Goal: Communication & Community: Ask a question

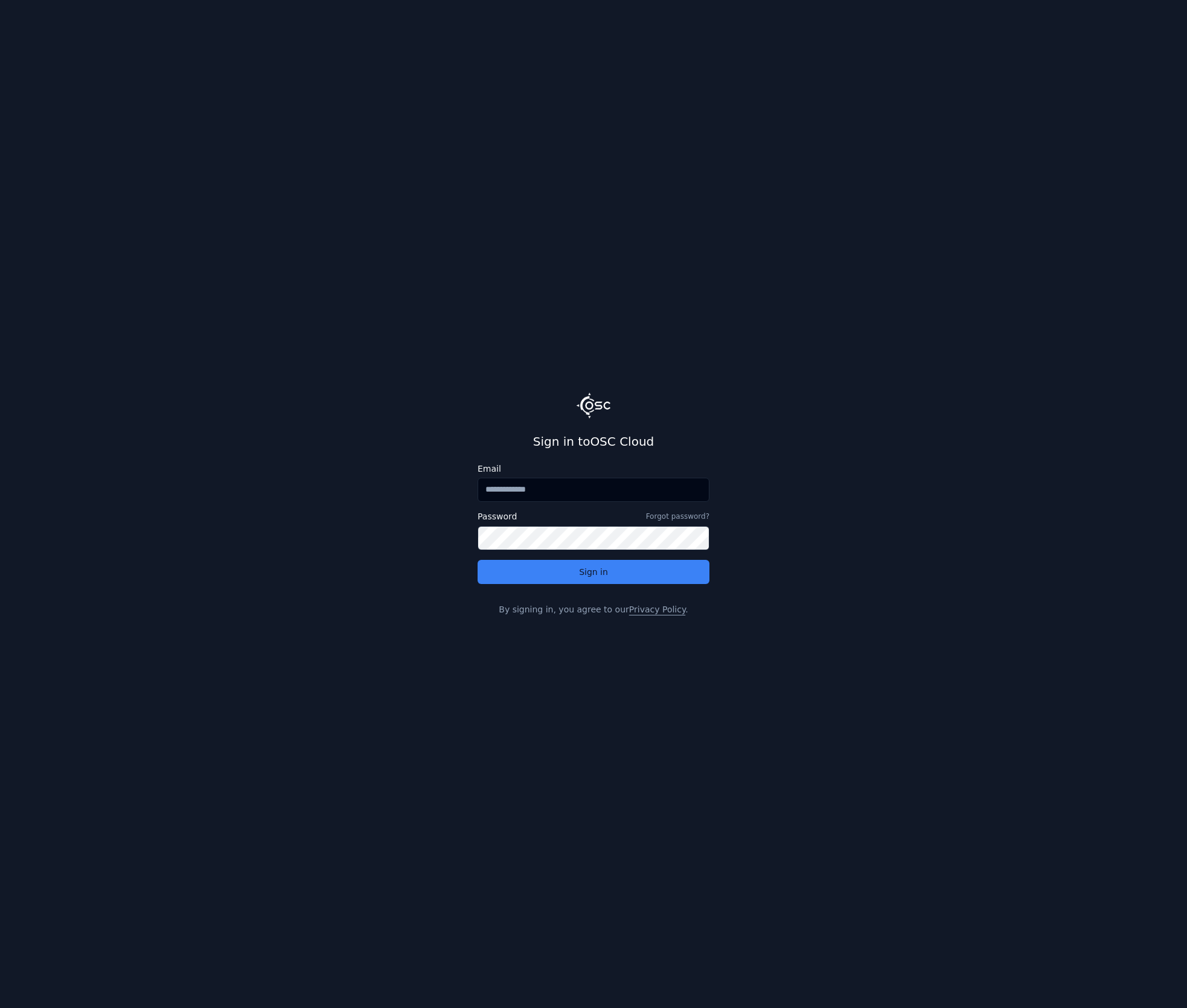
click at [561, 487] on input "Email" at bounding box center [594, 490] width 232 height 24
type input "**********"
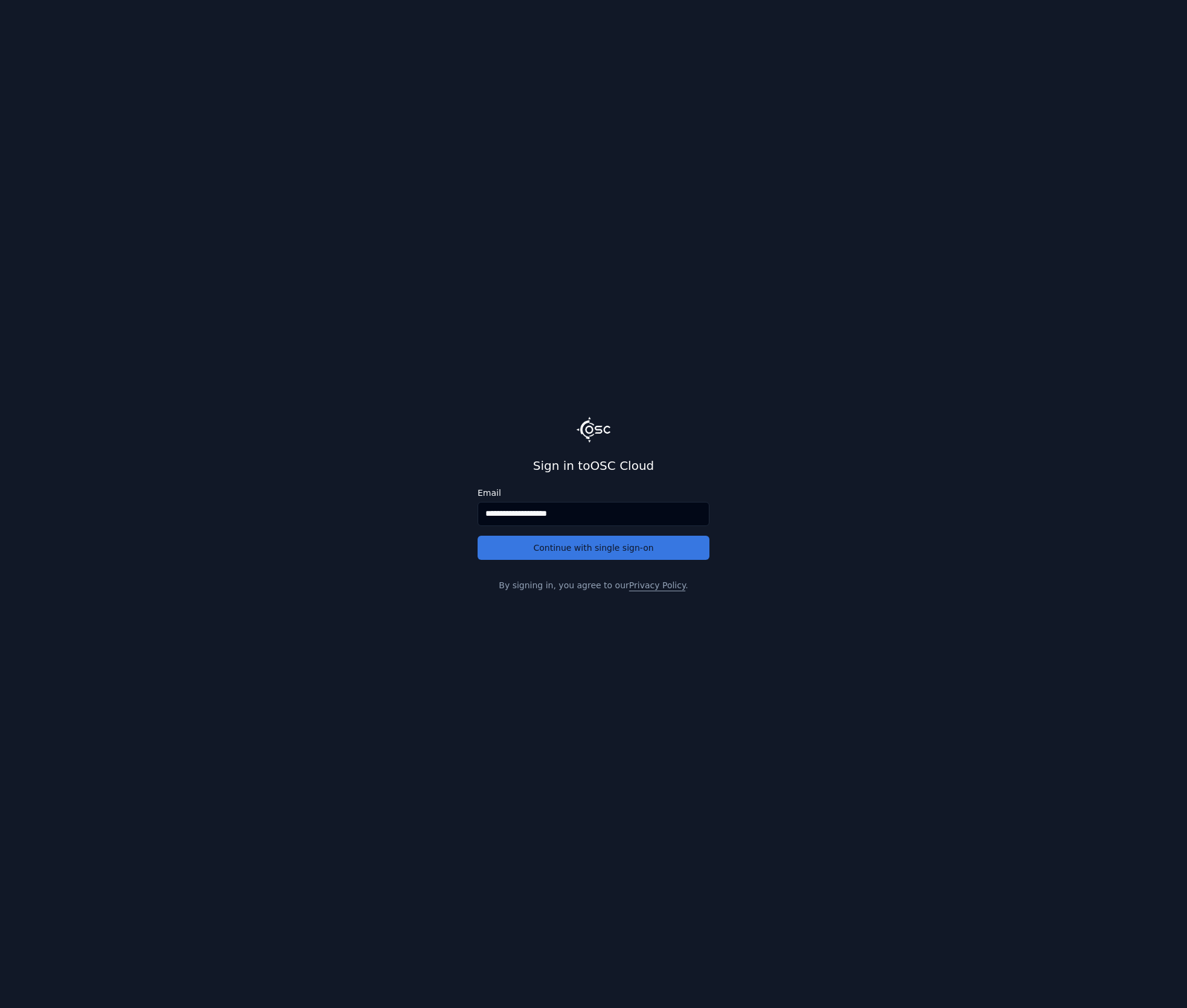
click at [533, 545] on button "Continue with single sign-on" at bounding box center [594, 548] width 232 height 24
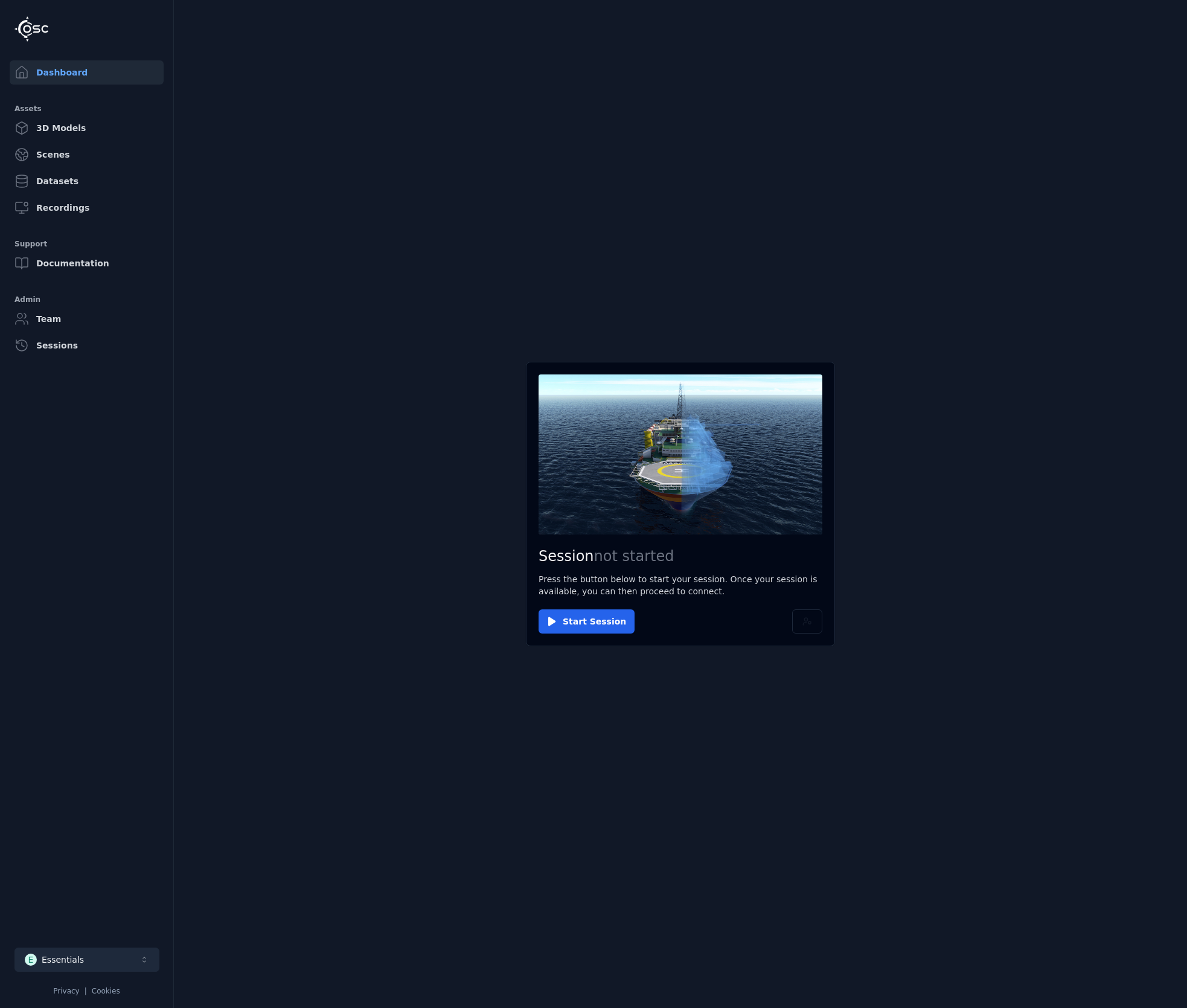
click at [109, 958] on button "E Essentials" at bounding box center [87, 960] width 145 height 24
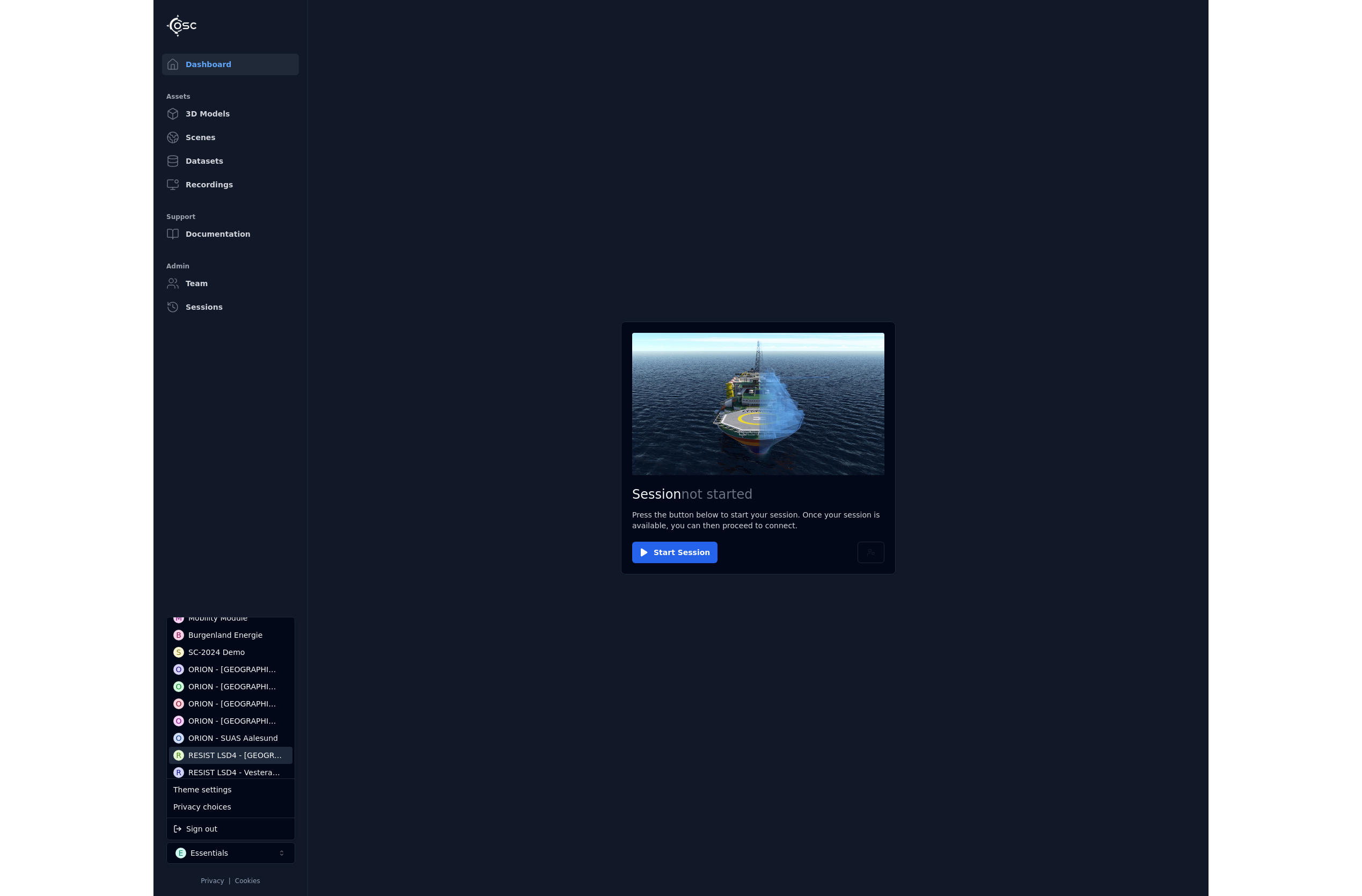
scroll to position [108, 0]
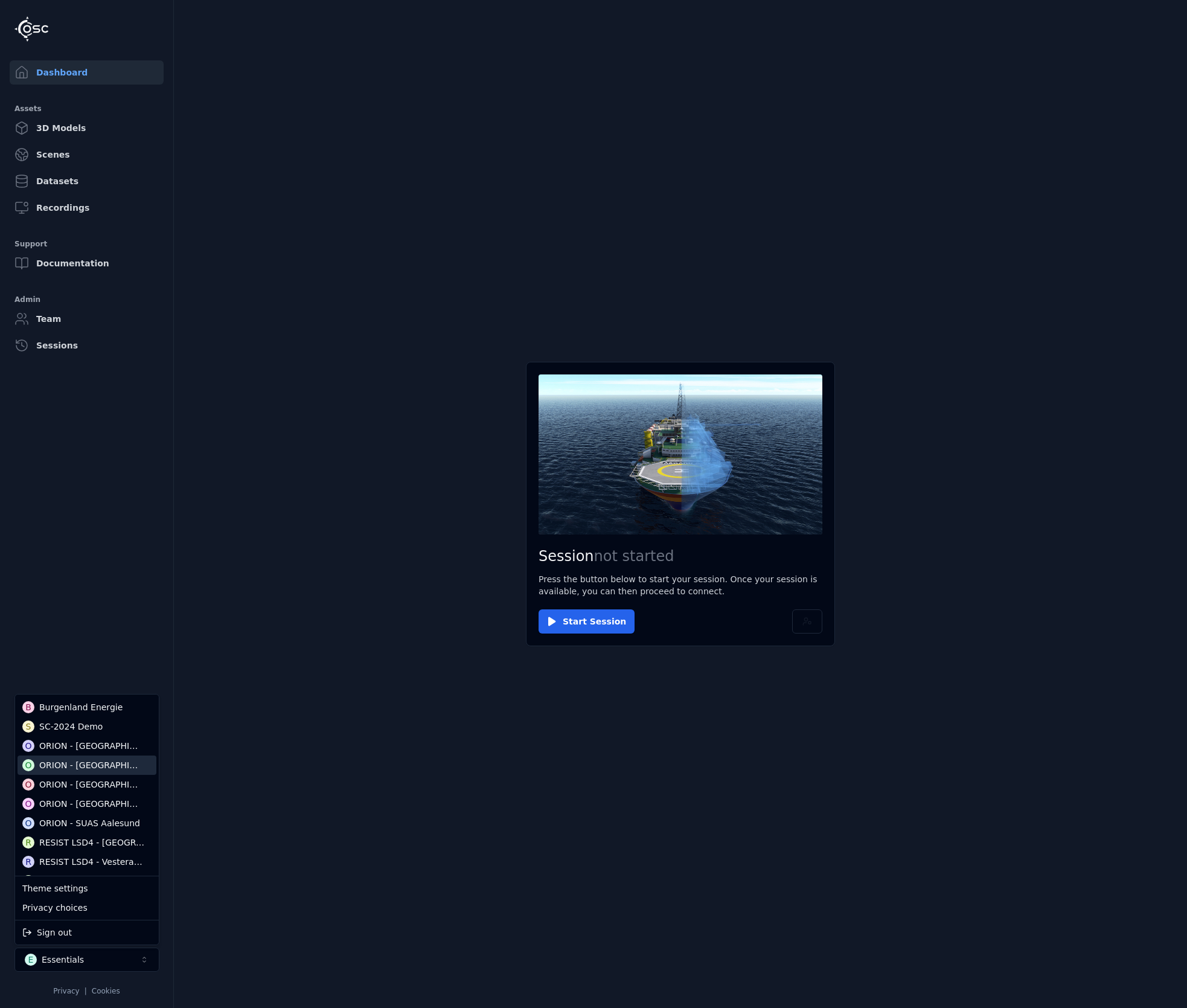
click at [70, 767] on div "ORION - [GEOGRAPHIC_DATA]" at bounding box center [91, 765] width 105 height 12
click at [583, 626] on html "Dashboard Assets 3D Models Scenes Datasets Recordings Support Documentation Adm…" at bounding box center [594, 504] width 1187 height 1008
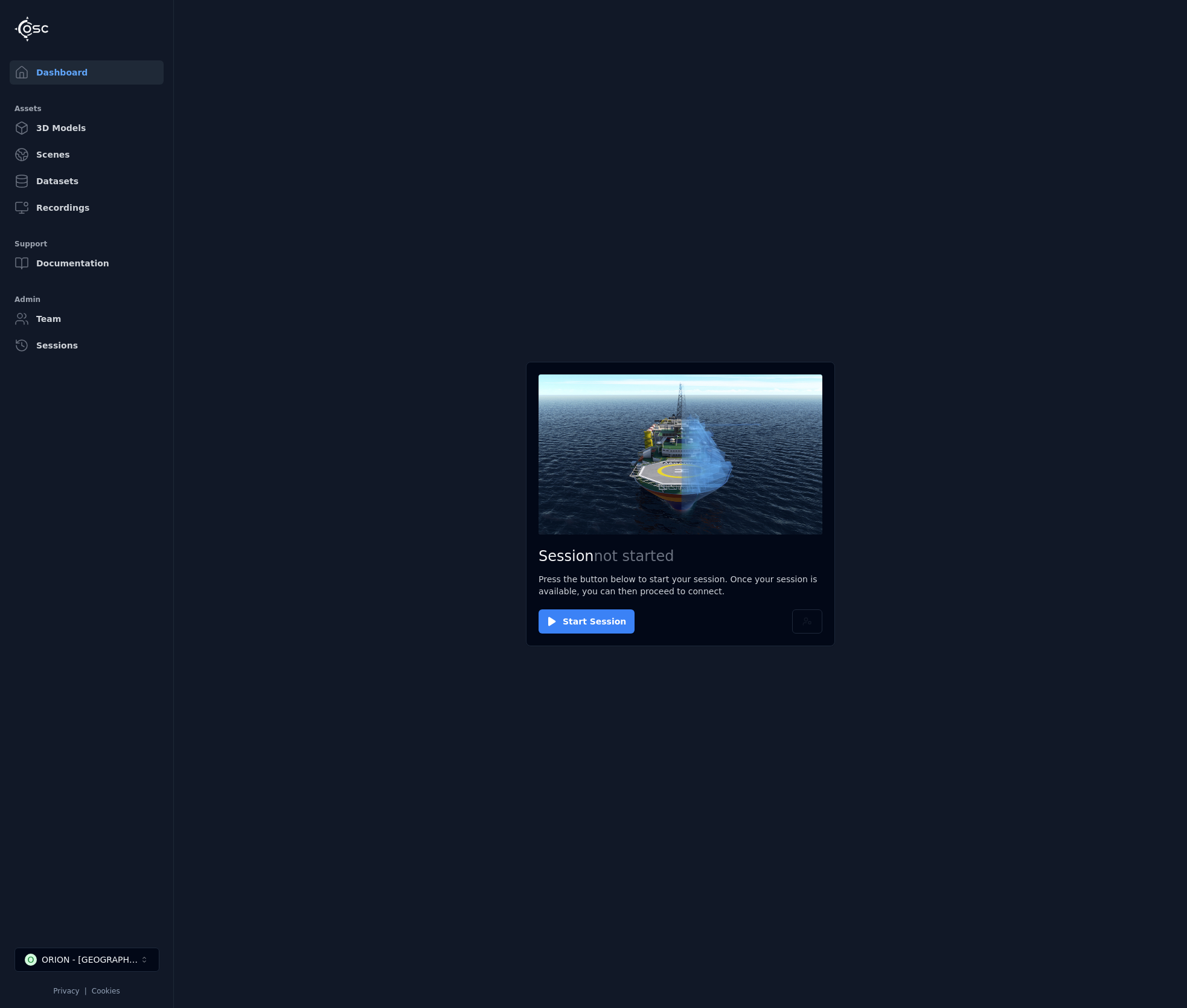
click at [571, 619] on button "Start Session" at bounding box center [587, 622] width 96 height 24
click at [579, 614] on button "Connect" at bounding box center [567, 622] width 55 height 24
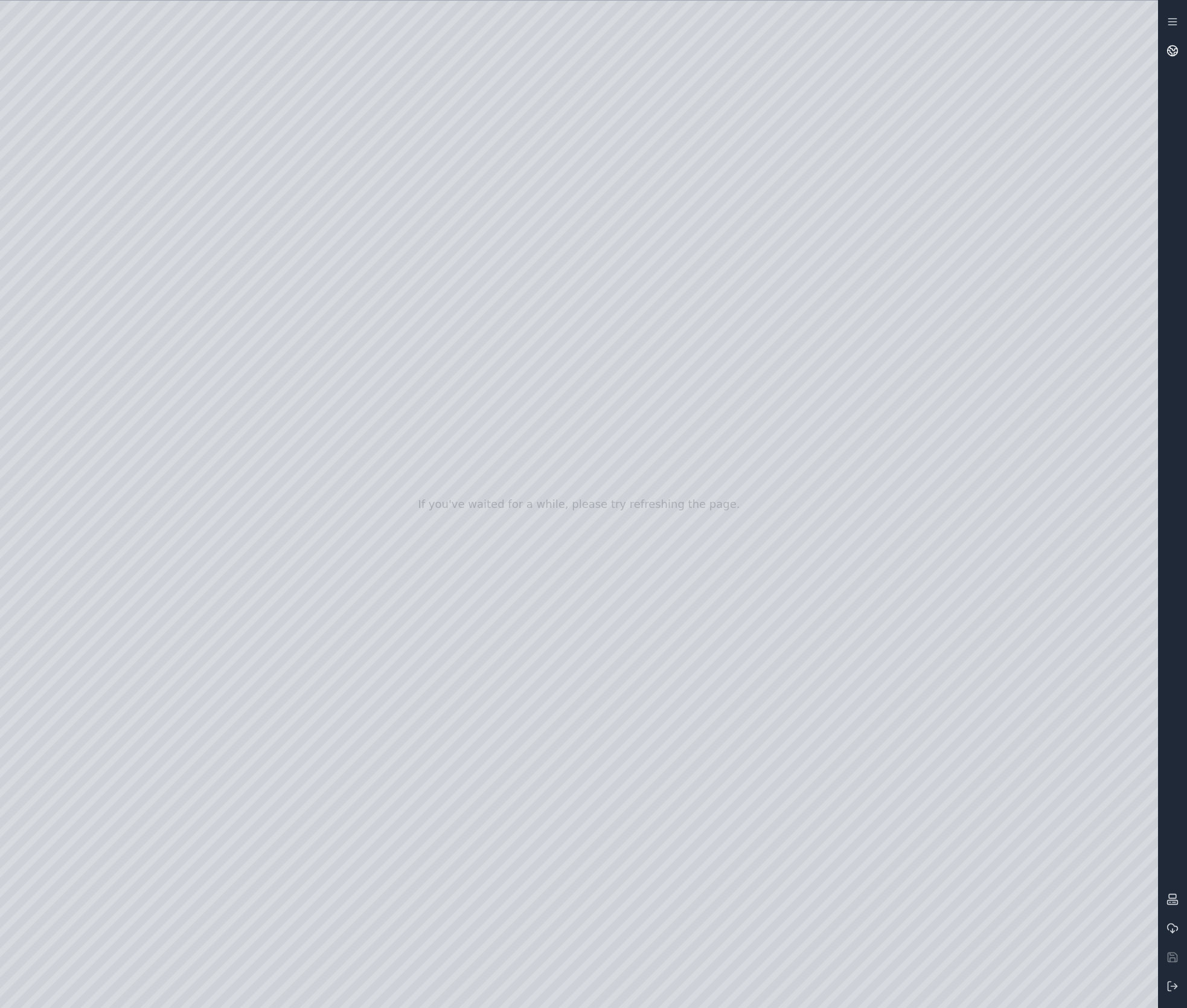
click at [1177, 53] on circle at bounding box center [1173, 50] width 11 height 11
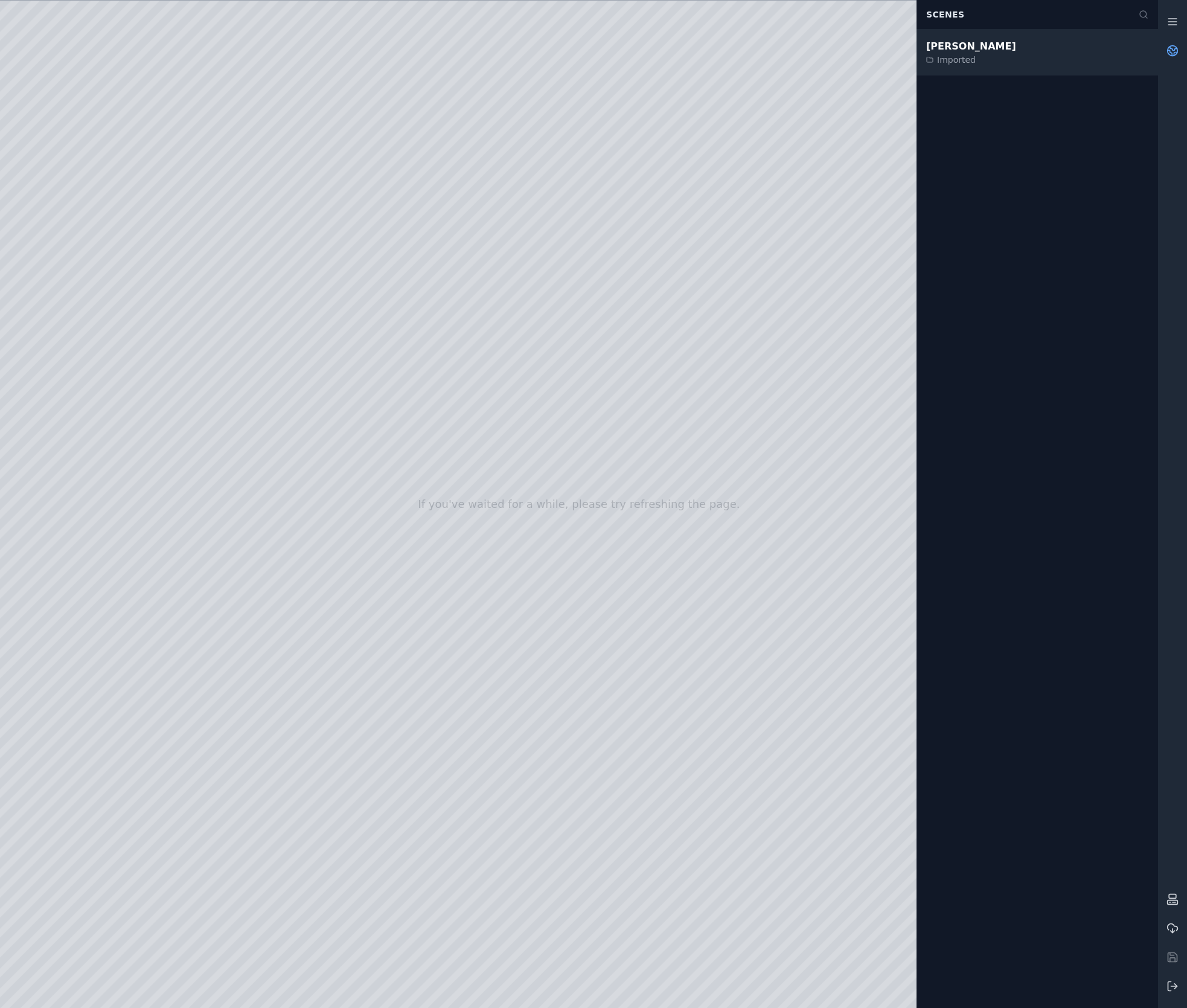
click at [989, 54] on div "Imported" at bounding box center [972, 59] width 90 height 12
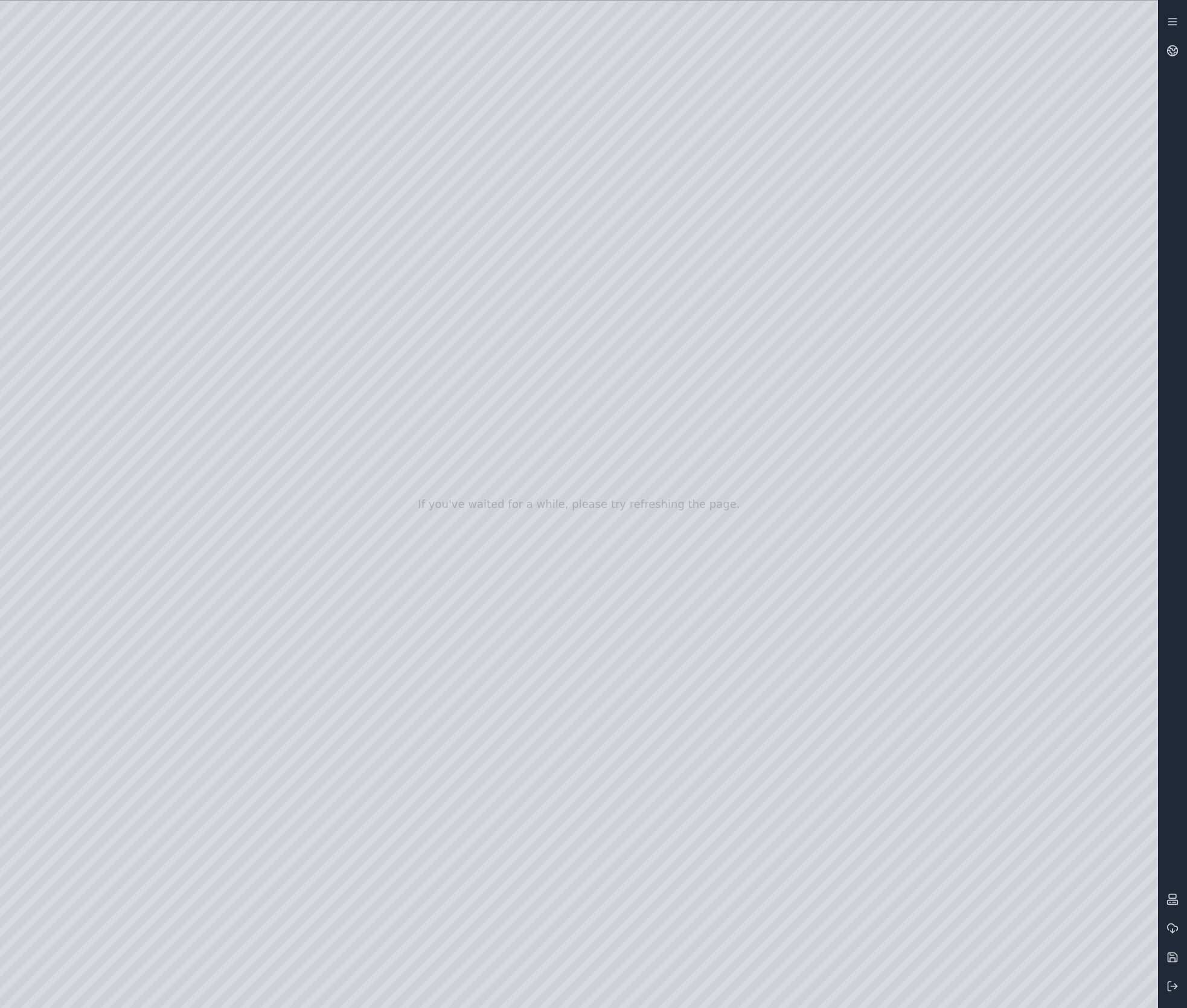
drag, startPoint x: 595, startPoint y: 400, endPoint x: 598, endPoint y: 484, distance: 84.1
drag, startPoint x: 600, startPoint y: 471, endPoint x: 598, endPoint y: 443, distance: 28.1
click at [199, 110] on div at bounding box center [579, 504] width 1159 height 1007
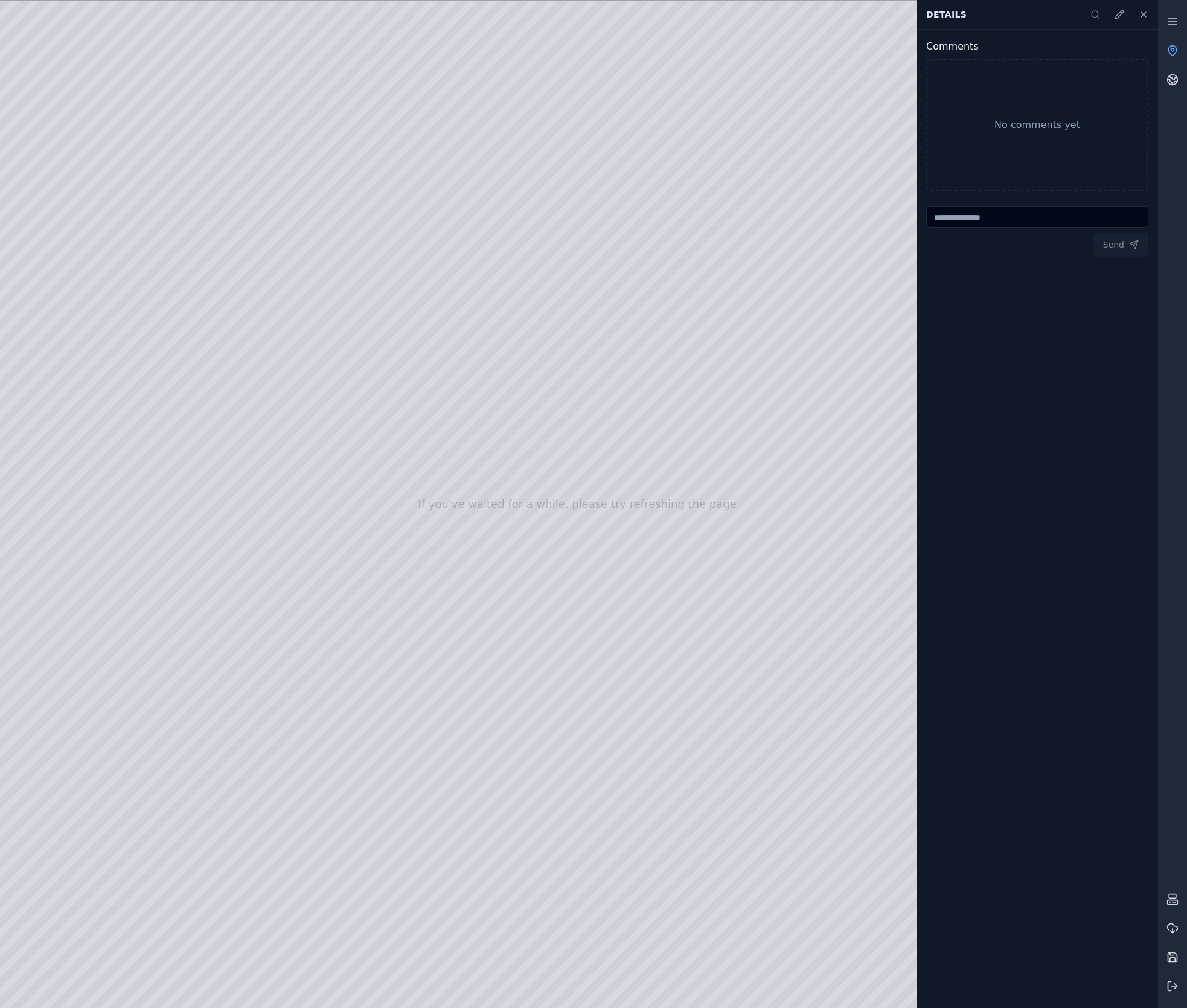
drag, startPoint x: 316, startPoint y: 276, endPoint x: 424, endPoint y: 298, distance: 110.2
click at [1141, 11] on icon at bounding box center [1144, 15] width 10 height 10
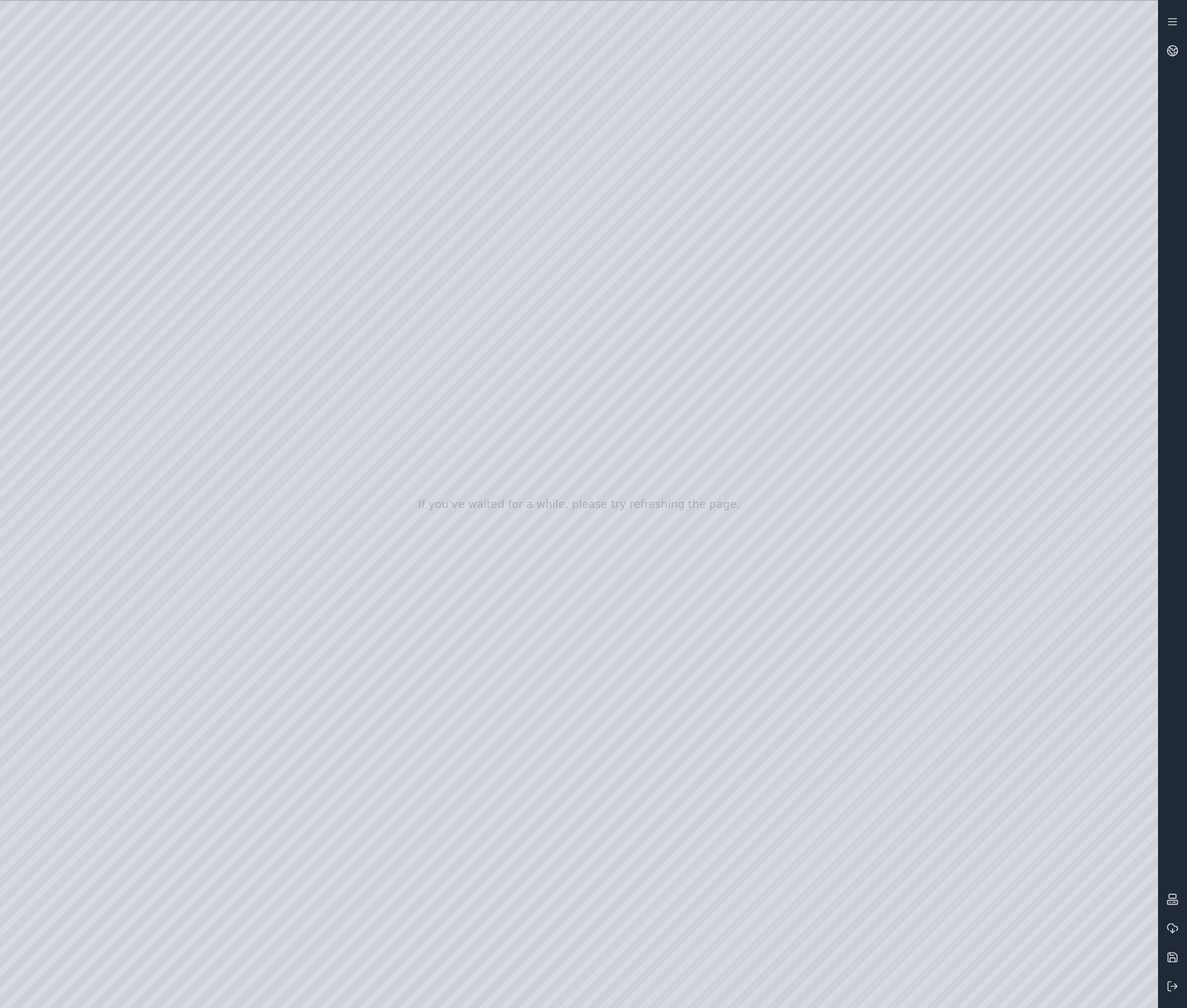
drag, startPoint x: 553, startPoint y: 218, endPoint x: 463, endPoint y: 709, distance: 499.2
drag, startPoint x: 576, startPoint y: 274, endPoint x: 764, endPoint y: 732, distance: 495.1
drag, startPoint x: 553, startPoint y: 513, endPoint x: 361, endPoint y: 431, distance: 208.8
click at [1132, 28] on div at bounding box center [579, 504] width 1159 height 1007
click at [1126, 32] on div at bounding box center [579, 504] width 1159 height 1007
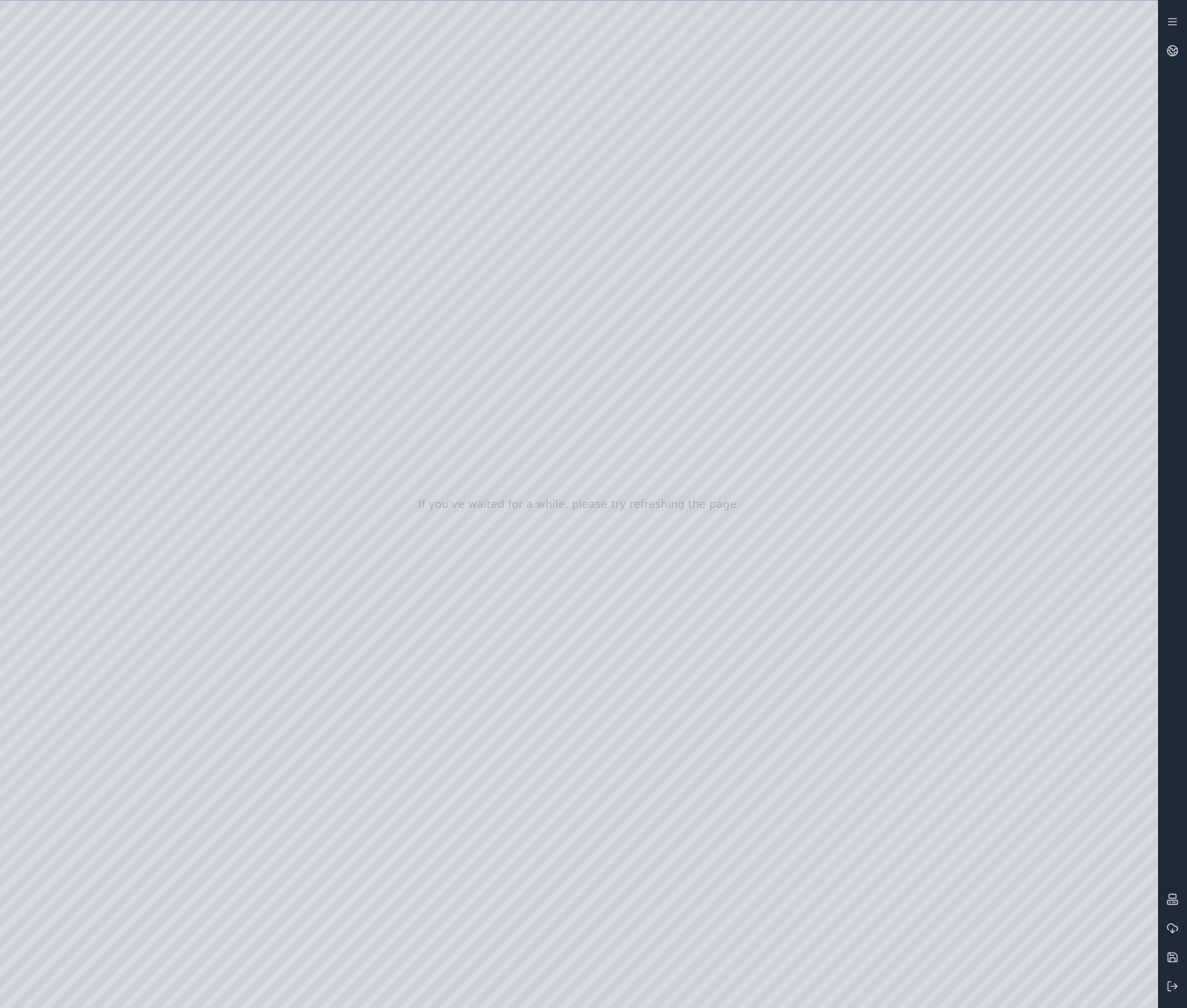
click at [667, 396] on div at bounding box center [579, 504] width 1159 height 1007
click at [783, 821] on div at bounding box center [579, 504] width 1159 height 1007
click at [790, 820] on div at bounding box center [579, 504] width 1159 height 1007
drag, startPoint x: 346, startPoint y: 317, endPoint x: 633, endPoint y: 519, distance: 351.0
click at [476, 380] on div at bounding box center [579, 504] width 1159 height 1007
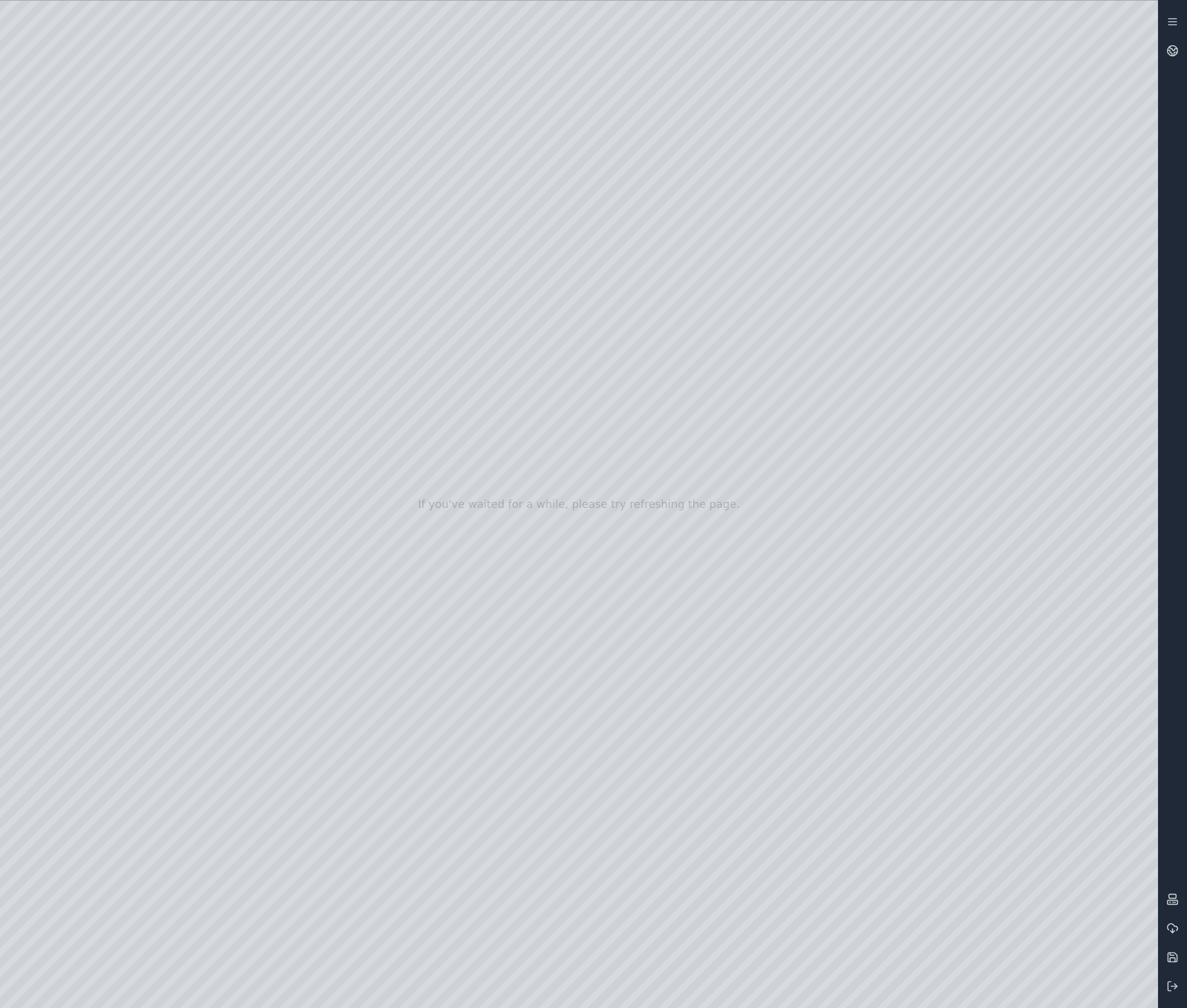
click at [668, 922] on div at bounding box center [579, 504] width 1159 height 1007
drag, startPoint x: 543, startPoint y: 530, endPoint x: 589, endPoint y: 516, distance: 48.1
drag, startPoint x: 451, startPoint y: 351, endPoint x: 459, endPoint y: 783, distance: 432.1
drag, startPoint x: 551, startPoint y: 465, endPoint x: 607, endPoint y: 848, distance: 387.1
drag, startPoint x: 907, startPoint y: 472, endPoint x: 483, endPoint y: 606, distance: 444.7
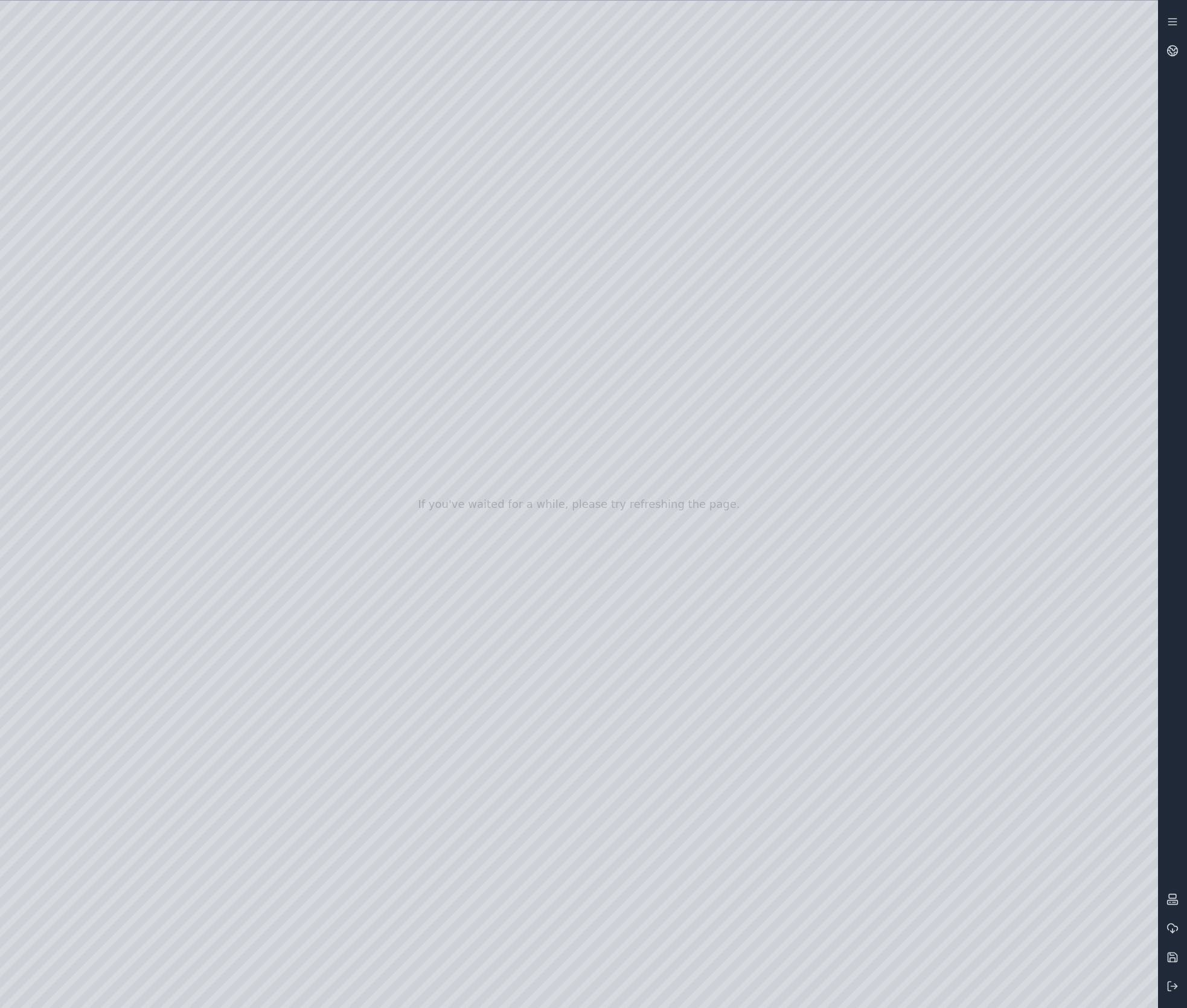
drag, startPoint x: 514, startPoint y: 732, endPoint x: 737, endPoint y: 478, distance: 338.0
click at [795, 690] on div at bounding box center [579, 504] width 1159 height 1007
click at [800, 687] on div at bounding box center [579, 504] width 1159 height 1007
click at [806, 662] on div at bounding box center [579, 504] width 1159 height 1007
click at [804, 657] on div at bounding box center [579, 504] width 1159 height 1007
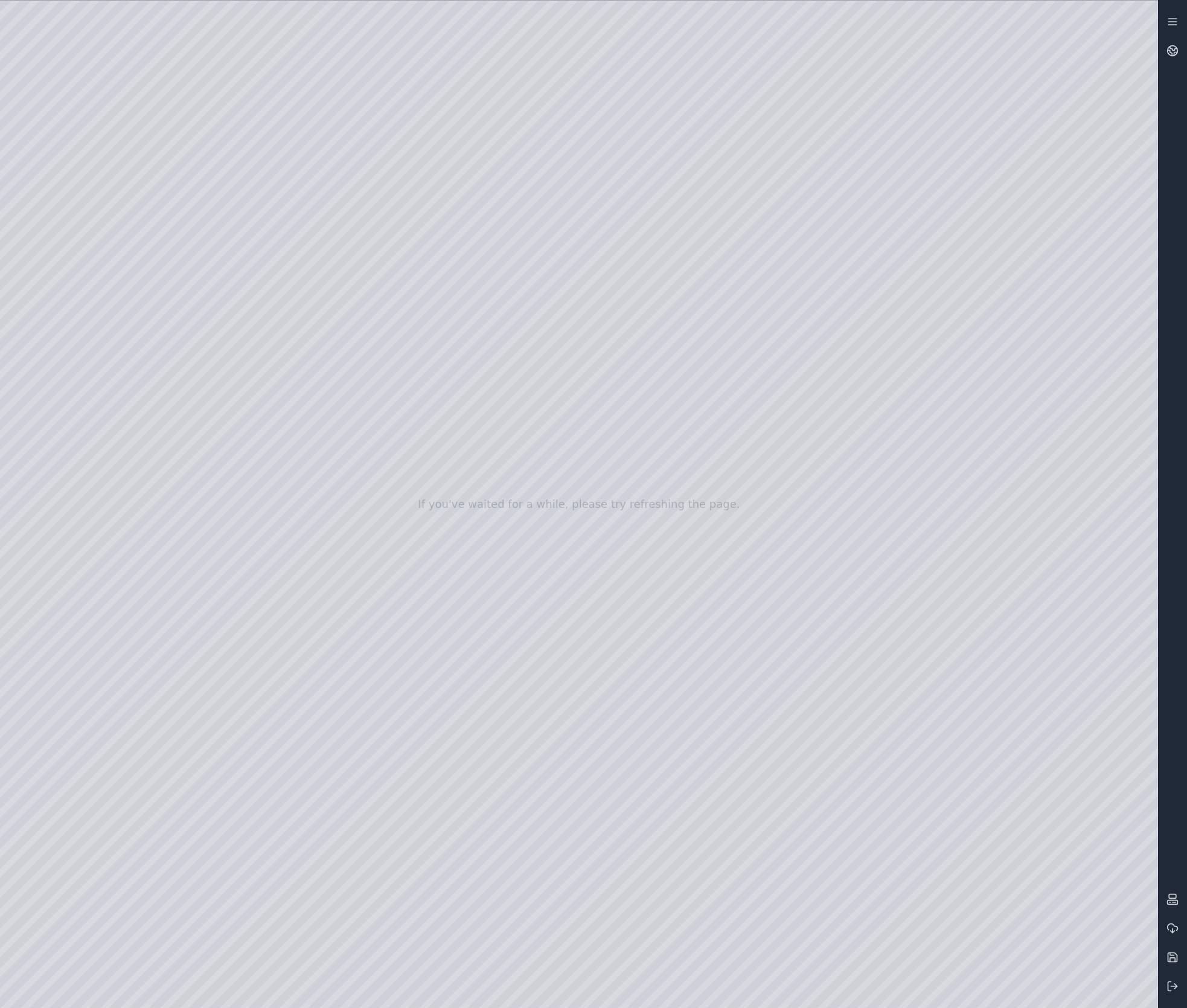
click at [649, 593] on div at bounding box center [579, 504] width 1159 height 1007
click at [529, 545] on div at bounding box center [579, 504] width 1159 height 1007
click at [433, 497] on div at bounding box center [579, 504] width 1159 height 1007
click at [359, 463] on div at bounding box center [579, 504] width 1159 height 1007
drag, startPoint x: 533, startPoint y: 677, endPoint x: 617, endPoint y: 515, distance: 182.5
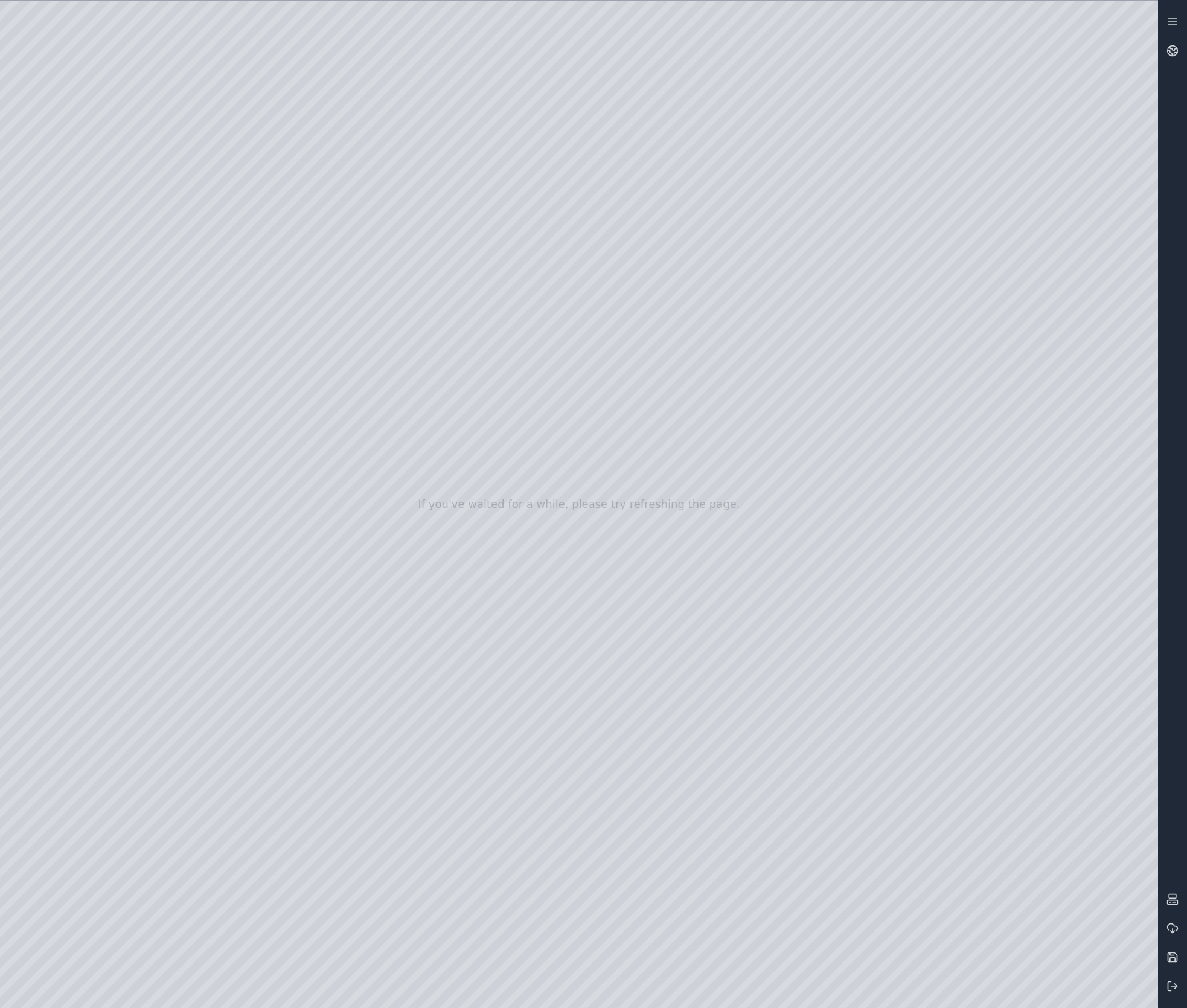
click at [415, 815] on div at bounding box center [579, 504] width 1159 height 1007
drag, startPoint x: 373, startPoint y: 802, endPoint x: 51, endPoint y: 628, distance: 366.0
click at [51, 628] on div at bounding box center [579, 504] width 1159 height 1007
drag, startPoint x: 53, startPoint y: 781, endPoint x: 164, endPoint y: 610, distance: 203.9
click at [164, 610] on div at bounding box center [579, 504] width 1159 height 1007
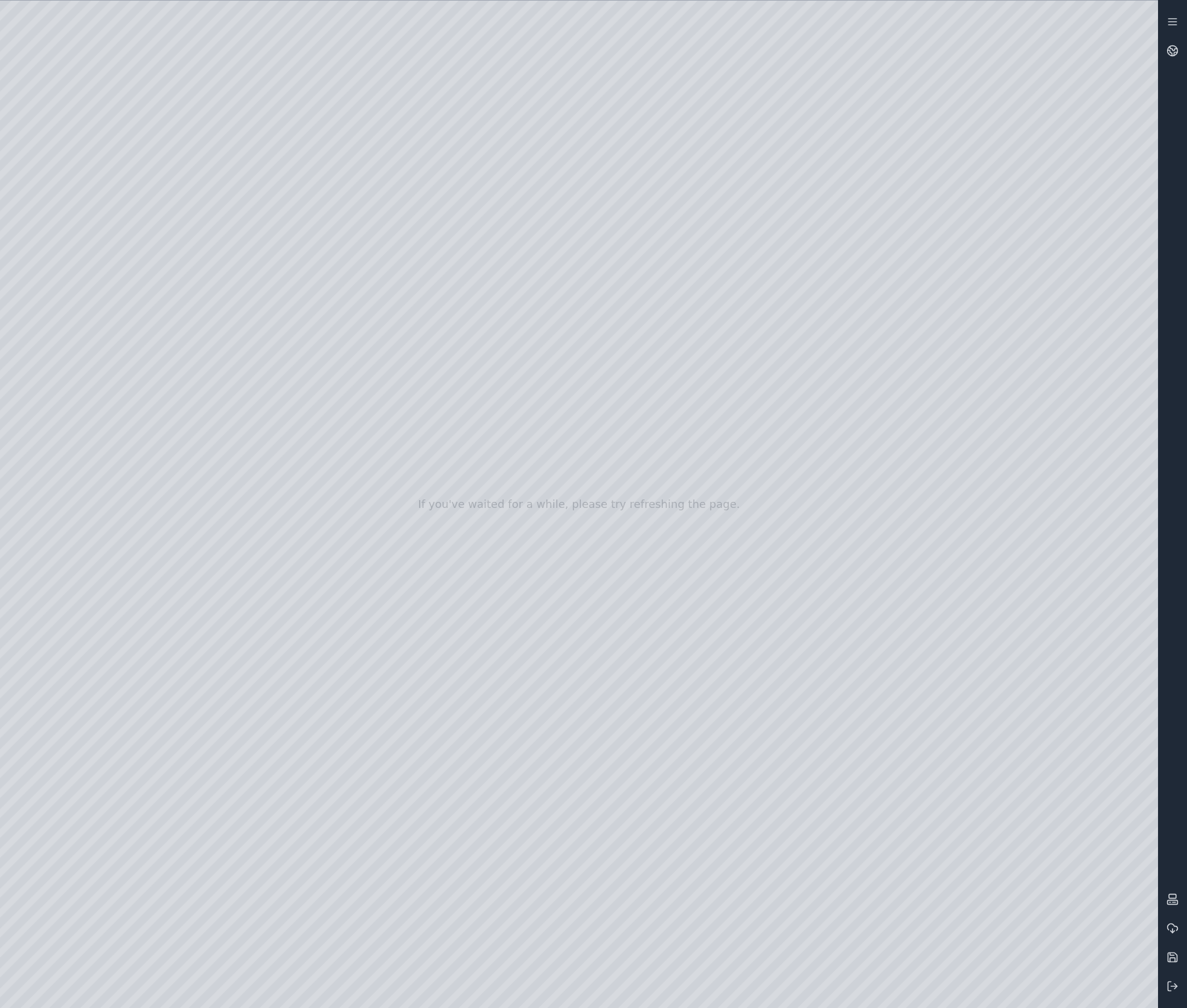
drag, startPoint x: 170, startPoint y: 593, endPoint x: 76, endPoint y: 563, distance: 98.7
click at [76, 563] on div at bounding box center [579, 504] width 1159 height 1007
drag, startPoint x: 95, startPoint y: 615, endPoint x: 73, endPoint y: 628, distance: 25.6
click at [73, 628] on div at bounding box center [579, 504] width 1159 height 1007
drag, startPoint x: 167, startPoint y: 688, endPoint x: 137, endPoint y: 693, distance: 30.4
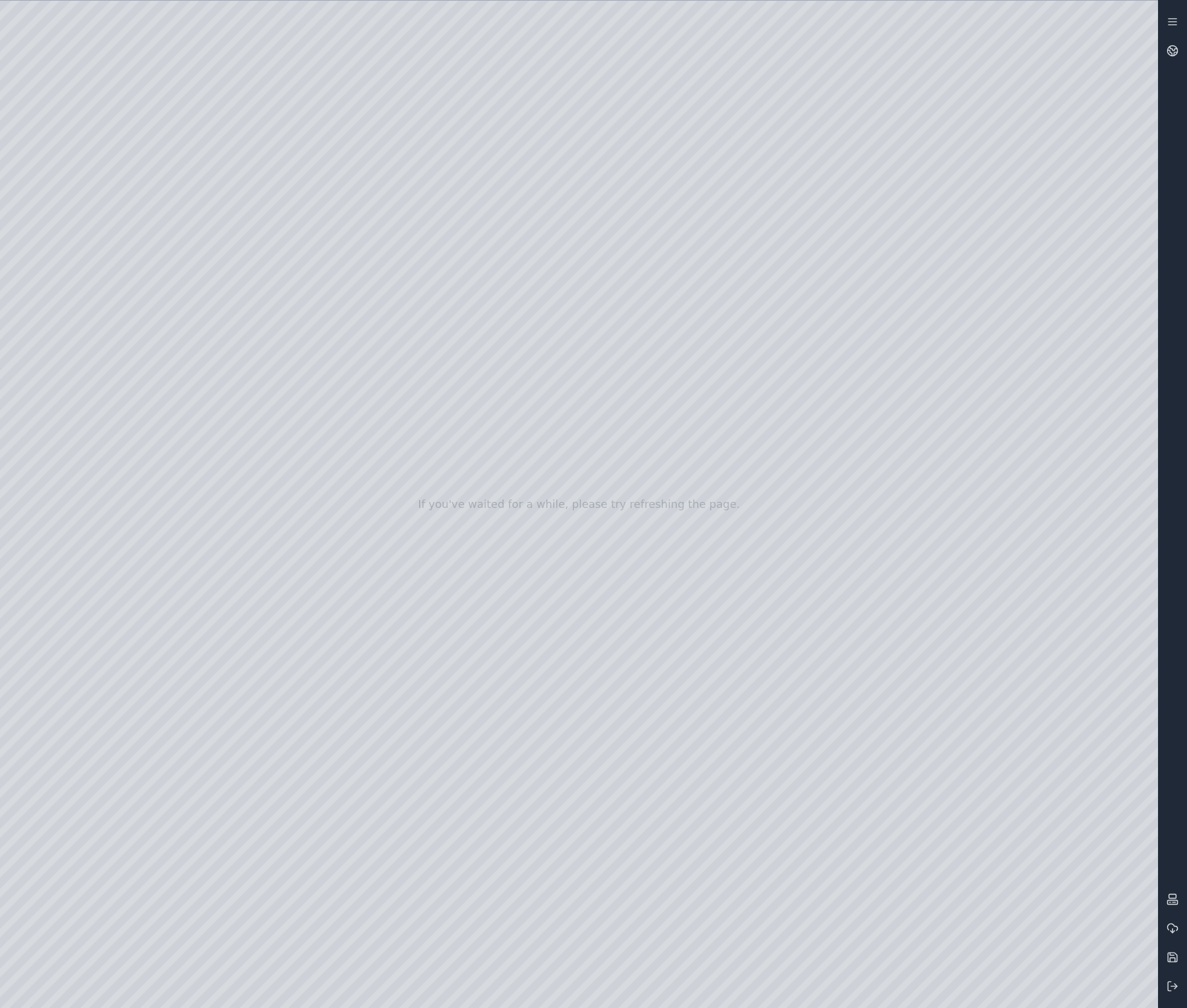
click at [137, 693] on div at bounding box center [579, 504] width 1159 height 1007
click at [431, 689] on div at bounding box center [579, 504] width 1159 height 1007
click at [676, 923] on div at bounding box center [579, 504] width 1159 height 1007
click at [663, 545] on div at bounding box center [579, 504] width 1159 height 1007
click at [788, 493] on div at bounding box center [579, 504] width 1159 height 1007
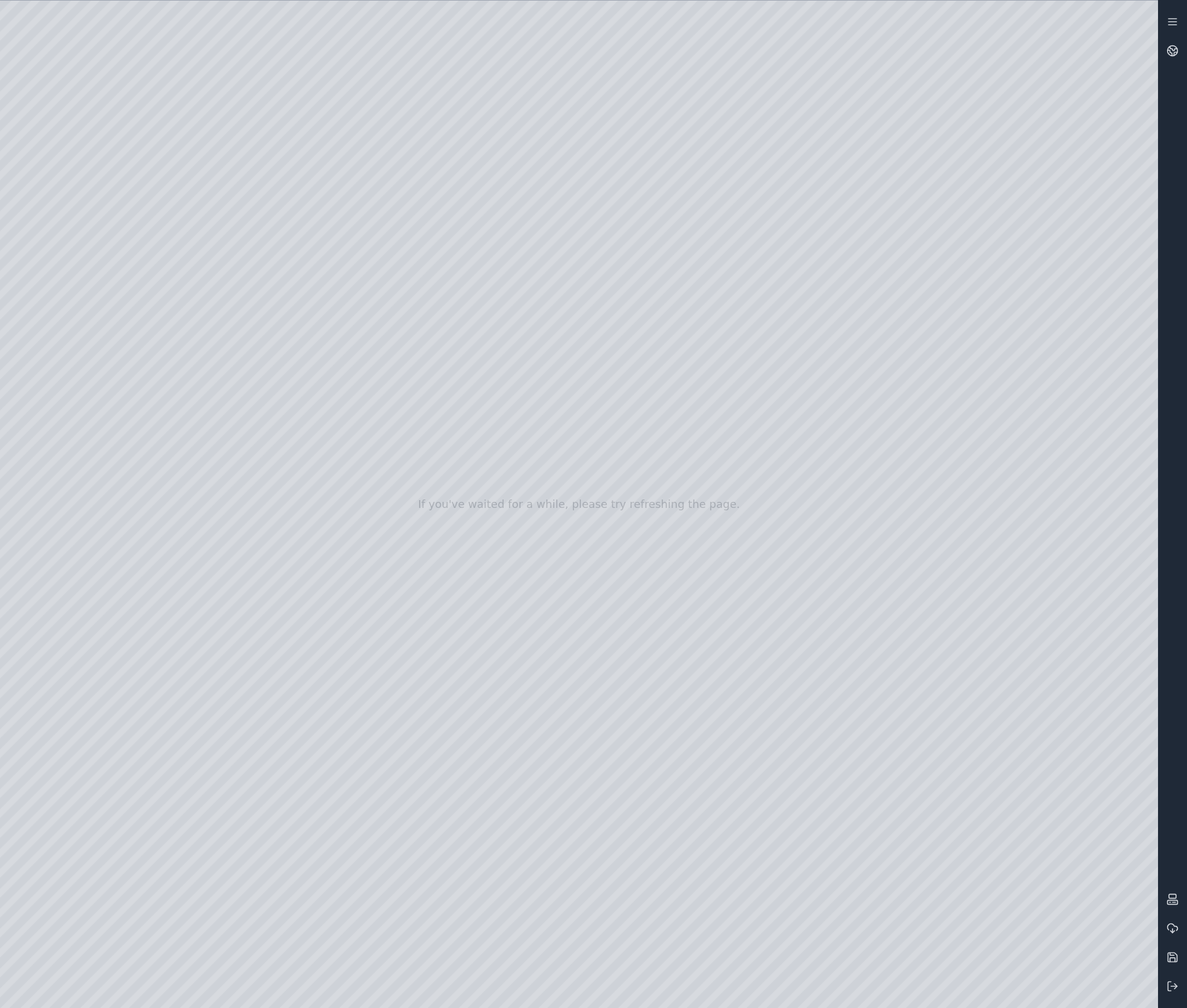
click at [784, 494] on div at bounding box center [579, 504] width 1159 height 1007
click at [537, 709] on div at bounding box center [579, 504] width 1159 height 1007
drag, startPoint x: 407, startPoint y: 880, endPoint x: 336, endPoint y: 847, distance: 78.3
click at [336, 847] on div at bounding box center [579, 504] width 1159 height 1007
drag, startPoint x: 339, startPoint y: 919, endPoint x: 377, endPoint y: 858, distance: 71.9
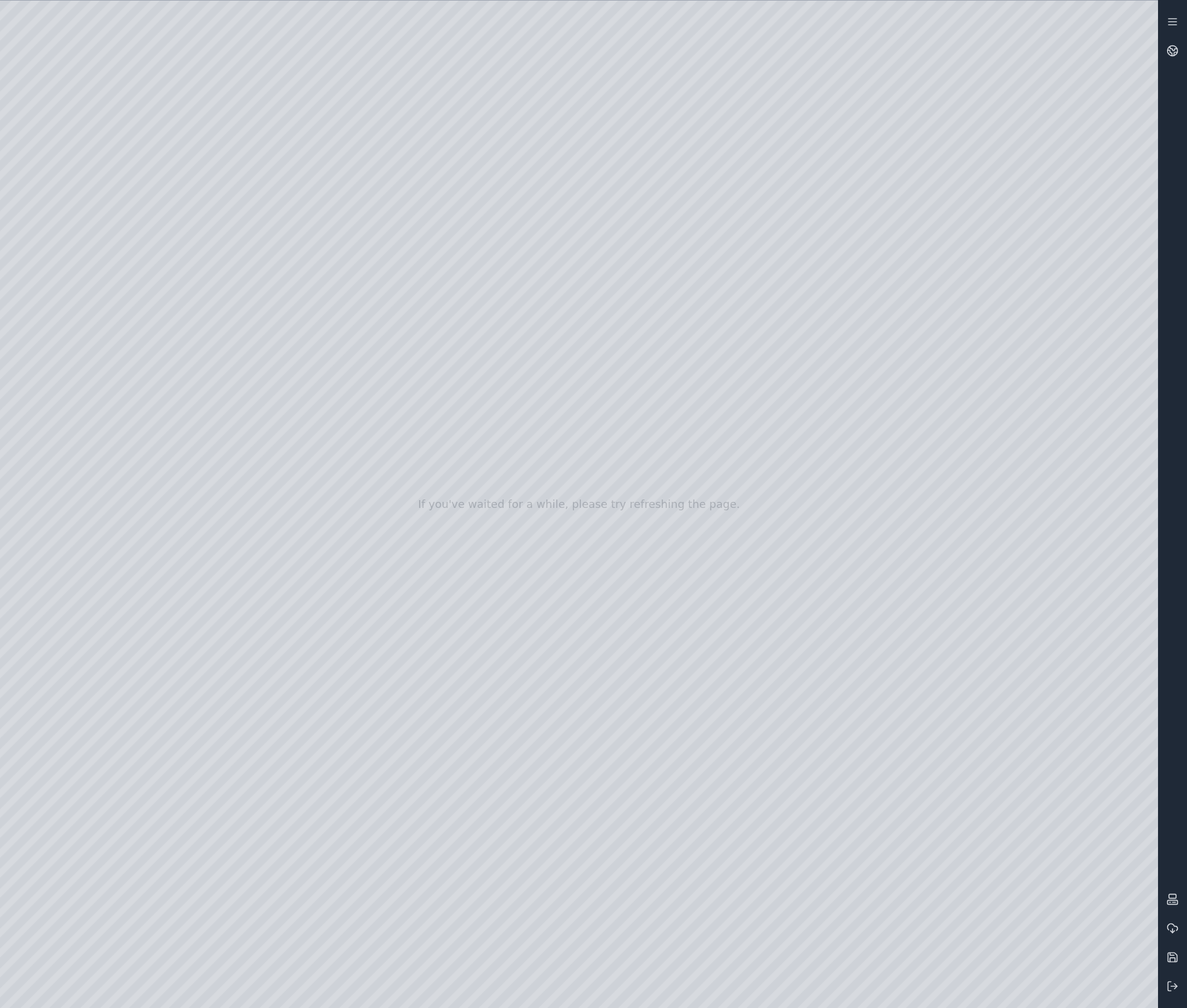
click at [377, 858] on div at bounding box center [579, 504] width 1159 height 1007
click at [328, 741] on div at bounding box center [579, 504] width 1159 height 1007
click at [264, 669] on div at bounding box center [579, 504] width 1159 height 1007
click at [222, 613] on div at bounding box center [579, 504] width 1159 height 1007
click at [608, 923] on div at bounding box center [579, 504] width 1159 height 1007
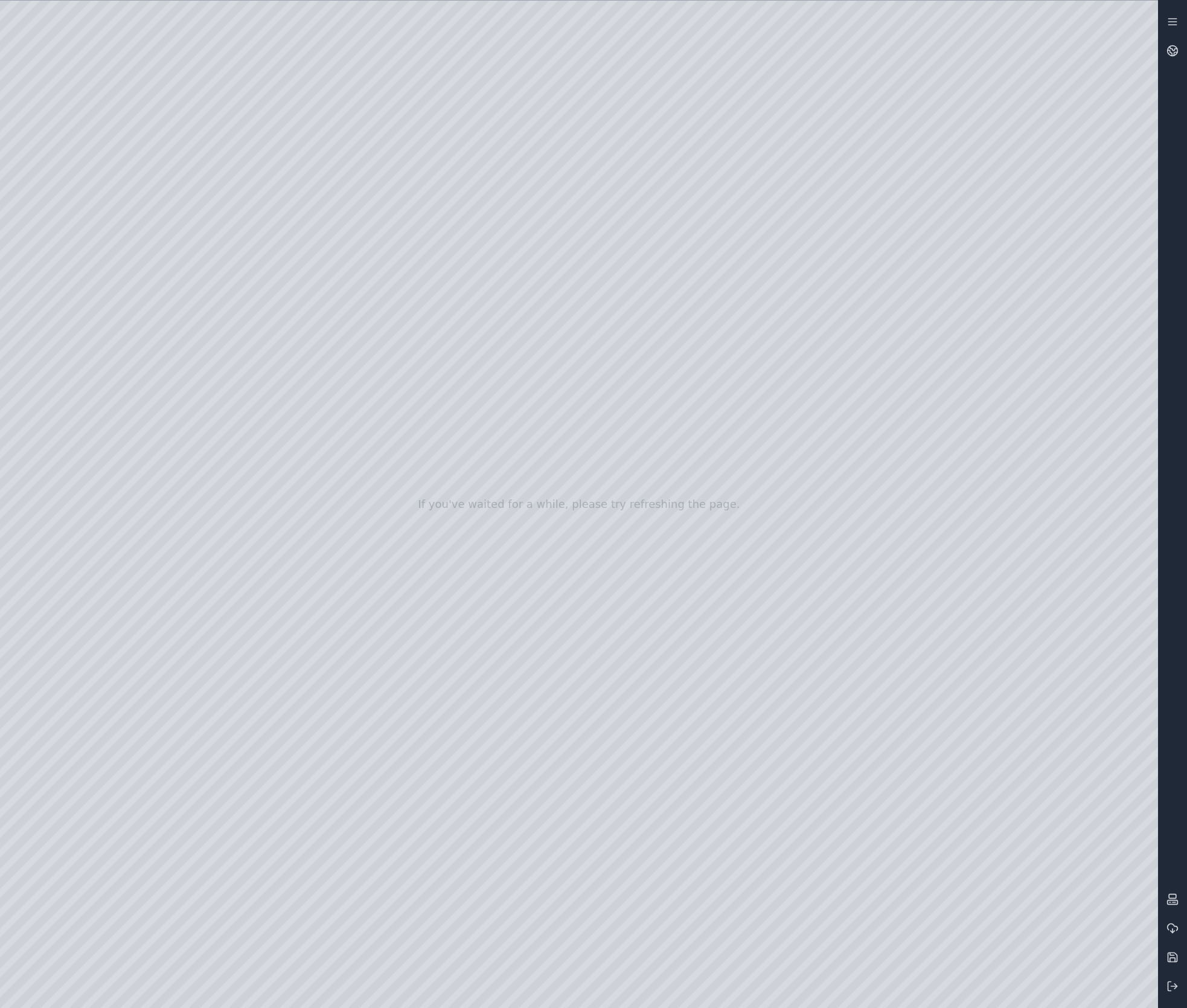
drag, startPoint x: 285, startPoint y: 757, endPoint x: 499, endPoint y: 719, distance: 217.3
drag, startPoint x: 698, startPoint y: 564, endPoint x: 404, endPoint y: 722, distance: 333.8
drag, startPoint x: 682, startPoint y: 592, endPoint x: 520, endPoint y: 571, distance: 163.4
drag, startPoint x: 697, startPoint y: 671, endPoint x: 633, endPoint y: 667, distance: 64.1
click at [941, 702] on div at bounding box center [579, 504] width 1159 height 1007
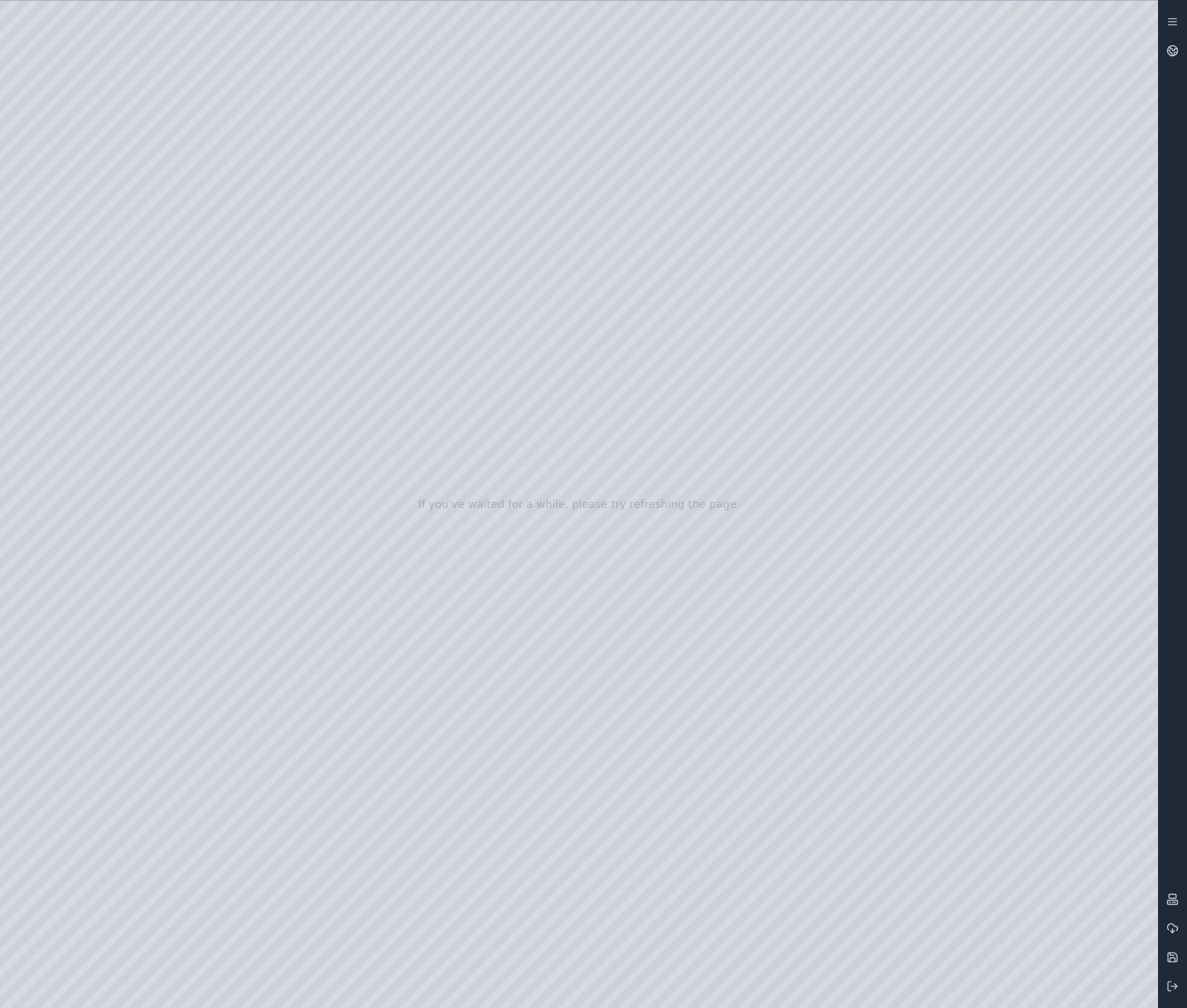
click at [941, 703] on div at bounding box center [579, 504] width 1159 height 1007
click at [946, 705] on div at bounding box center [579, 504] width 1159 height 1007
click at [983, 607] on div at bounding box center [579, 504] width 1159 height 1007
drag, startPoint x: 680, startPoint y: 741, endPoint x: 393, endPoint y: 741, distance: 287.0
click at [666, 919] on div at bounding box center [579, 504] width 1159 height 1007
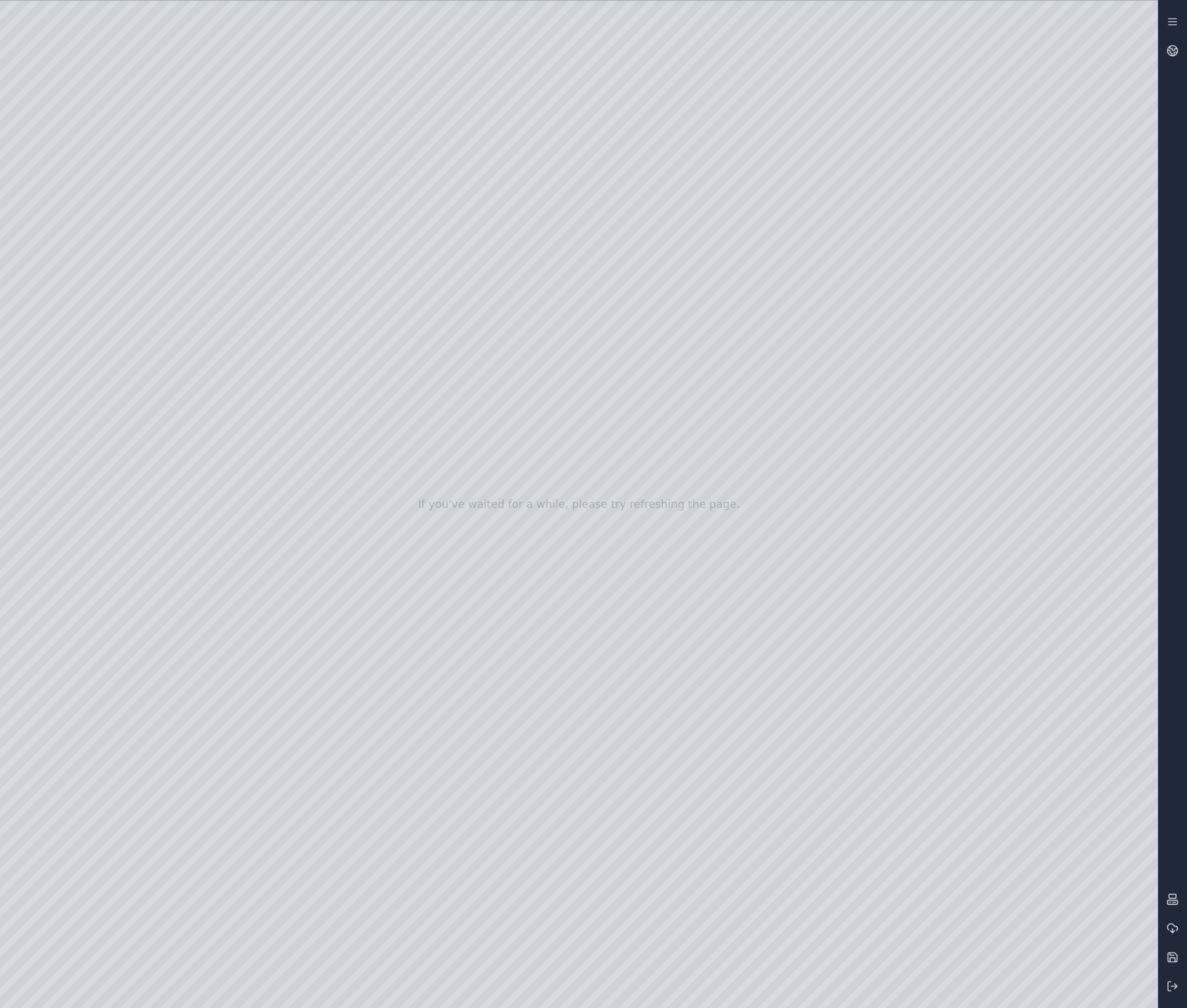
click at [567, 721] on div at bounding box center [579, 504] width 1159 height 1007
click at [330, 614] on div at bounding box center [579, 504] width 1159 height 1007
click at [430, 789] on div at bounding box center [579, 504] width 1159 height 1007
drag, startPoint x: 512, startPoint y: 656, endPoint x: 626, endPoint y: 640, distance: 115.1
drag, startPoint x: 606, startPoint y: 643, endPoint x: 801, endPoint y: 568, distance: 208.9
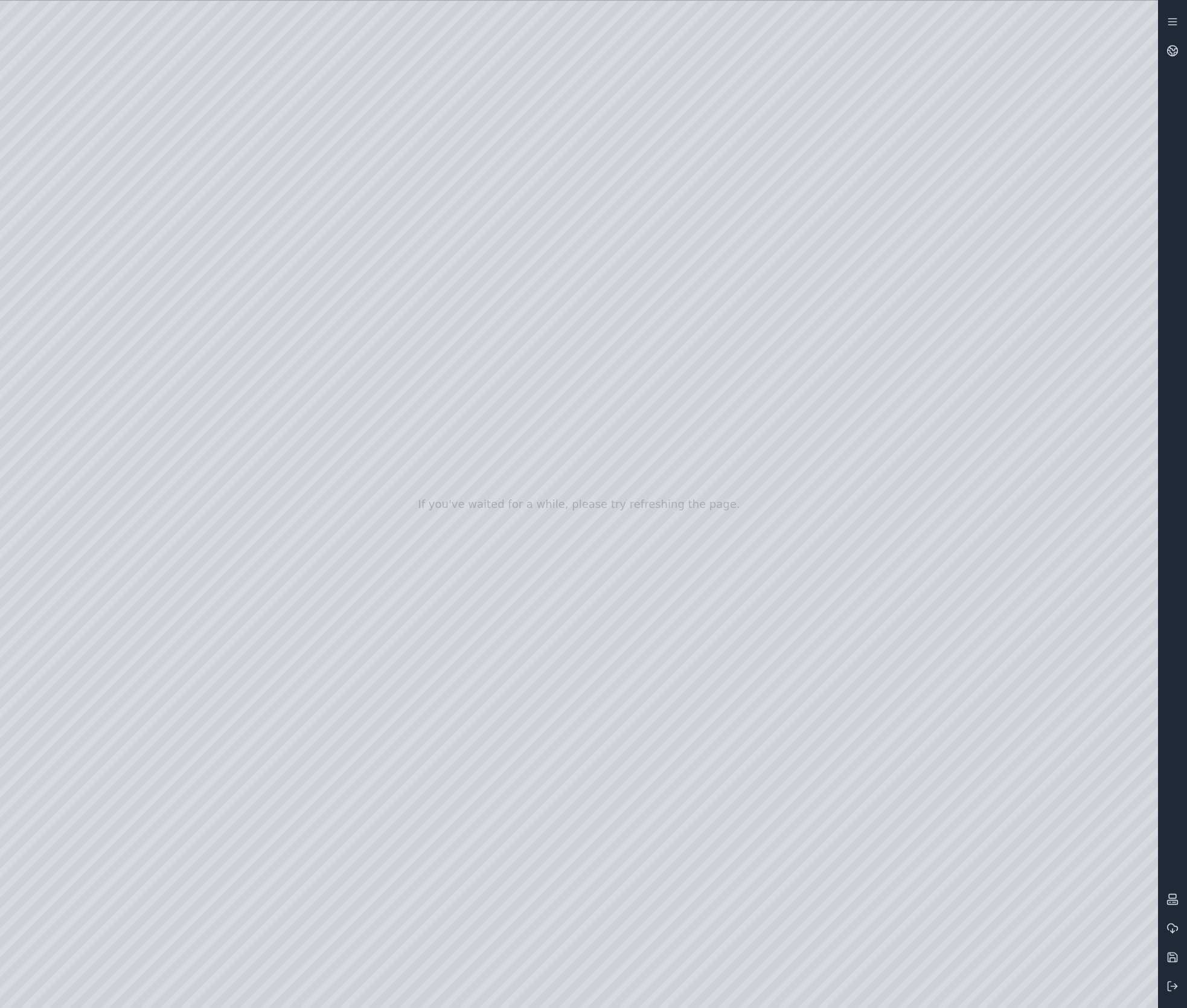
click at [634, 365] on div at bounding box center [579, 504] width 1159 height 1007
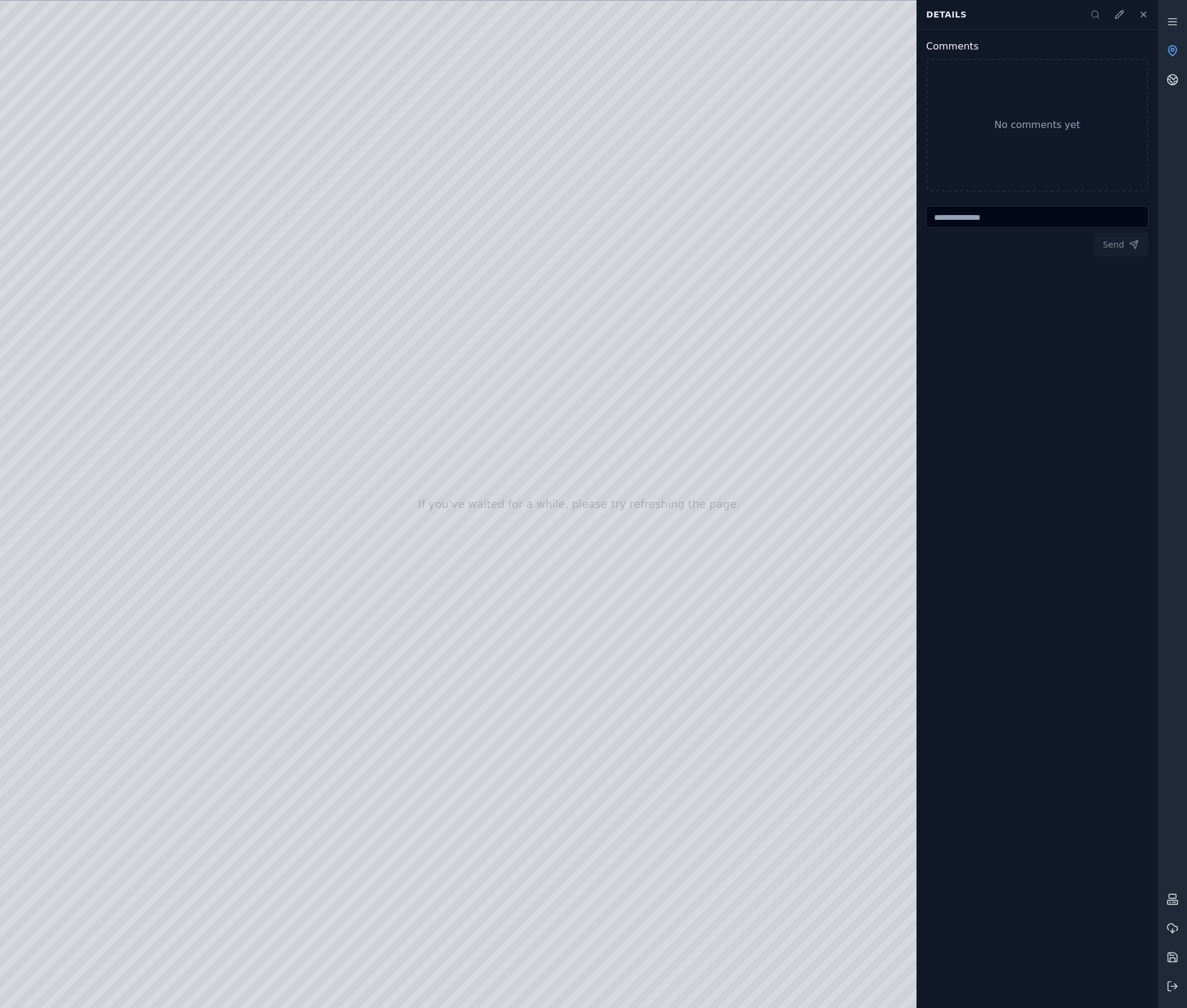
click at [634, 366] on div at bounding box center [579, 504] width 1159 height 1007
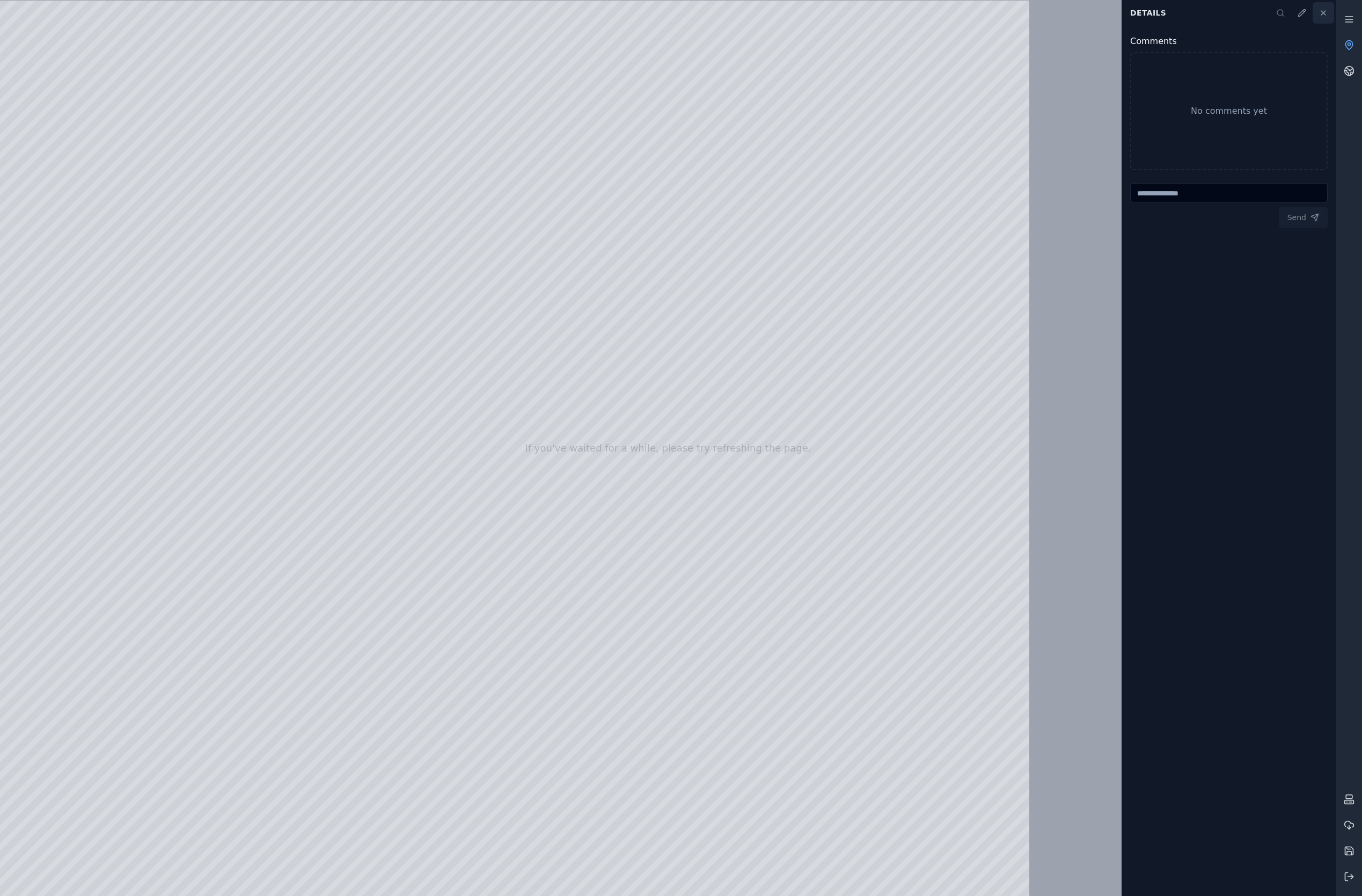
click at [1055, 14] on button at bounding box center [1324, 13] width 22 height 22
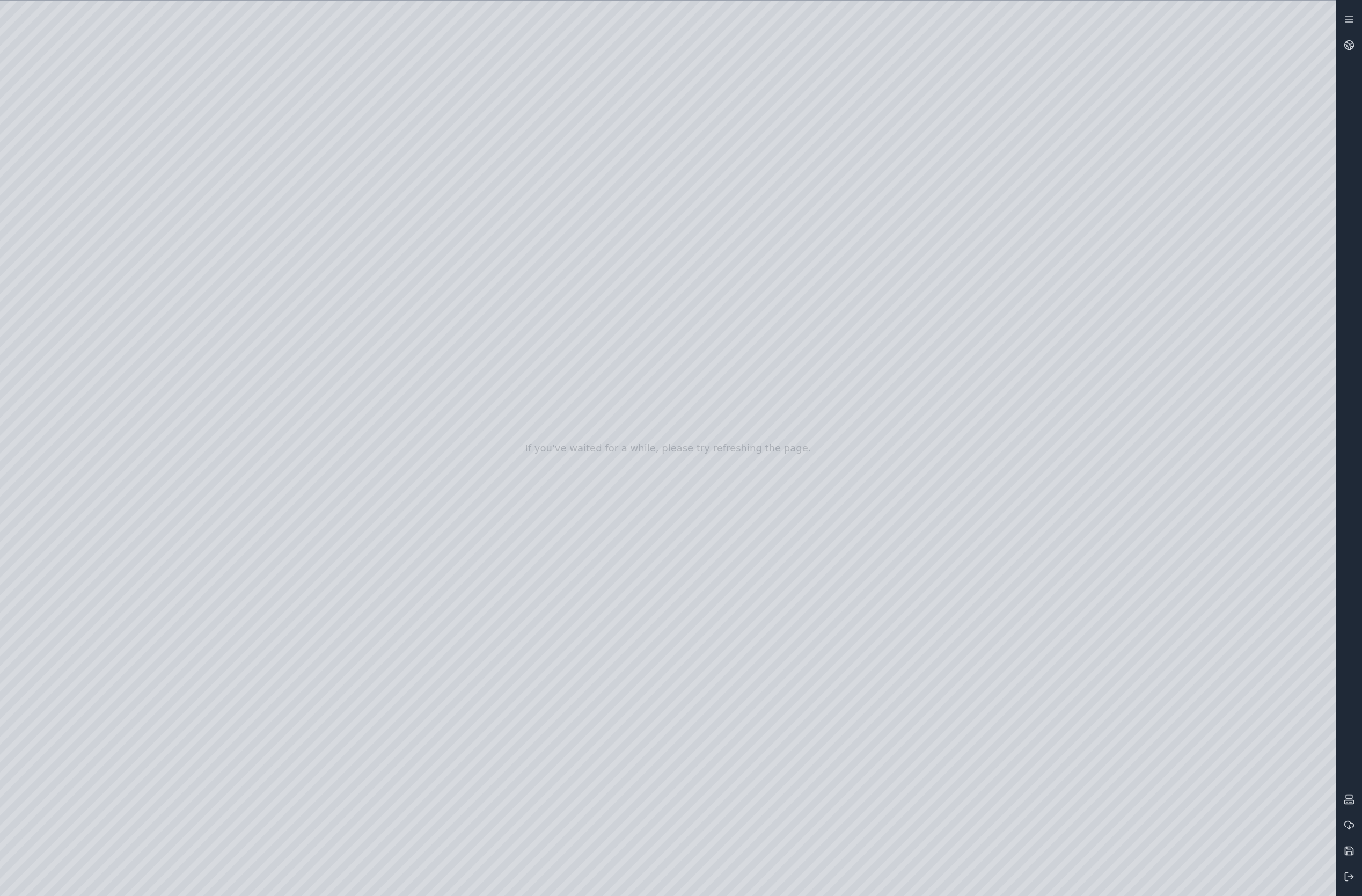
click at [1003, 20] on div at bounding box center [668, 448] width 1337 height 895
drag, startPoint x: 773, startPoint y: 470, endPoint x: 626, endPoint y: 508, distance: 151.8
drag, startPoint x: 792, startPoint y: 501, endPoint x: 776, endPoint y: 509, distance: 17.9
drag, startPoint x: 832, startPoint y: 525, endPoint x: 23, endPoint y: 336, distance: 830.8
drag, startPoint x: 636, startPoint y: 638, endPoint x: 684, endPoint y: 392, distance: 250.6
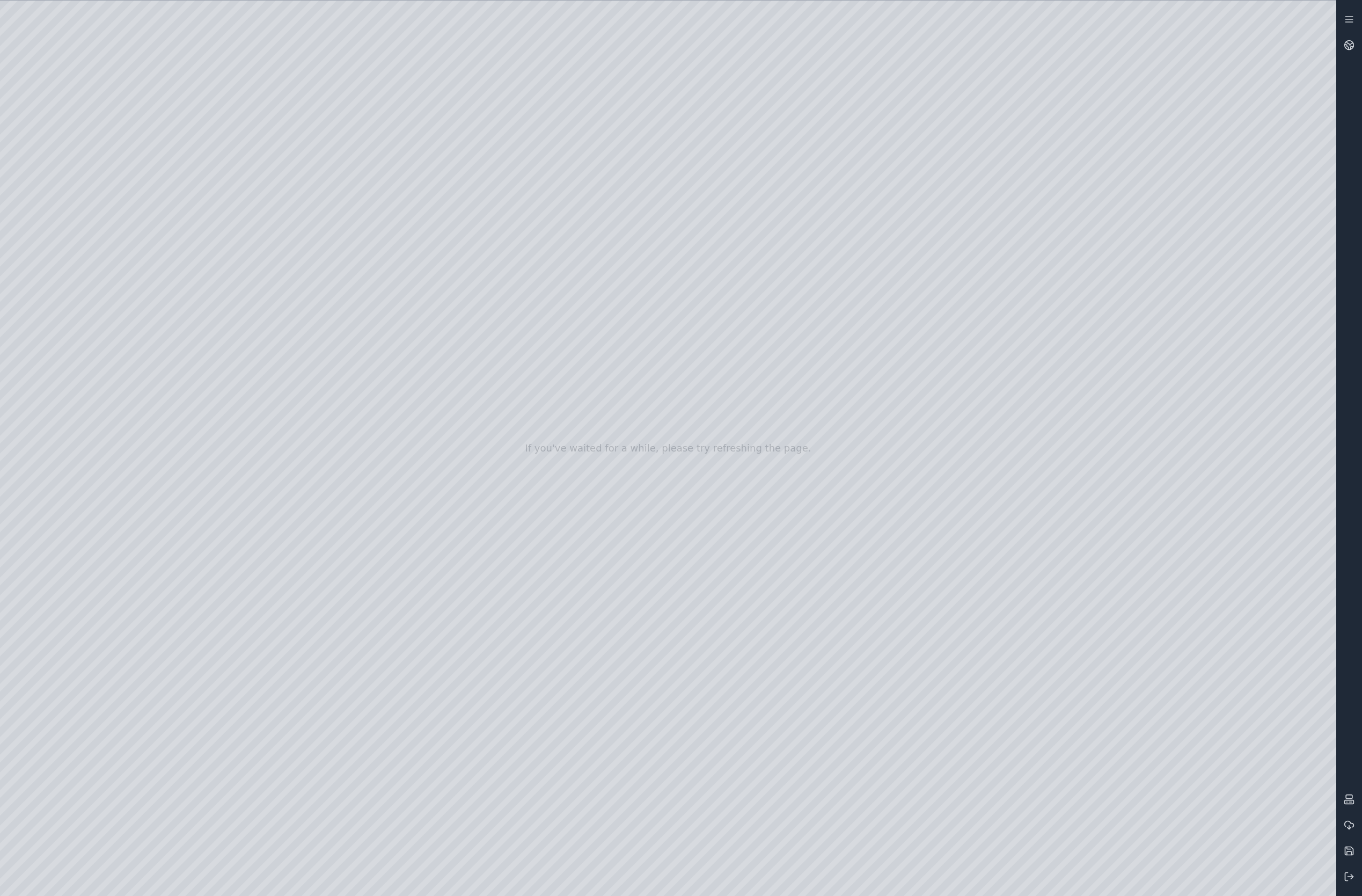
click at [1055, 876] on div at bounding box center [668, 448] width 1337 height 895
drag, startPoint x: 723, startPoint y: 588, endPoint x: 665, endPoint y: 607, distance: 61.0
drag, startPoint x: 699, startPoint y: 608, endPoint x: 700, endPoint y: 577, distance: 31.0
drag, startPoint x: 707, startPoint y: 604, endPoint x: 438, endPoint y: 427, distance: 322.0
drag, startPoint x: 402, startPoint y: 149, endPoint x: 408, endPoint y: 154, distance: 7.8
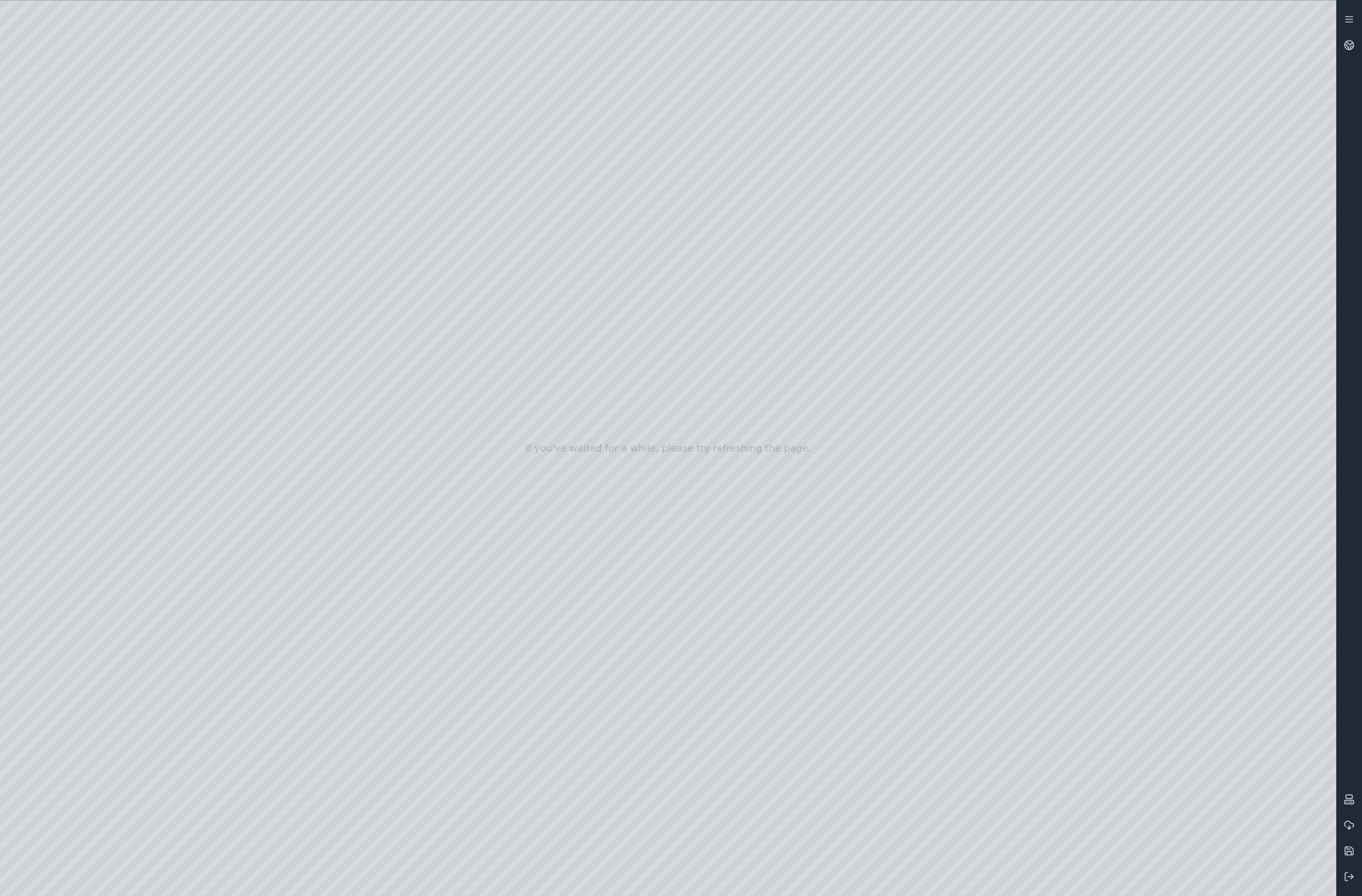
click at [408, 154] on div at bounding box center [668, 448] width 1337 height 895
drag, startPoint x: 453, startPoint y: 189, endPoint x: 422, endPoint y: 184, distance: 31.4
click at [1055, 590] on div at bounding box center [668, 448] width 1337 height 895
click at [1055, 598] on div at bounding box center [668, 448] width 1337 height 895
click at [751, 820] on div at bounding box center [668, 448] width 1337 height 895
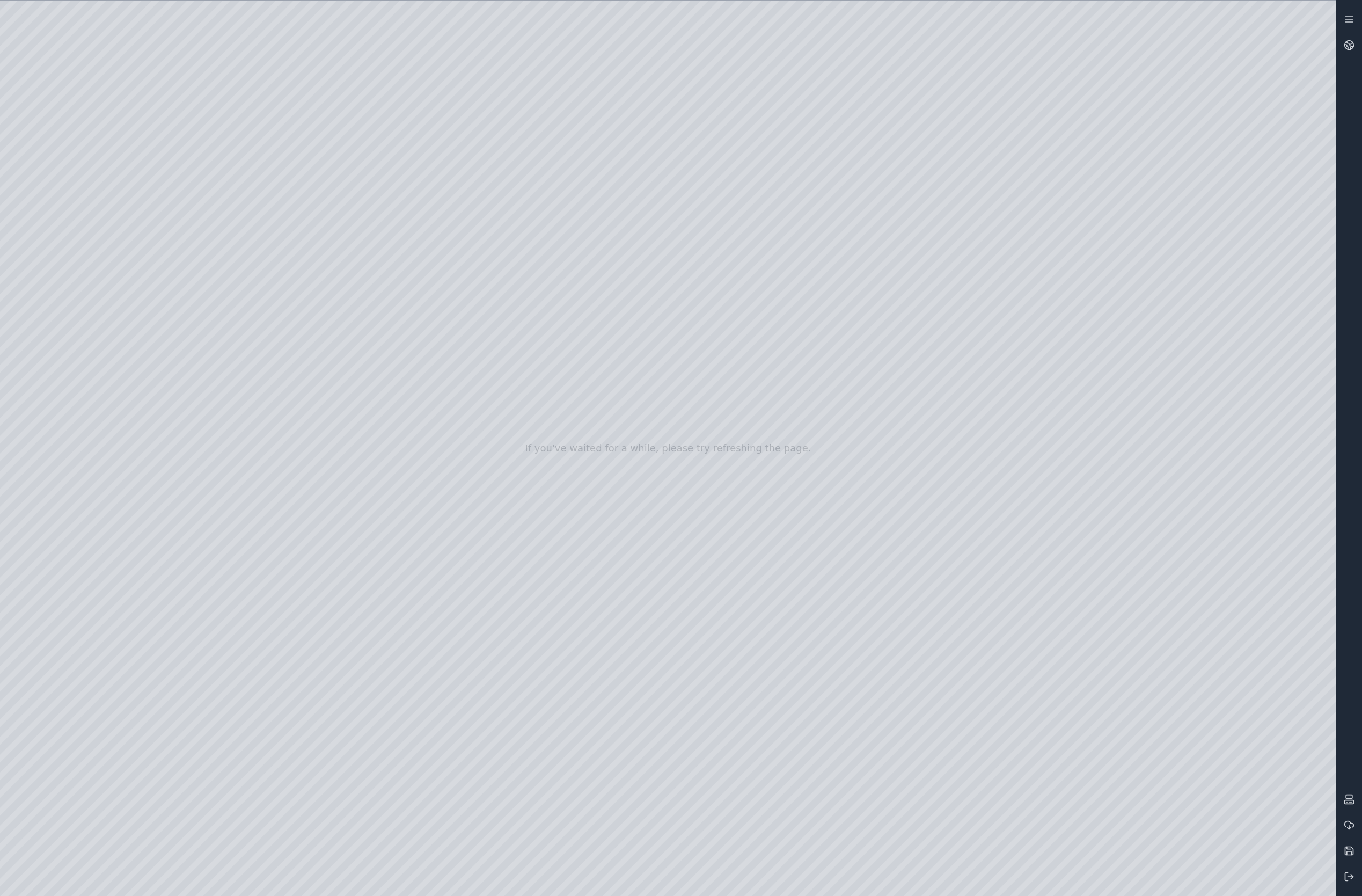
click at [1055, 877] on div at bounding box center [668, 448] width 1337 height 895
drag, startPoint x: 642, startPoint y: 494, endPoint x: 642, endPoint y: 470, distance: 24.0
click at [14, 158] on div at bounding box center [668, 448] width 1337 height 895
drag, startPoint x: 469, startPoint y: 512, endPoint x: 472, endPoint y: 500, distance: 12.4
drag, startPoint x: 600, startPoint y: 604, endPoint x: 552, endPoint y: 481, distance: 132.0
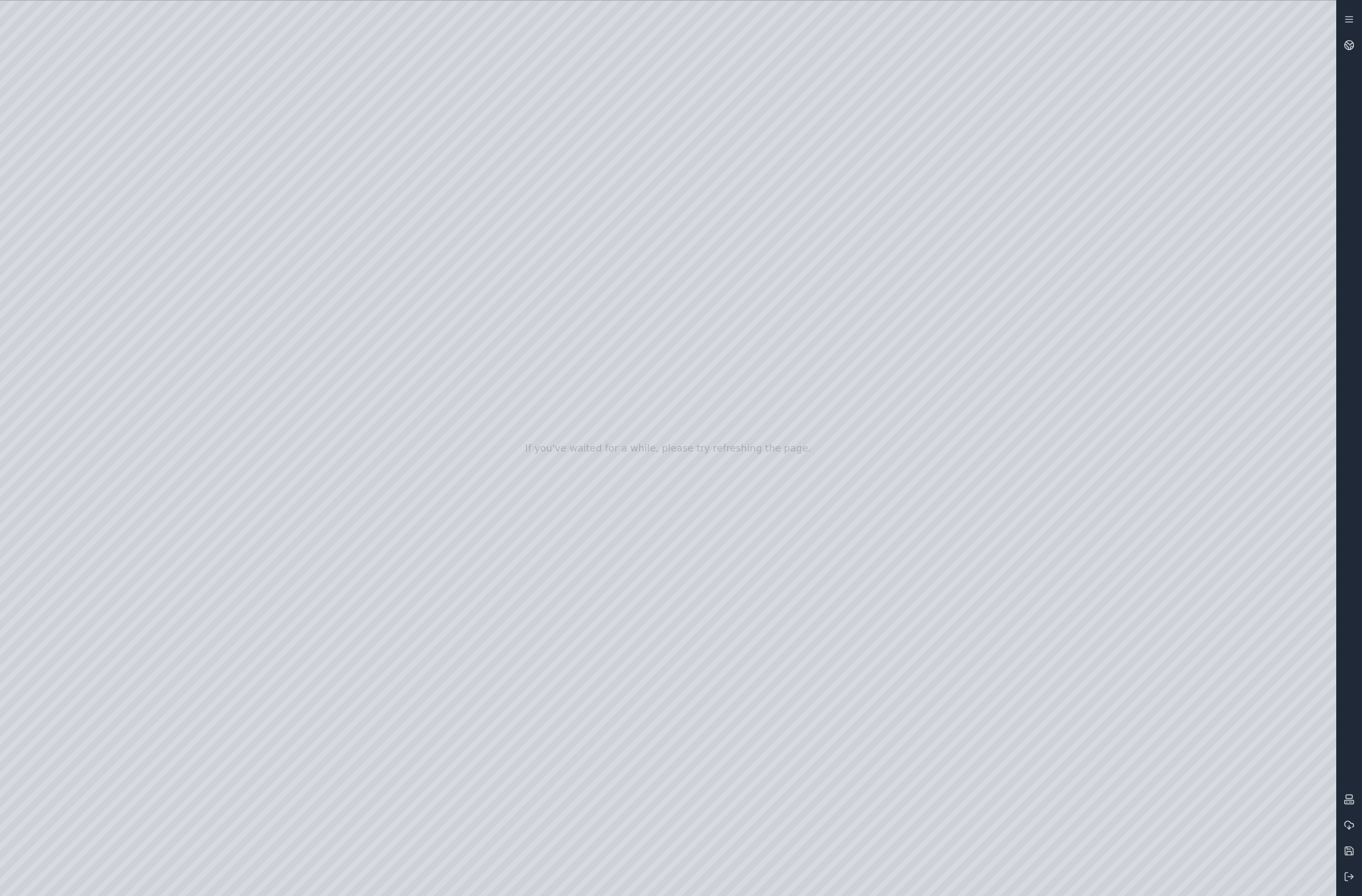
drag, startPoint x: 552, startPoint y: 481, endPoint x: 561, endPoint y: 521, distance: 41.0
drag, startPoint x: 418, startPoint y: 367, endPoint x: 556, endPoint y: 550, distance: 229.2
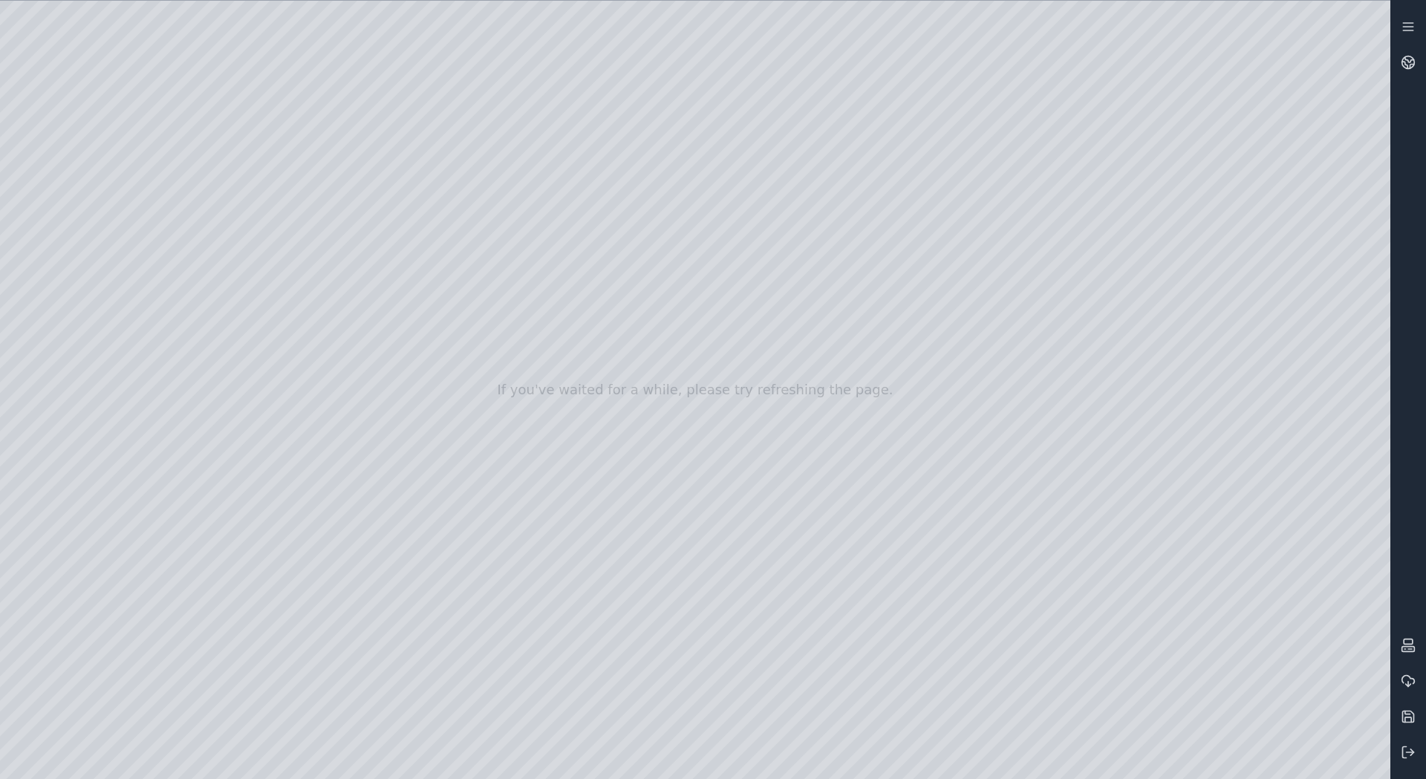
drag, startPoint x: 685, startPoint y: 534, endPoint x: 679, endPoint y: 501, distance: 33.2
drag, startPoint x: 779, startPoint y: 432, endPoint x: 711, endPoint y: 408, distance: 71.9
click at [664, 126] on div at bounding box center [695, 390] width 1391 height 779
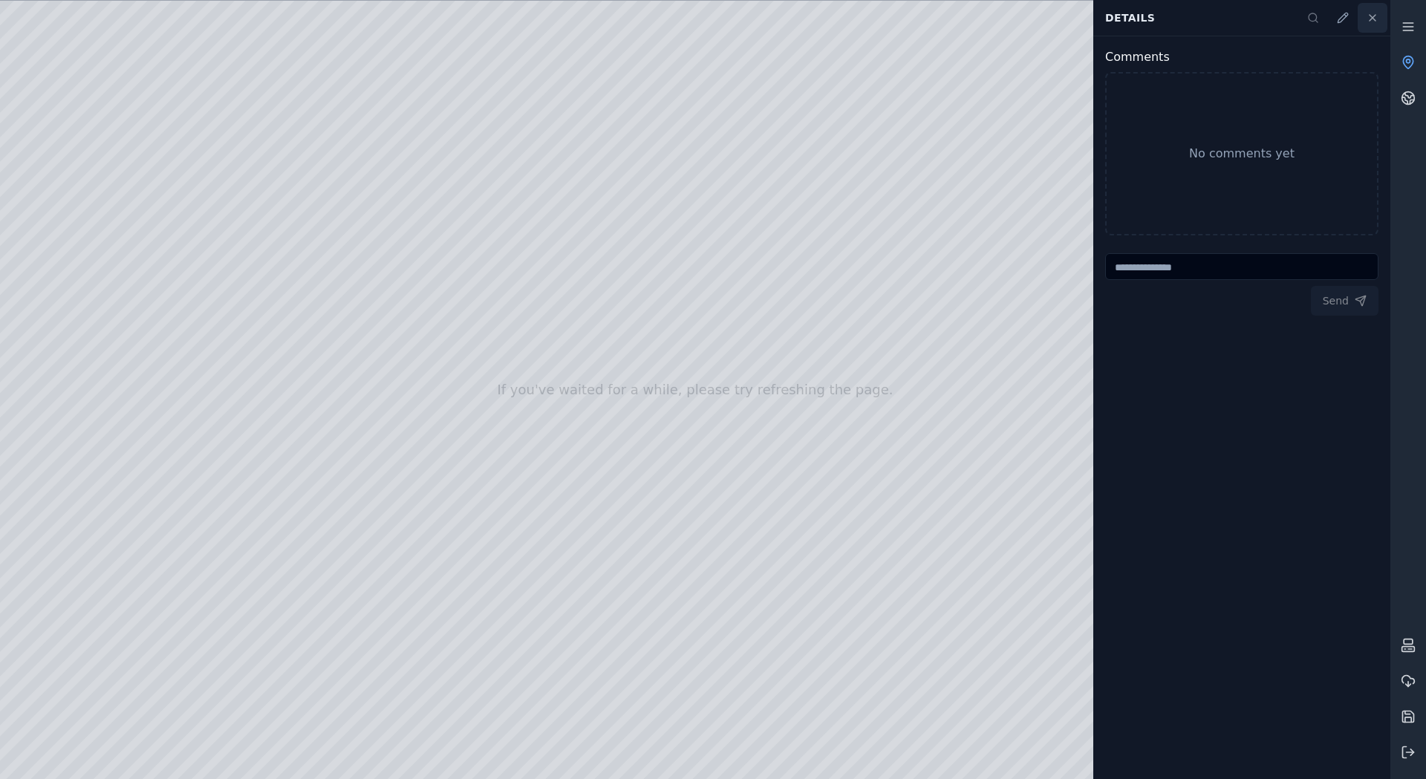
click at [1378, 16] on icon at bounding box center [1373, 18] width 12 height 12
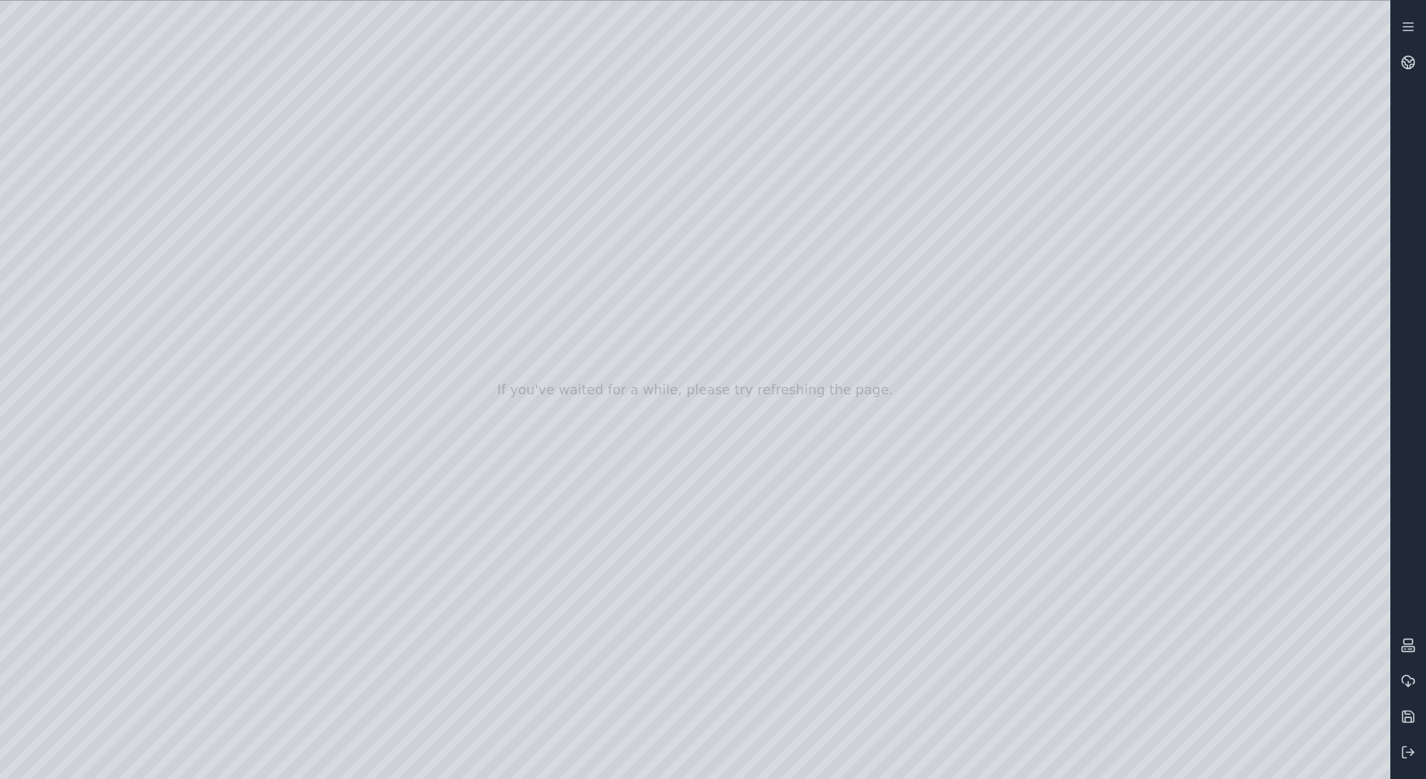
click at [1370, 27] on div at bounding box center [695, 390] width 1391 height 779
drag, startPoint x: 638, startPoint y: 342, endPoint x: 650, endPoint y: 338, distance: 12.5
drag, startPoint x: 432, startPoint y: 427, endPoint x: 887, endPoint y: 585, distance: 482.1
drag, startPoint x: 883, startPoint y: 579, endPoint x: 940, endPoint y: 625, distance: 73.9
drag, startPoint x: 579, startPoint y: 449, endPoint x: 696, endPoint y: 519, distance: 137.0
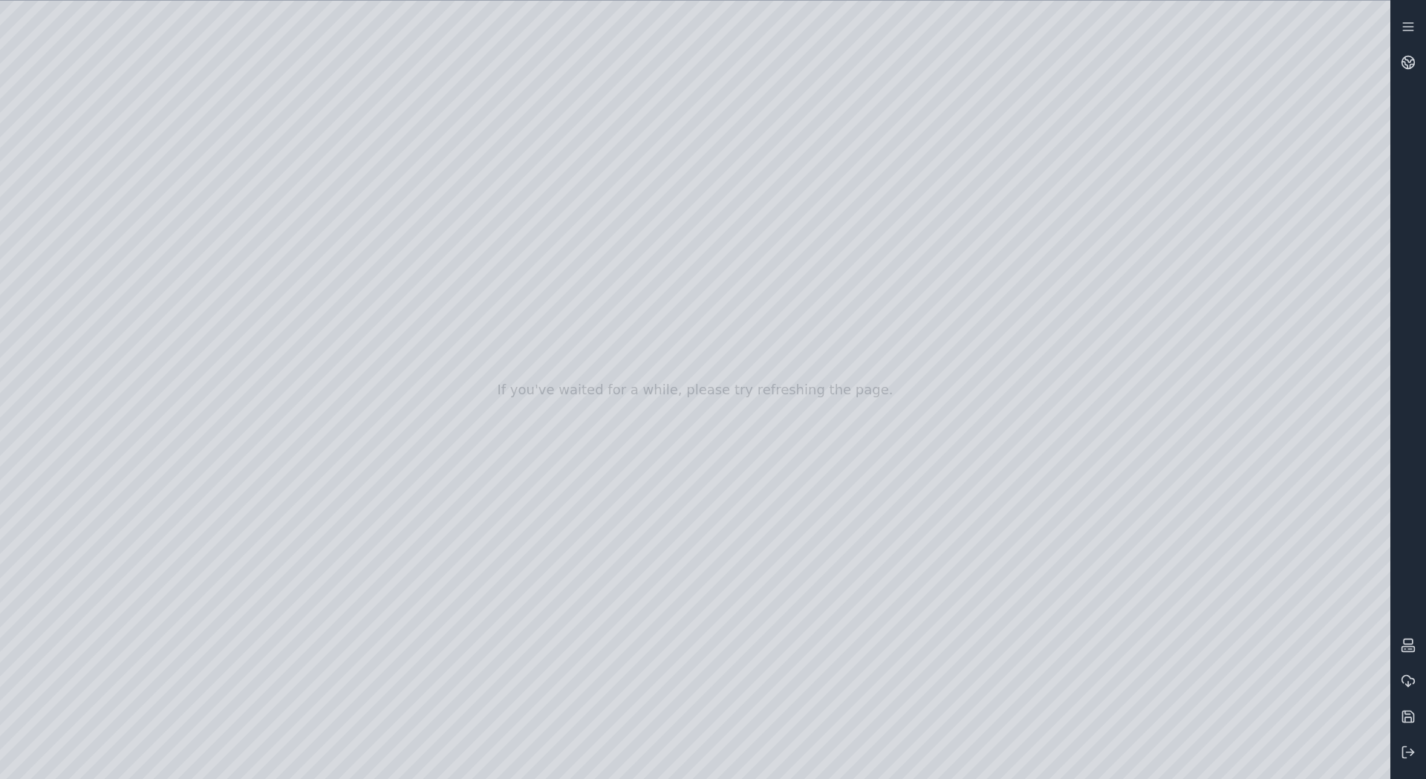
click at [795, 368] on div at bounding box center [695, 390] width 1391 height 779
drag, startPoint x: 791, startPoint y: 337, endPoint x: 492, endPoint y: 233, distance: 317.2
drag, startPoint x: 838, startPoint y: 326, endPoint x: 441, endPoint y: 368, distance: 399.7
drag, startPoint x: 488, startPoint y: 375, endPoint x: 562, endPoint y: 343, distance: 80.2
drag, startPoint x: 293, startPoint y: 360, endPoint x: 315, endPoint y: 351, distance: 23.3
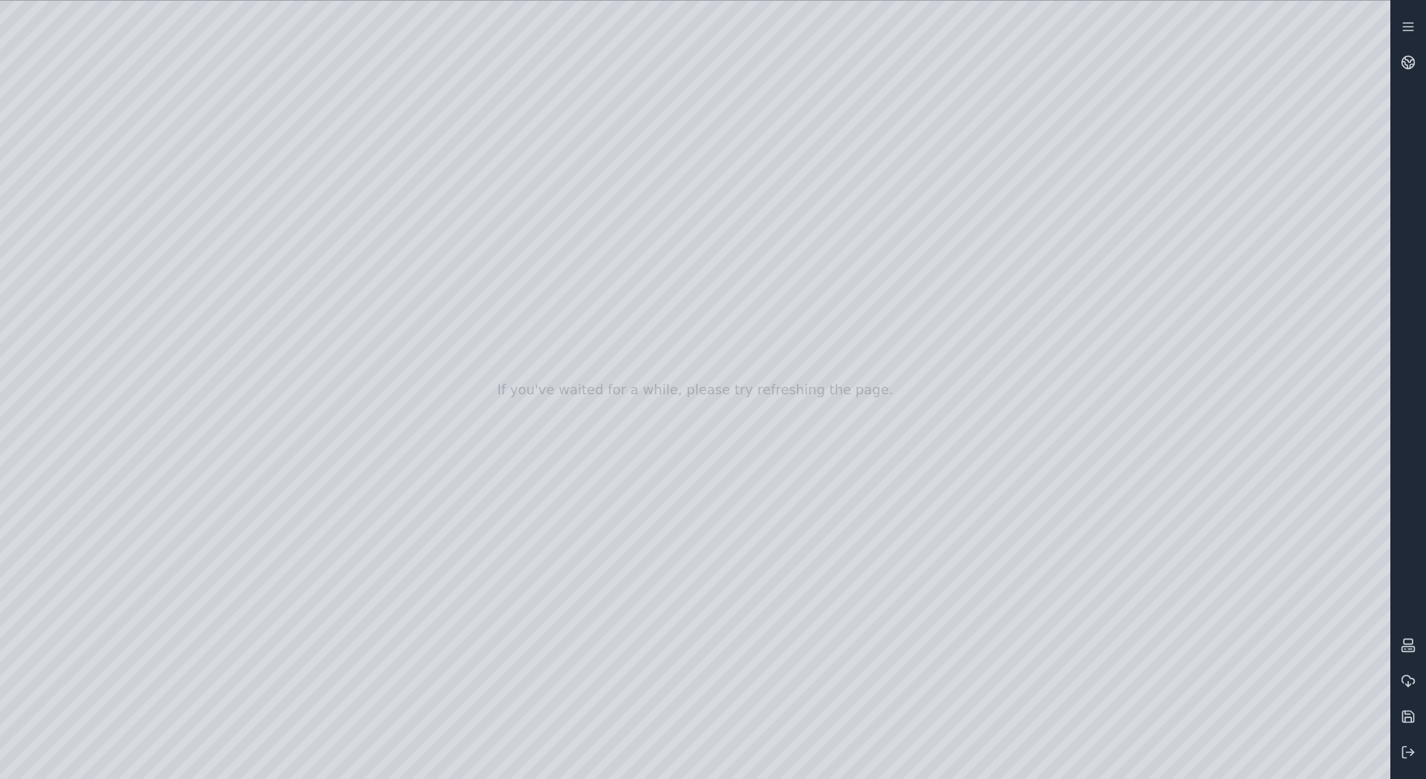
drag, startPoint x: 296, startPoint y: 375, endPoint x: 567, endPoint y: 285, distance: 285.7
drag, startPoint x: 599, startPoint y: 370, endPoint x: 641, endPoint y: 348, distance: 47.8
drag, startPoint x: 641, startPoint y: 339, endPoint x: 651, endPoint y: 257, distance: 83.1
drag, startPoint x: 472, startPoint y: 552, endPoint x: 362, endPoint y: 585, distance: 115.4
drag, startPoint x: 530, startPoint y: 458, endPoint x: 509, endPoint y: 607, distance: 150.0
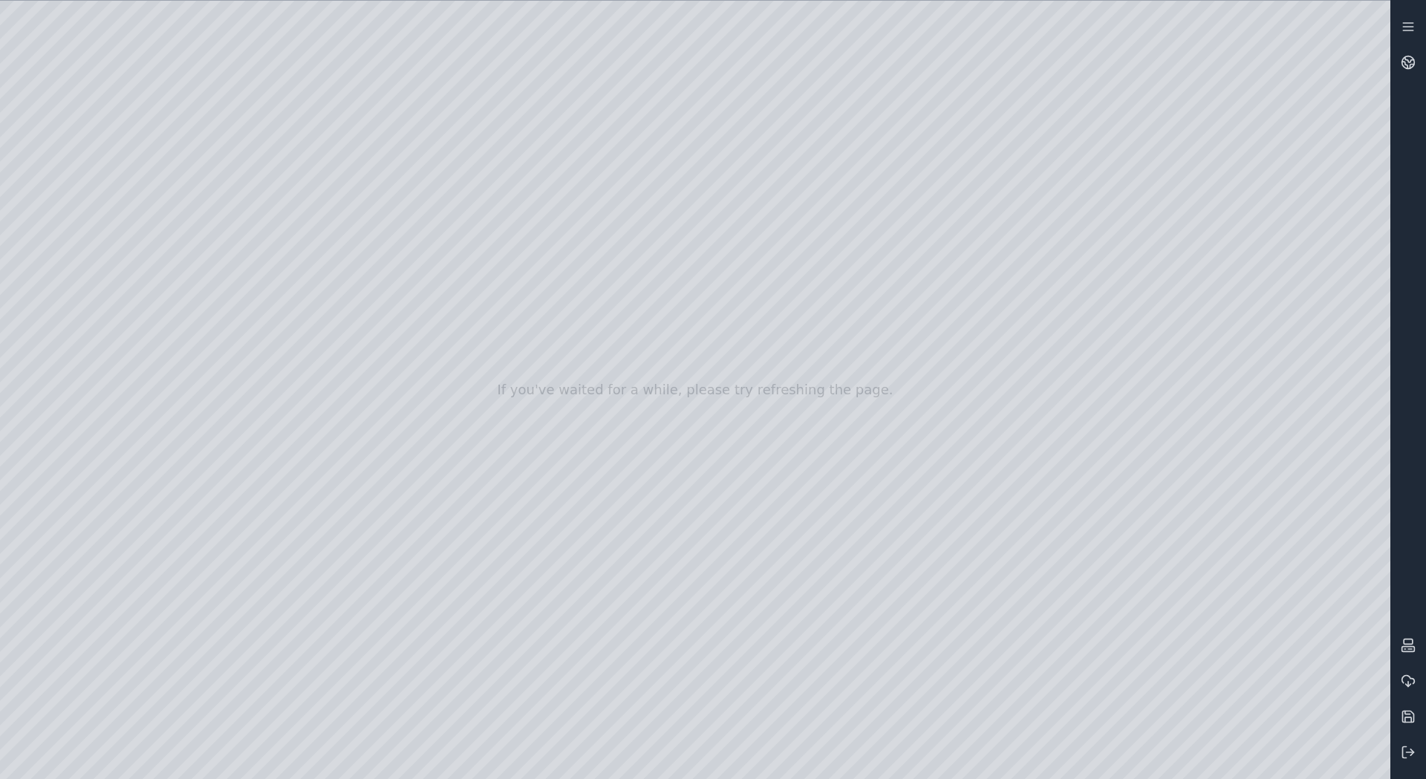
drag, startPoint x: 883, startPoint y: 244, endPoint x: 413, endPoint y: 452, distance: 513.5
drag, startPoint x: 634, startPoint y: 192, endPoint x: 640, endPoint y: 677, distance: 485.1
drag, startPoint x: 485, startPoint y: 54, endPoint x: 675, endPoint y: 286, distance: 299.8
drag, startPoint x: 810, startPoint y: 251, endPoint x: 650, endPoint y: 429, distance: 239.9
drag, startPoint x: 727, startPoint y: 196, endPoint x: 813, endPoint y: 495, distance: 310.8
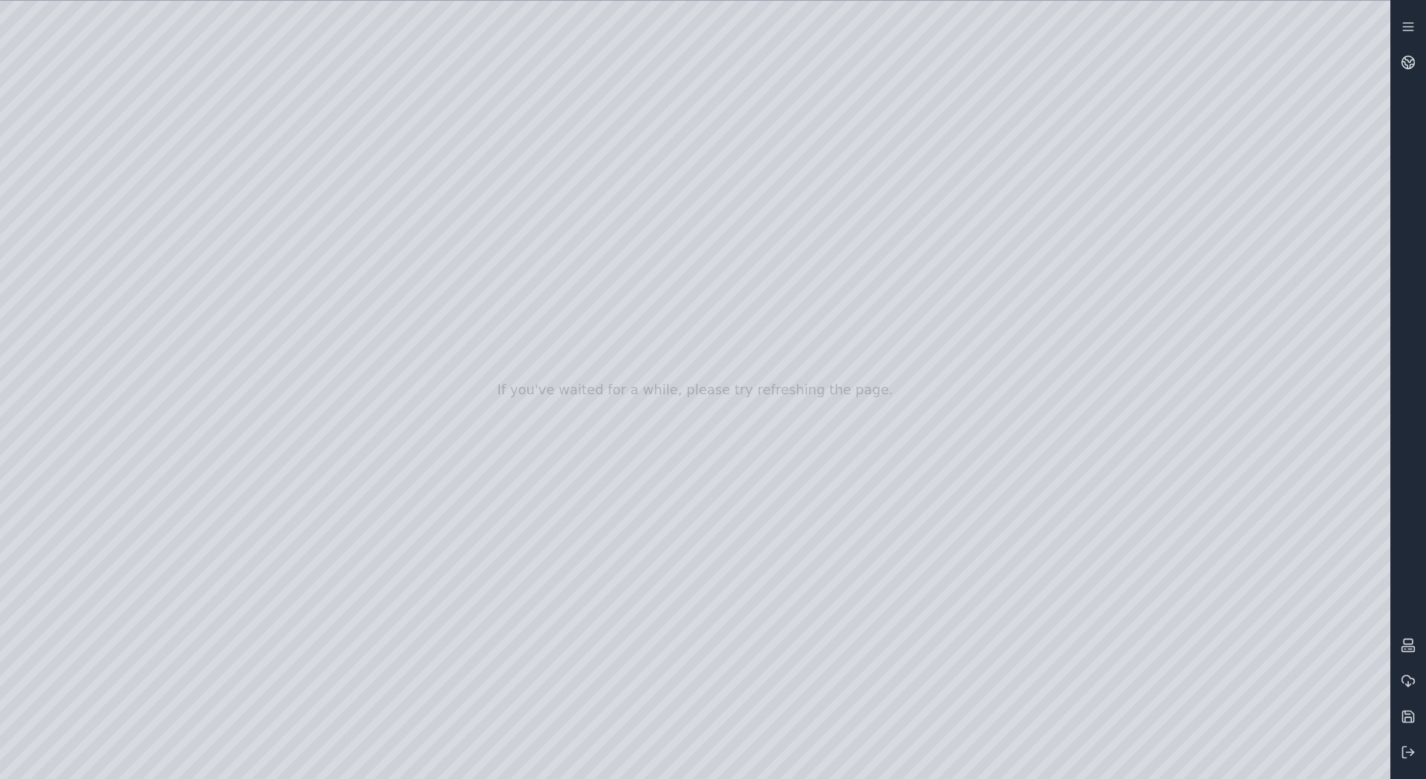
drag, startPoint x: 675, startPoint y: 351, endPoint x: 696, endPoint y: 671, distance: 320.2
drag, startPoint x: 611, startPoint y: 259, endPoint x: 911, endPoint y: 611, distance: 461.6
drag, startPoint x: 674, startPoint y: 280, endPoint x: 526, endPoint y: 506, distance: 269.9
drag, startPoint x: 989, startPoint y: 183, endPoint x: 575, endPoint y: 417, distance: 475.4
drag, startPoint x: 334, startPoint y: 433, endPoint x: 619, endPoint y: 350, distance: 296.4
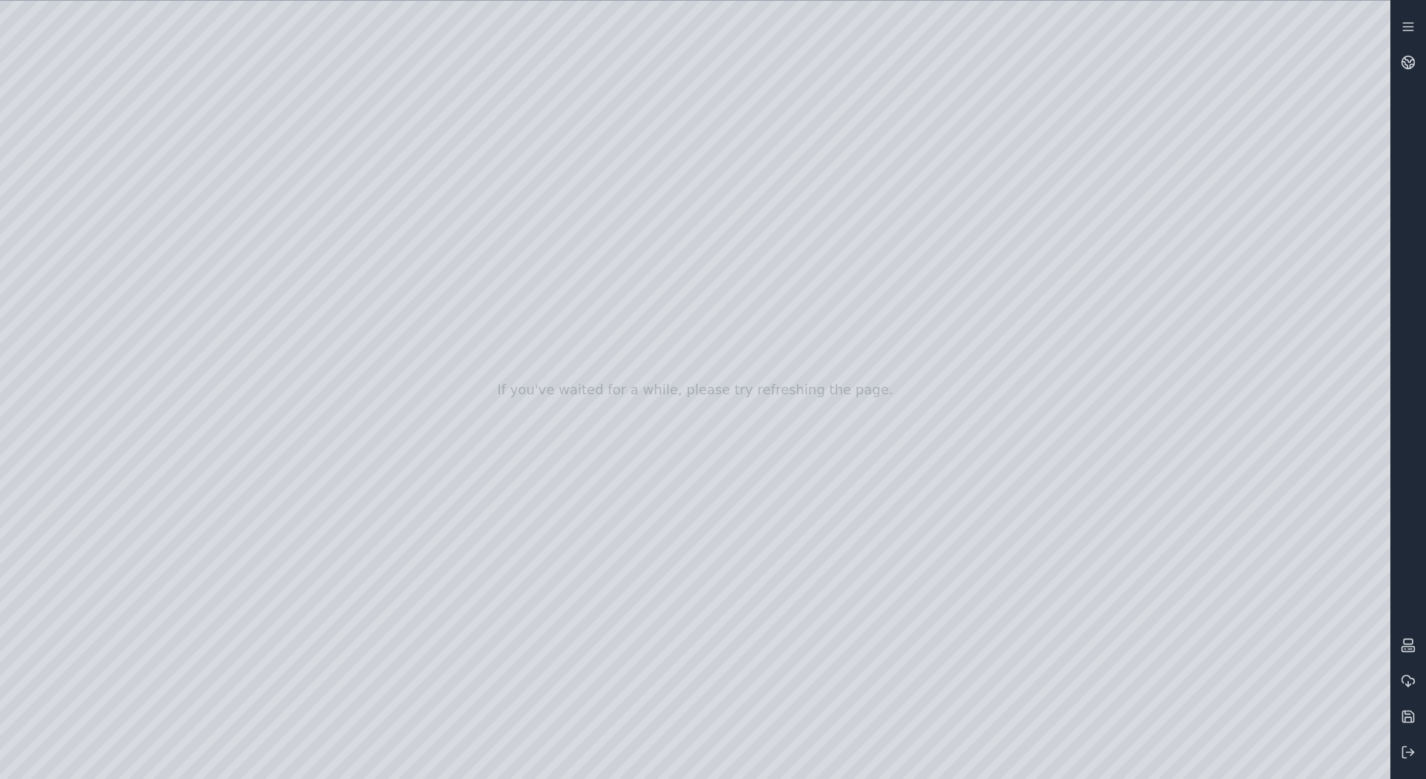
click at [468, 336] on div at bounding box center [695, 390] width 1391 height 779
click at [464, 339] on div at bounding box center [695, 390] width 1391 height 779
click at [469, 305] on div at bounding box center [695, 390] width 1391 height 779
drag, startPoint x: 498, startPoint y: 479, endPoint x: 472, endPoint y: 474, distance: 26.5
click at [472, 474] on div at bounding box center [695, 390] width 1391 height 779
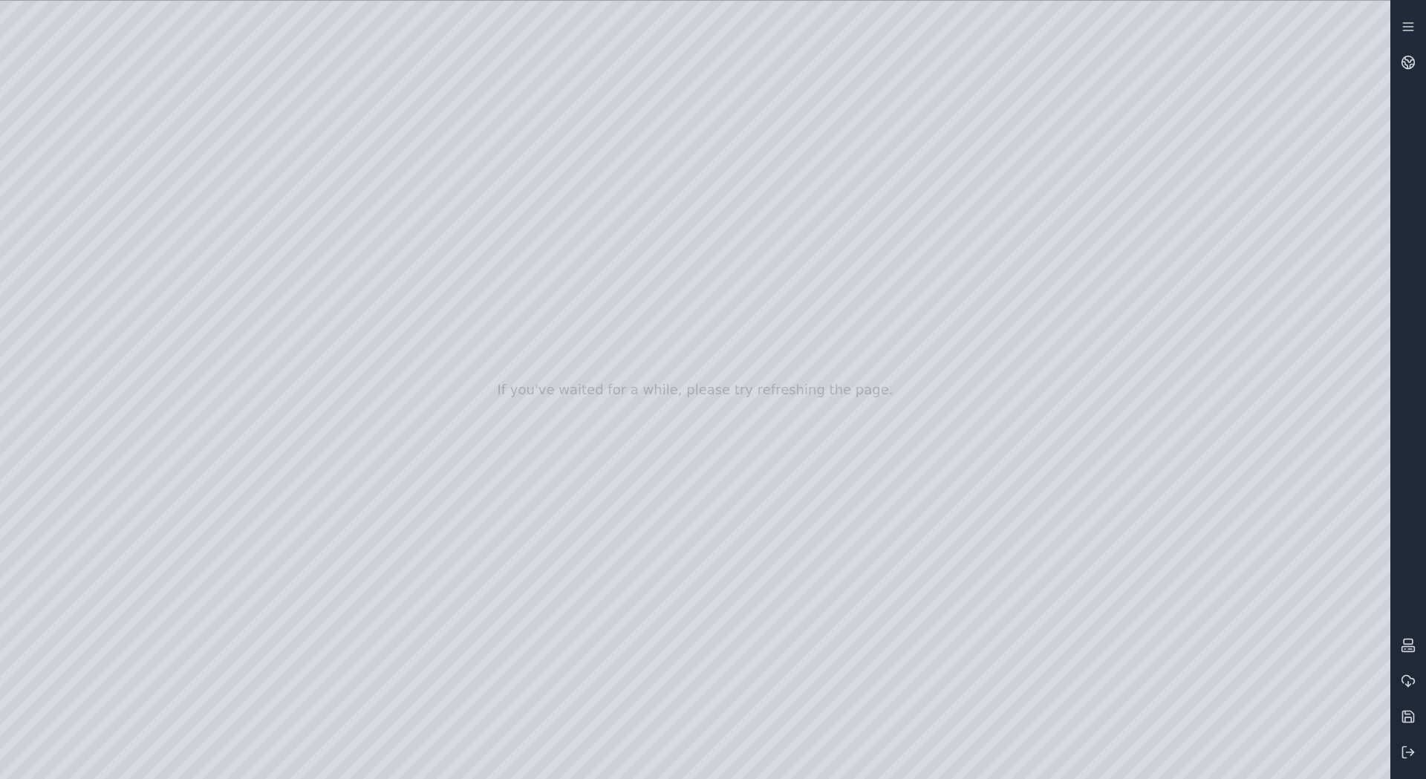
drag, startPoint x: 481, startPoint y: 521, endPoint x: 475, endPoint y: 533, distance: 13.3
click at [475, 533] on div at bounding box center [695, 390] width 1391 height 779
drag, startPoint x: 503, startPoint y: 602, endPoint x: 545, endPoint y: 607, distance: 42.6
click at [545, 607] on div at bounding box center [695, 390] width 1391 height 779
drag, startPoint x: 467, startPoint y: 487, endPoint x: 446, endPoint y: 483, distance: 21.1
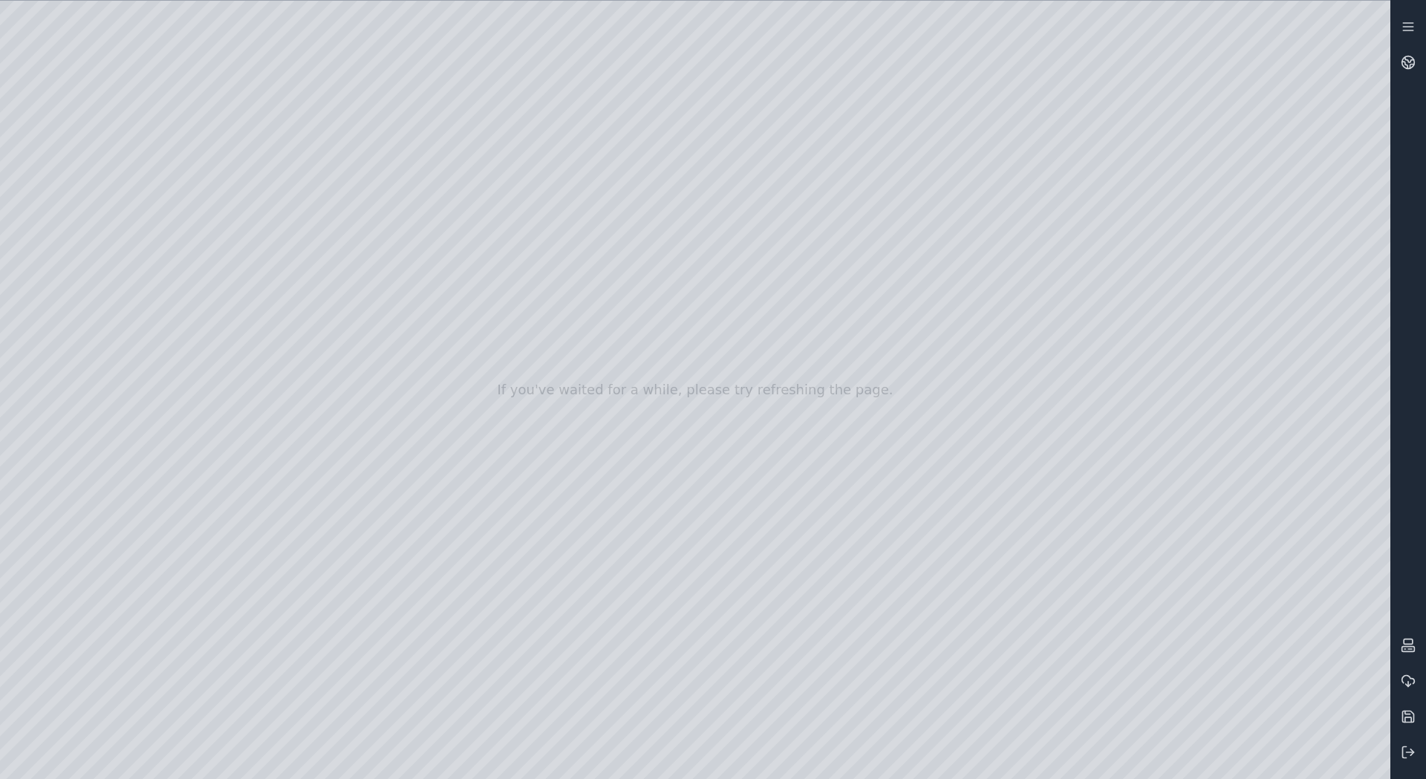
click at [446, 483] on div at bounding box center [695, 390] width 1391 height 779
drag, startPoint x: 550, startPoint y: 583, endPoint x: 524, endPoint y: 584, distance: 26.0
click at [524, 584] on div at bounding box center [695, 390] width 1391 height 779
click at [791, 421] on div at bounding box center [695, 390] width 1391 height 779
click at [455, 406] on div at bounding box center [695, 390] width 1391 height 779
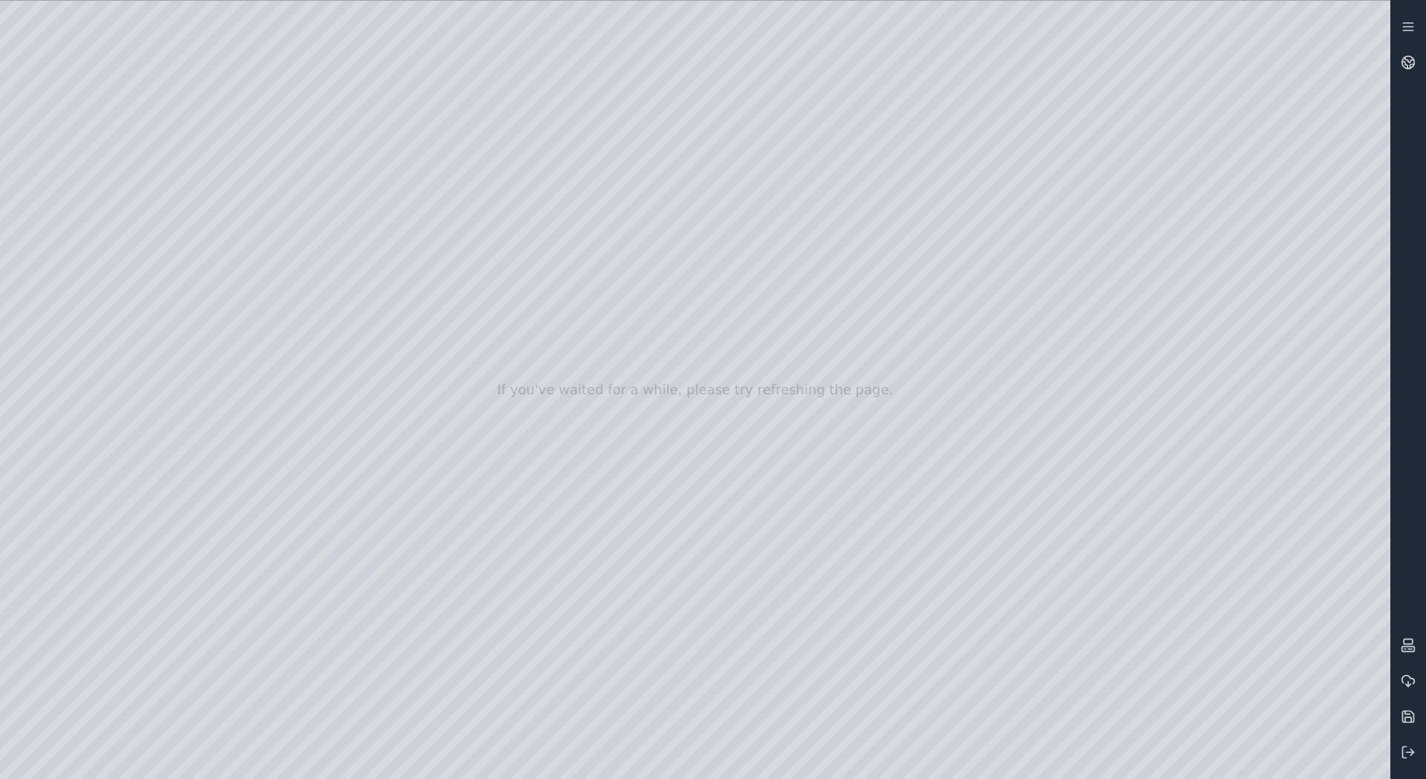
click at [469, 394] on div at bounding box center [695, 390] width 1391 height 779
drag, startPoint x: 738, startPoint y: 157, endPoint x: 550, endPoint y: 371, distance: 284.8
drag, startPoint x: 743, startPoint y: 235, endPoint x: 493, endPoint y: 316, distance: 263.3
drag, startPoint x: 867, startPoint y: 279, endPoint x: 633, endPoint y: 224, distance: 240.2
drag, startPoint x: 727, startPoint y: 316, endPoint x: 1061, endPoint y: 623, distance: 453.7
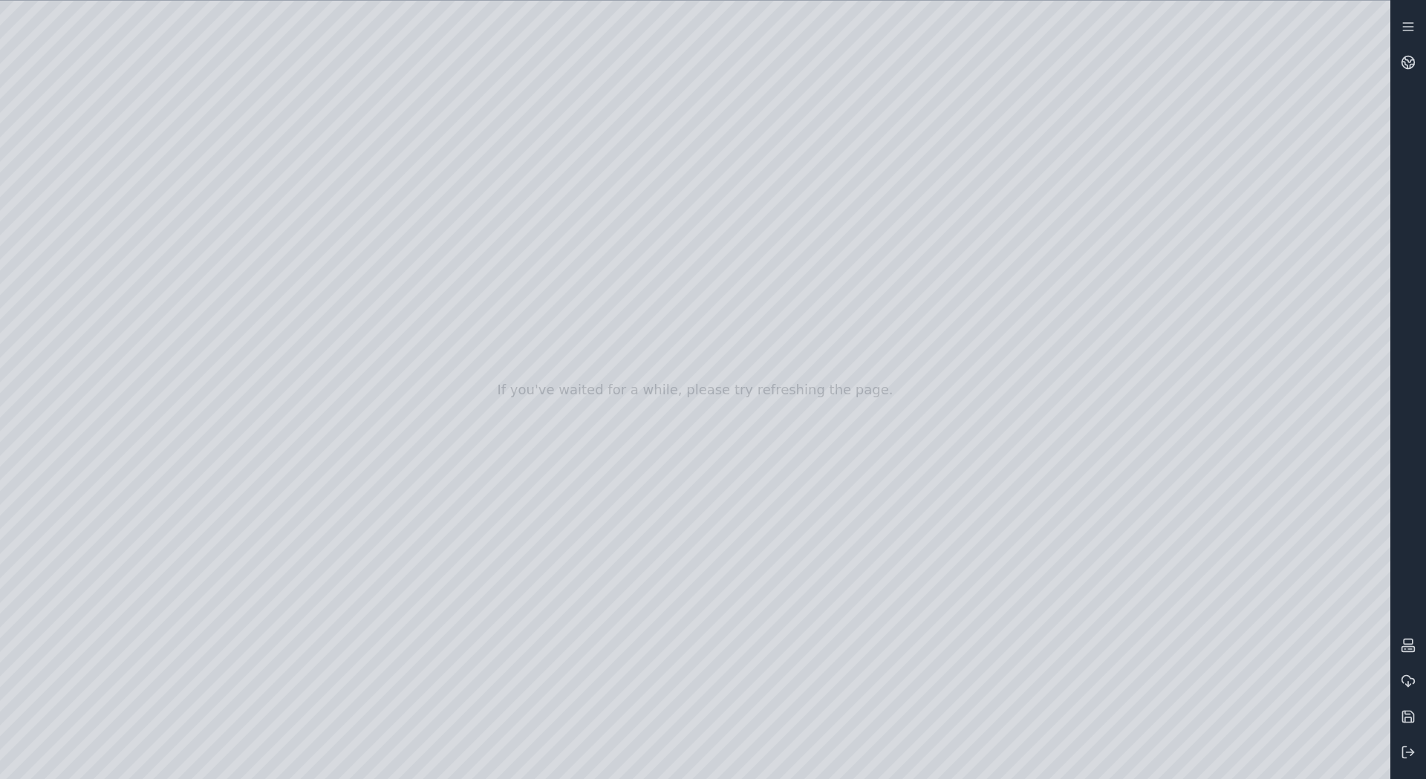
click at [680, 143] on div at bounding box center [695, 390] width 1391 height 779
drag, startPoint x: 698, startPoint y: 180, endPoint x: 711, endPoint y: 368, distance: 189.1
drag, startPoint x: 740, startPoint y: 306, endPoint x: 779, endPoint y: 485, distance: 183.1
drag, startPoint x: 641, startPoint y: 284, endPoint x: 732, endPoint y: 471, distance: 208.3
drag, startPoint x: 785, startPoint y: 412, endPoint x: 533, endPoint y: 311, distance: 271.3
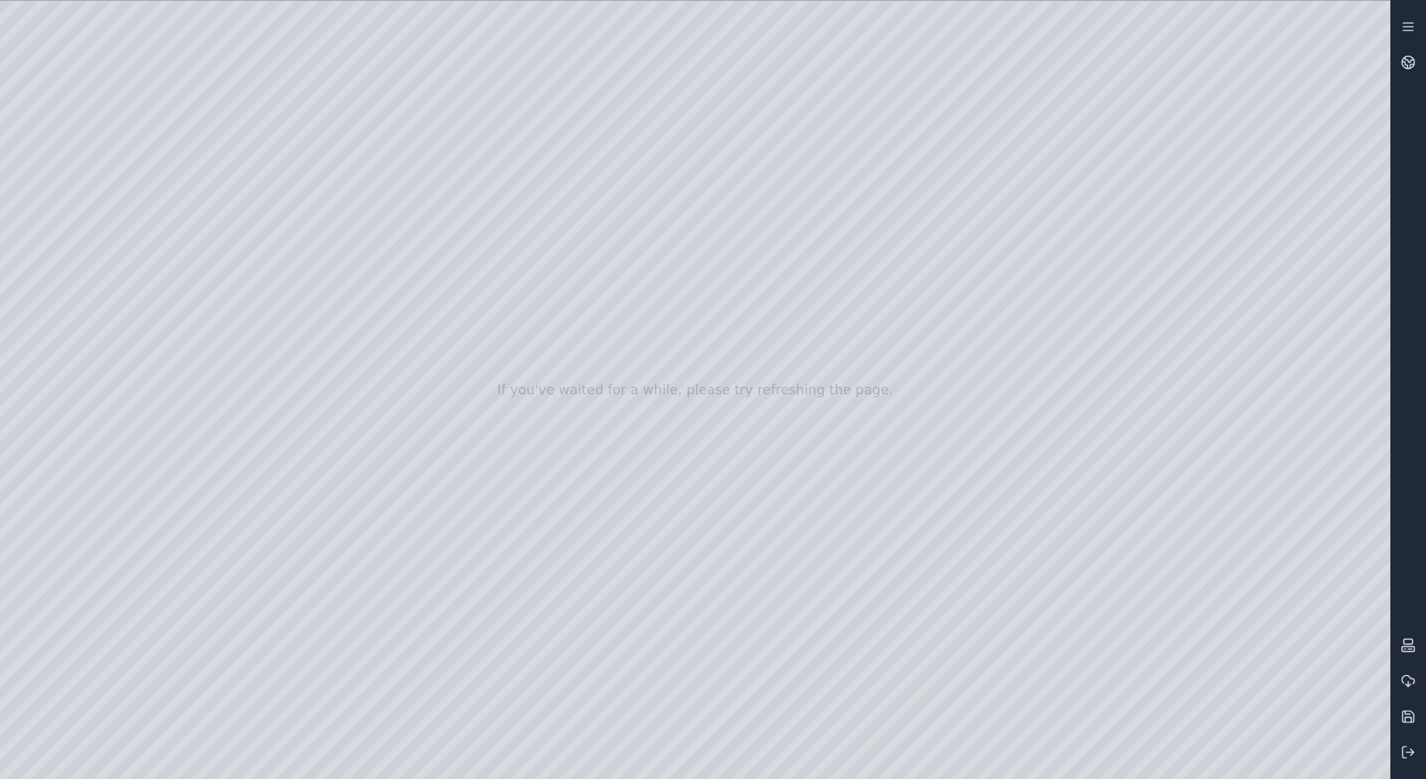
click at [745, 575] on div at bounding box center [695, 390] width 1391 height 779
click at [545, 329] on div at bounding box center [695, 390] width 1391 height 779
click at [412, 195] on div at bounding box center [695, 390] width 1391 height 779
drag, startPoint x: 392, startPoint y: 155, endPoint x: 718, endPoint y: 391, distance: 402.5
click at [608, 283] on div at bounding box center [695, 390] width 1391 height 779
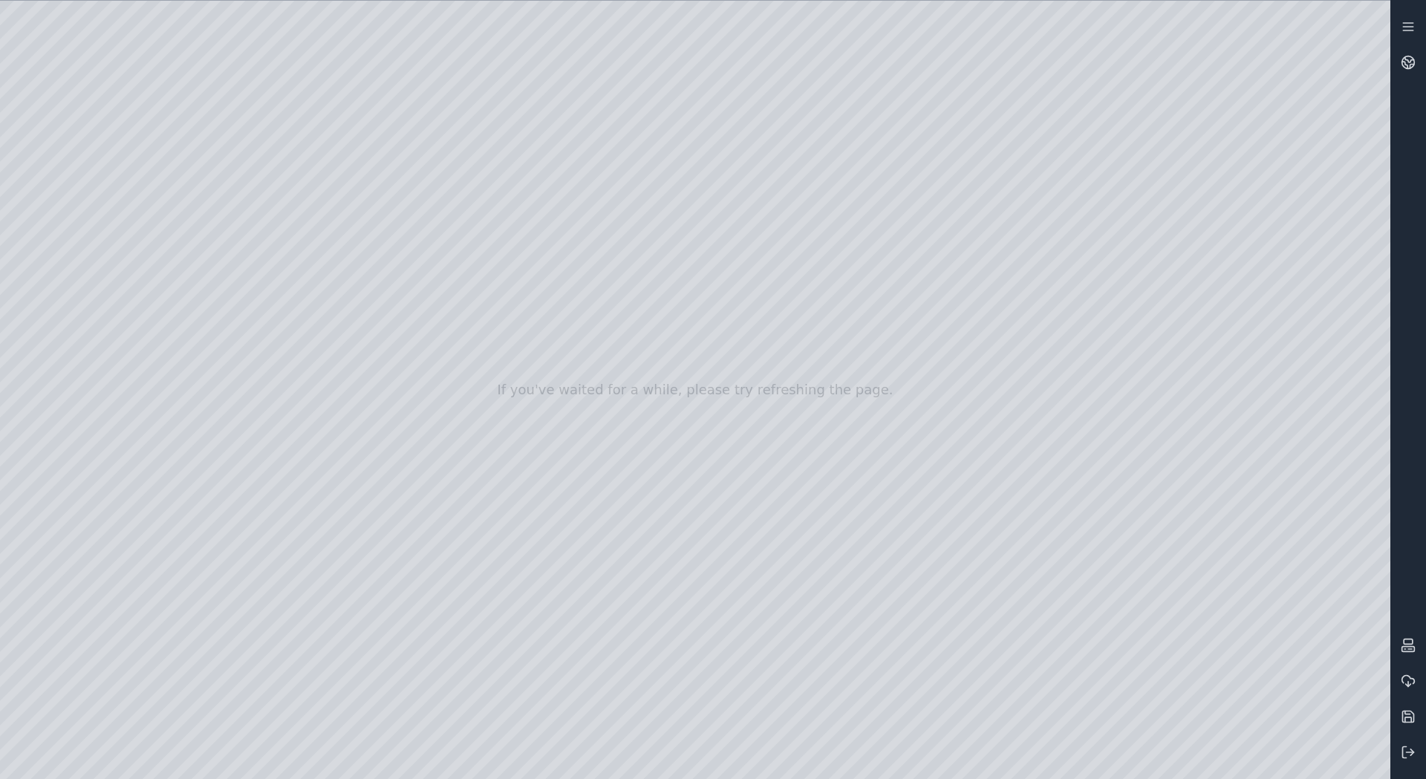
click at [472, 164] on div at bounding box center [695, 390] width 1391 height 779
drag, startPoint x: 376, startPoint y: 156, endPoint x: 521, endPoint y: 318, distance: 217.8
click at [506, 195] on div at bounding box center [695, 390] width 1391 height 779
drag, startPoint x: 446, startPoint y: 164, endPoint x: 713, endPoint y: 490, distance: 421.2
click at [763, 501] on div at bounding box center [695, 390] width 1391 height 779
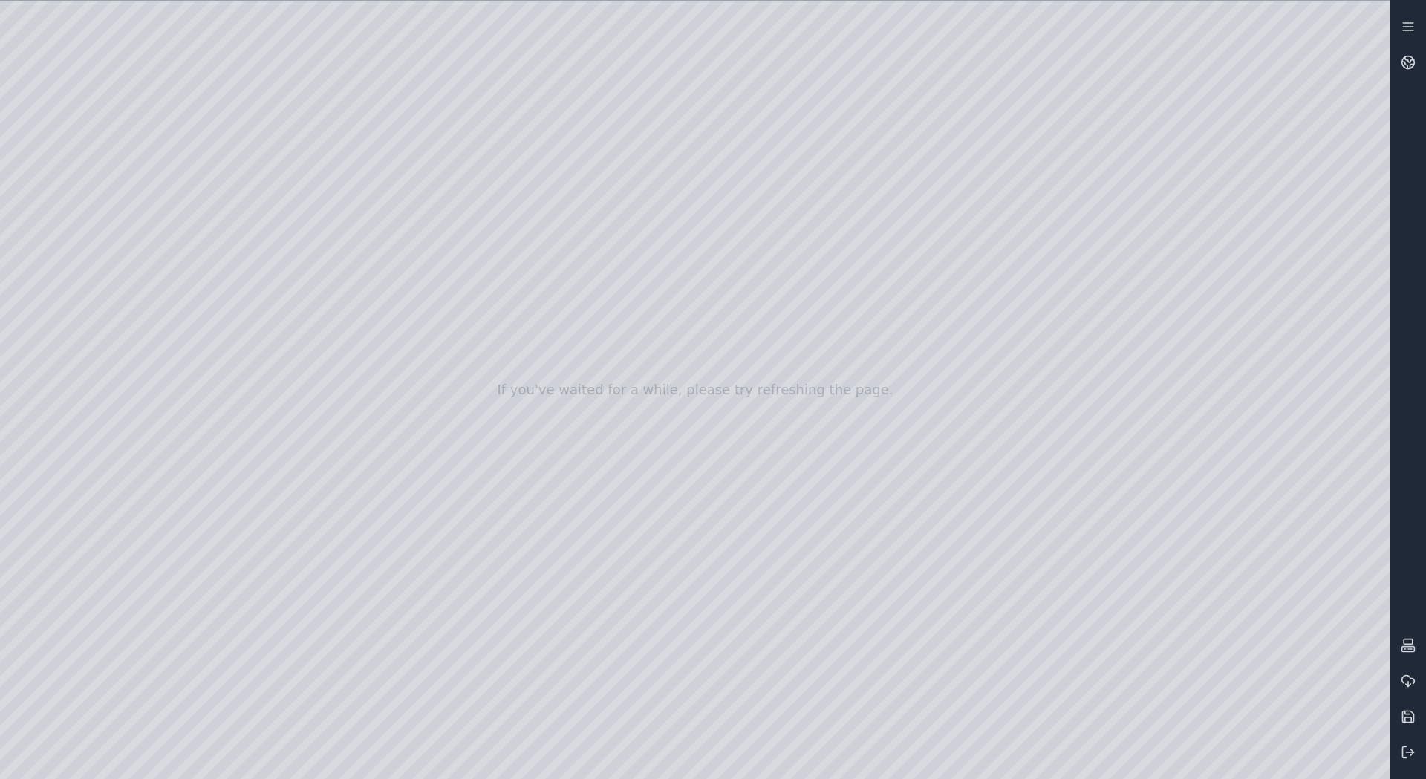
click at [610, 328] on div at bounding box center [695, 390] width 1391 height 779
click at [481, 199] on div at bounding box center [695, 390] width 1391 height 779
drag, startPoint x: 458, startPoint y: 143, endPoint x: 418, endPoint y: 351, distance: 211.1
click at [380, 260] on div at bounding box center [695, 390] width 1391 height 779
click at [501, 134] on div at bounding box center [695, 390] width 1391 height 779
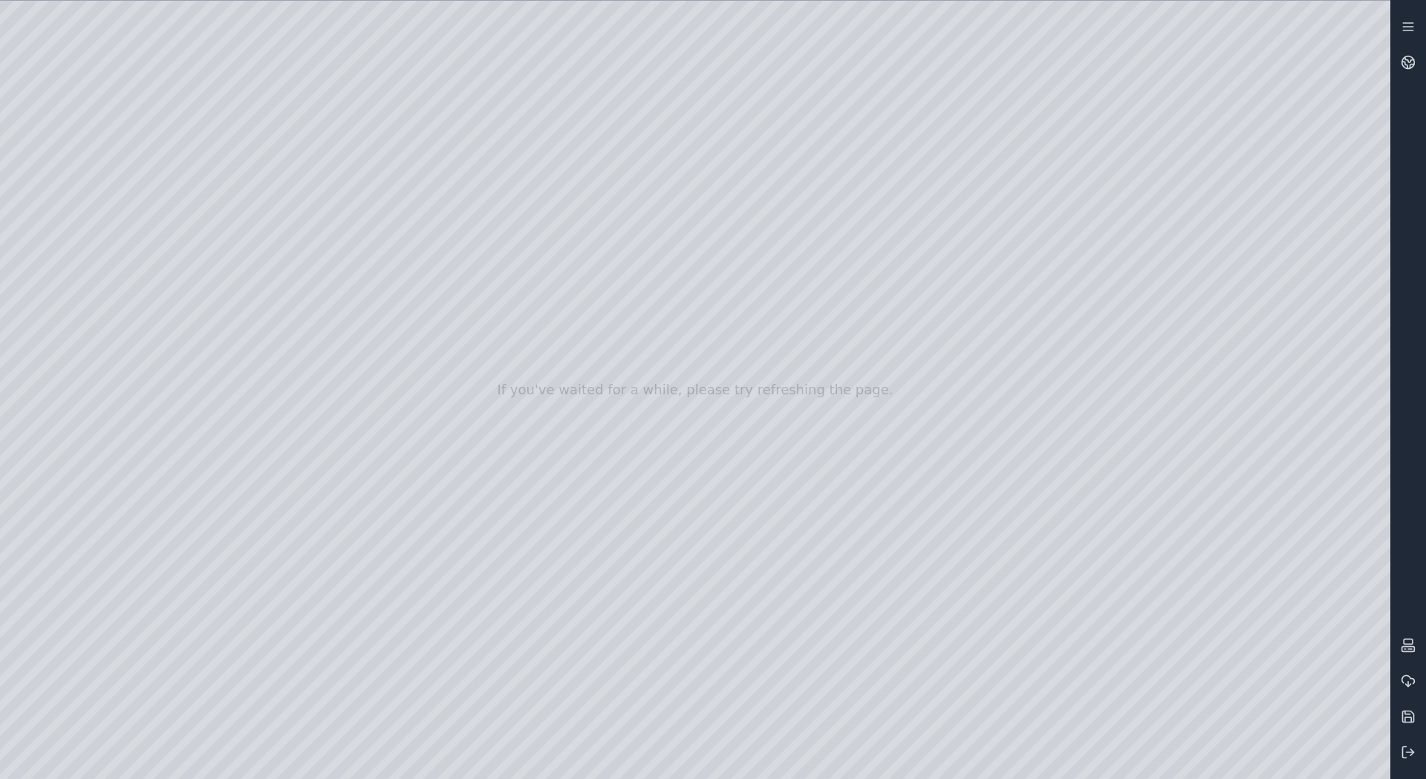
drag, startPoint x: 742, startPoint y: 544, endPoint x: 583, endPoint y: 316, distance: 277.4
click at [689, 712] on div at bounding box center [695, 390] width 1391 height 779
drag, startPoint x: 621, startPoint y: 438, endPoint x: 621, endPoint y: 417, distance: 20.8
drag, startPoint x: 594, startPoint y: 525, endPoint x: 553, endPoint y: 328, distance: 201.6
drag, startPoint x: 1166, startPoint y: 461, endPoint x: 794, endPoint y: 625, distance: 406.4
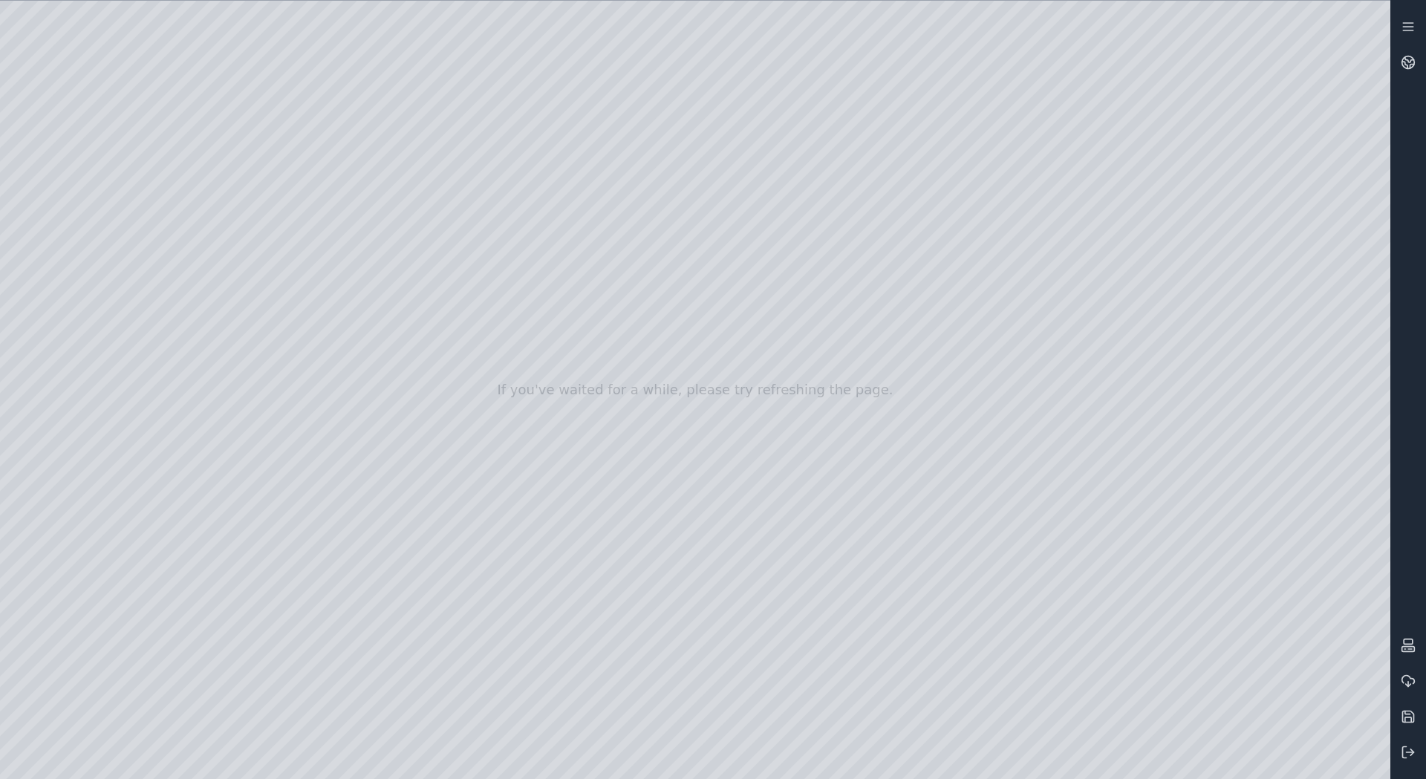
drag, startPoint x: 891, startPoint y: 403, endPoint x: 738, endPoint y: 389, distance: 153.7
drag, startPoint x: 675, startPoint y: 364, endPoint x: 719, endPoint y: 492, distance: 135.3
drag, startPoint x: 1050, startPoint y: 293, endPoint x: 717, endPoint y: 524, distance: 405.3
drag, startPoint x: 298, startPoint y: 536, endPoint x: 1020, endPoint y: 386, distance: 737.6
drag, startPoint x: 419, startPoint y: 689, endPoint x: 556, endPoint y: 657, distance: 141.1
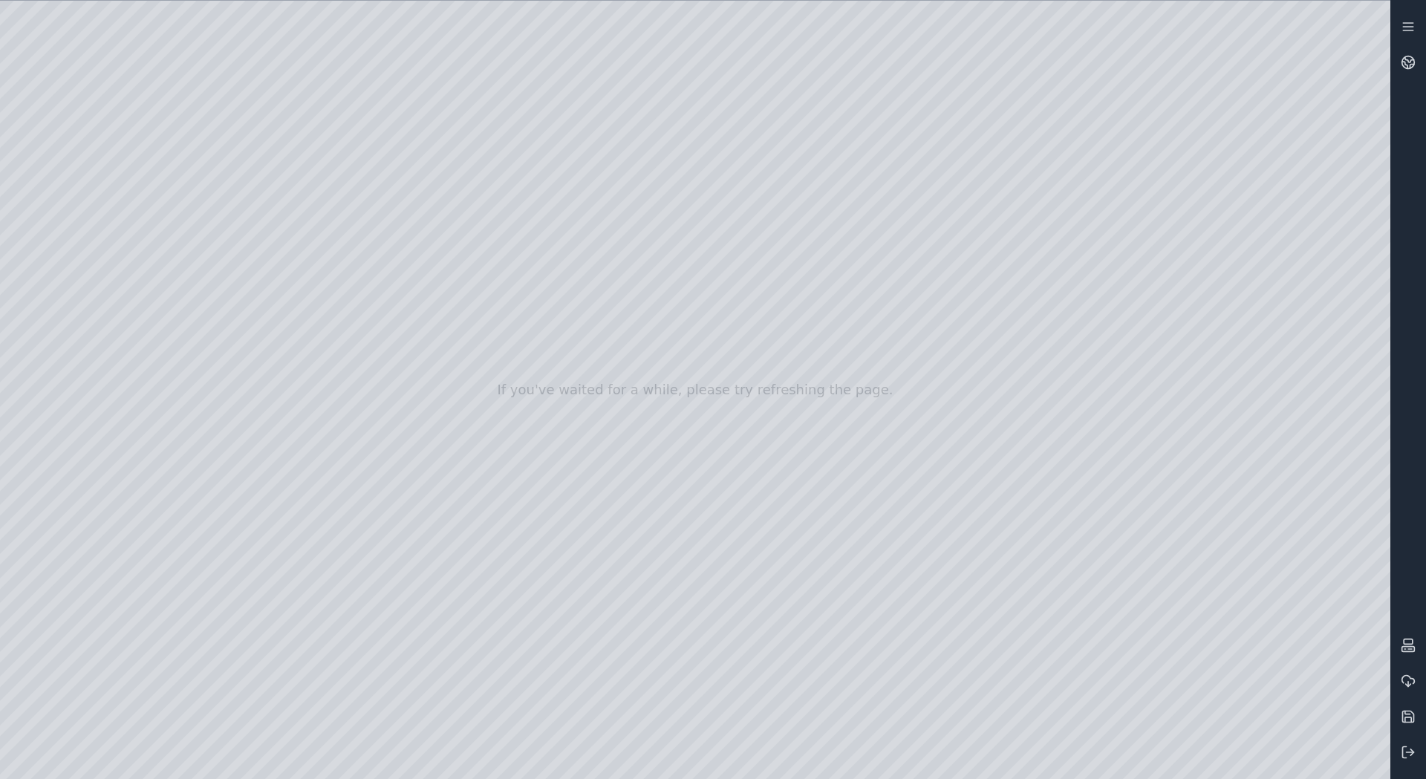
drag, startPoint x: 556, startPoint y: 684, endPoint x: 536, endPoint y: 488, distance: 197.1
drag, startPoint x: 718, startPoint y: 531, endPoint x: 818, endPoint y: 537, distance: 99.7
drag, startPoint x: 1079, startPoint y: 483, endPoint x: 599, endPoint y: 494, distance: 480.8
drag, startPoint x: 1238, startPoint y: 393, endPoint x: 709, endPoint y: 244, distance: 549.6
drag, startPoint x: 773, startPoint y: 271, endPoint x: 825, endPoint y: 432, distance: 168.7
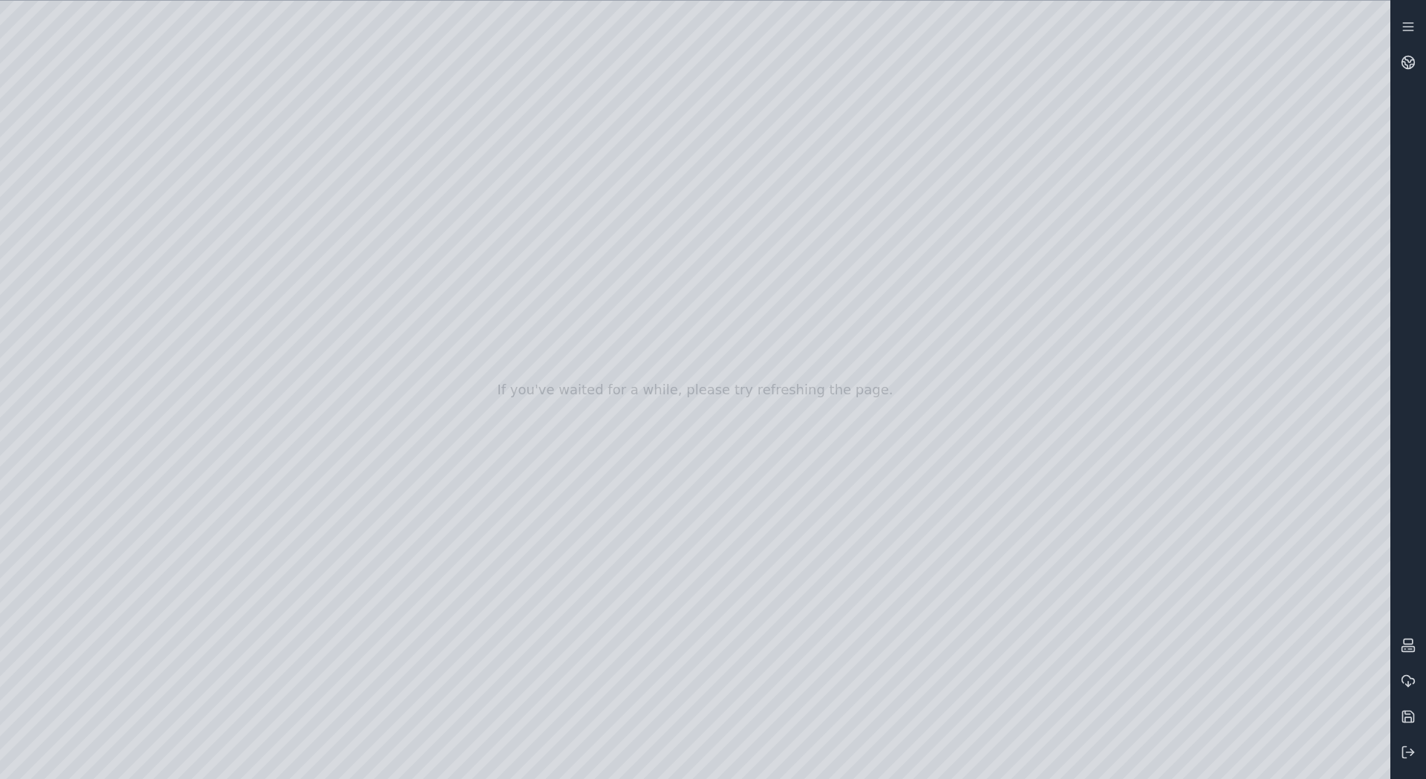
drag, startPoint x: 431, startPoint y: 457, endPoint x: 695, endPoint y: 467, distance: 264.7
drag, startPoint x: 925, startPoint y: 576, endPoint x: 835, endPoint y: 592, distance: 91.2
drag, startPoint x: 897, startPoint y: 584, endPoint x: 244, endPoint y: 581, distance: 653.0
drag, startPoint x: 906, startPoint y: 505, endPoint x: 692, endPoint y: 530, distance: 215.4
click at [1405, 719] on icon at bounding box center [1408, 720] width 6 height 5
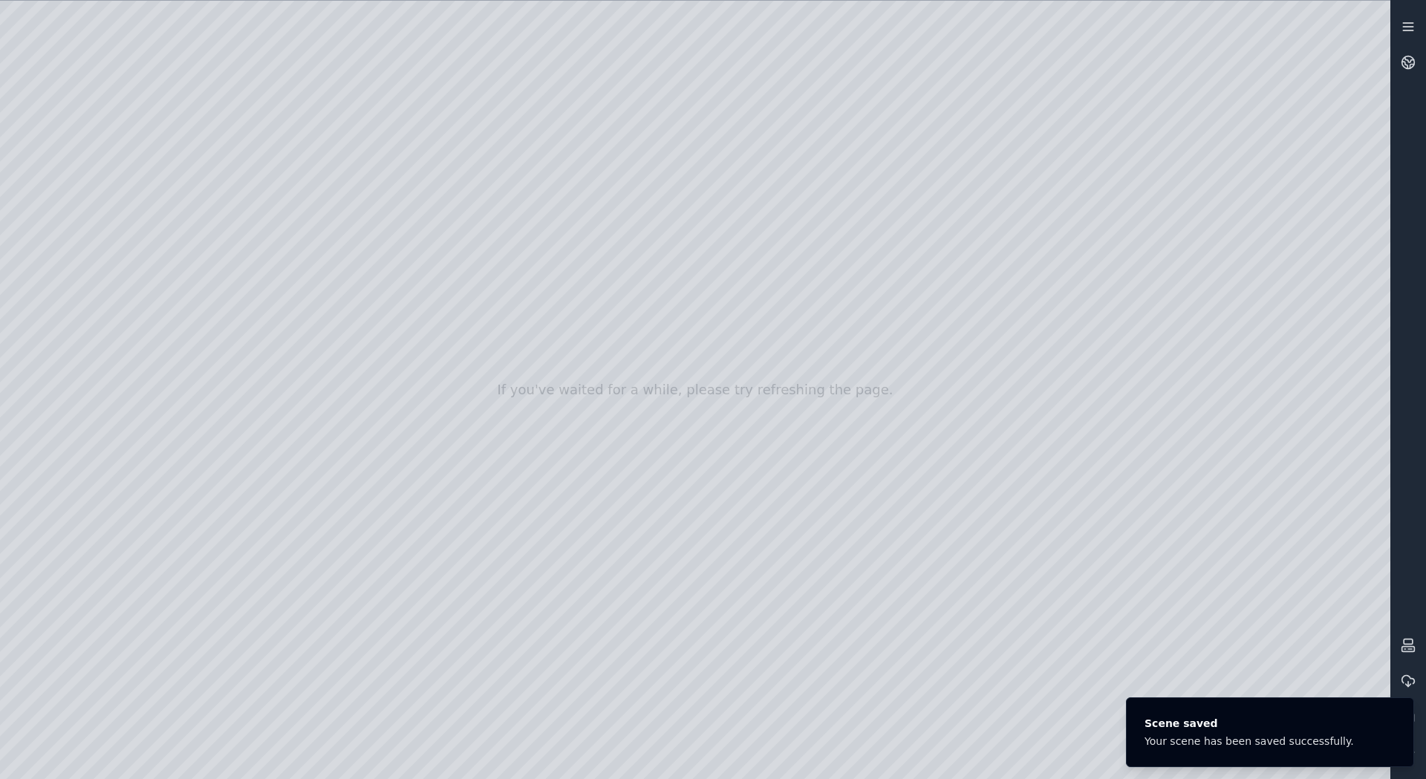
click at [1411, 29] on icon at bounding box center [1408, 26] width 15 height 15
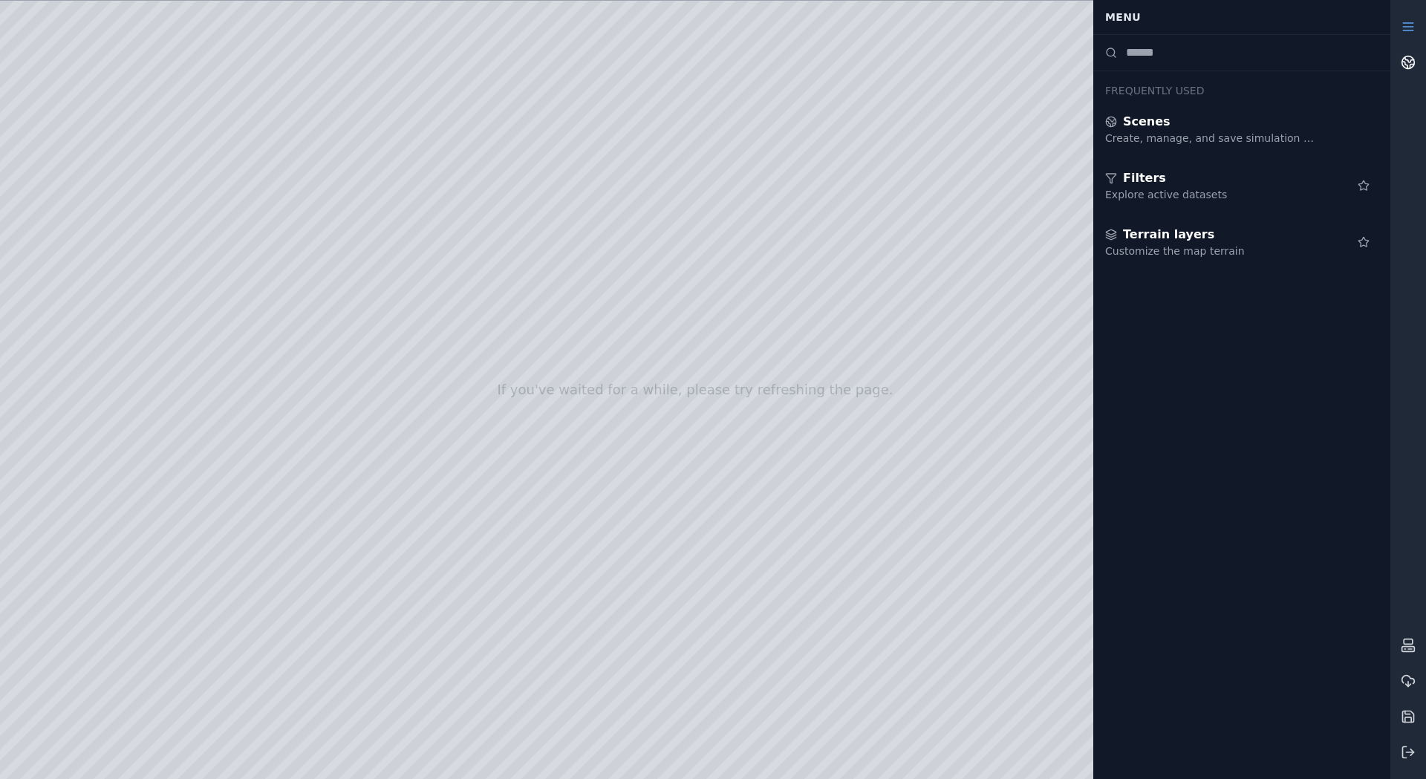
click at [1417, 59] on link at bounding box center [1409, 63] width 36 height 36
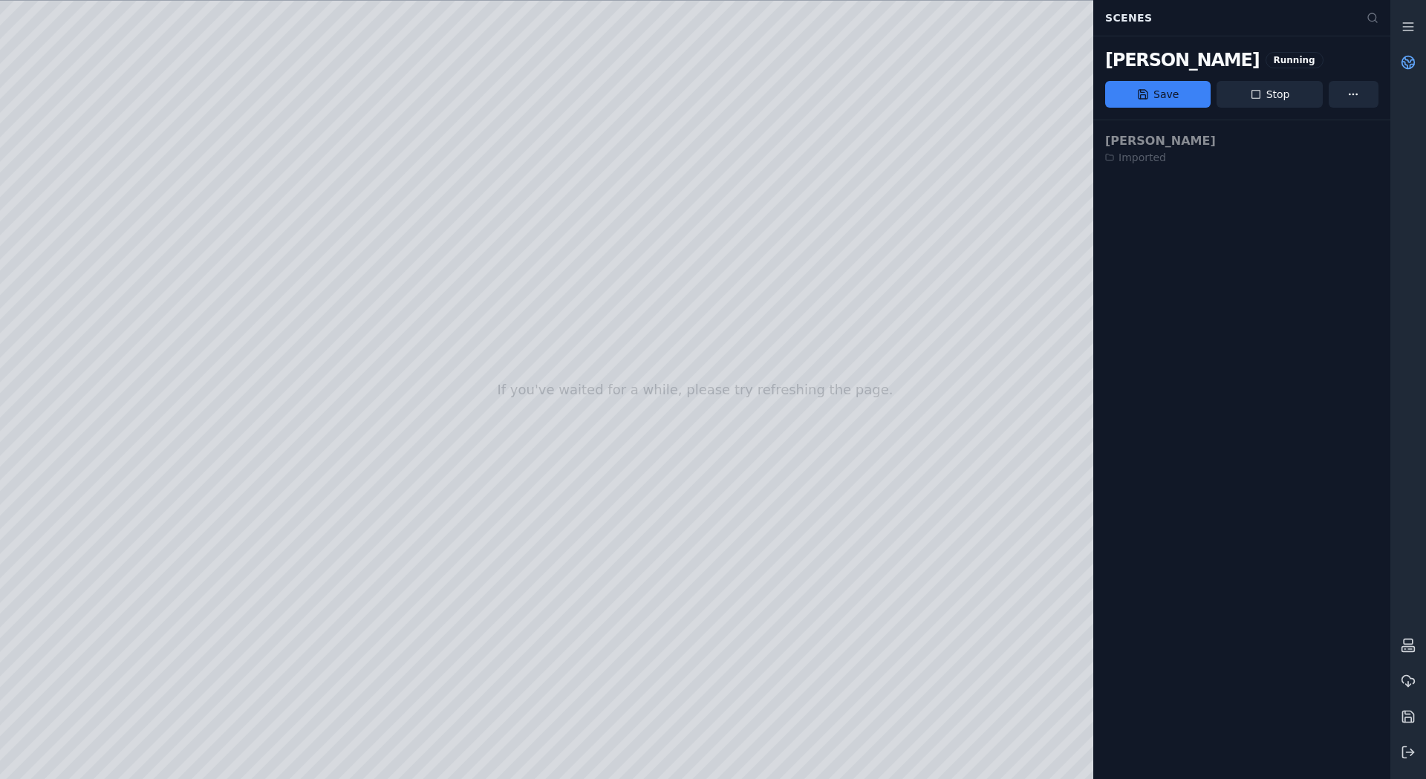
click at [1408, 61] on icon at bounding box center [1409, 59] width 9 height 5
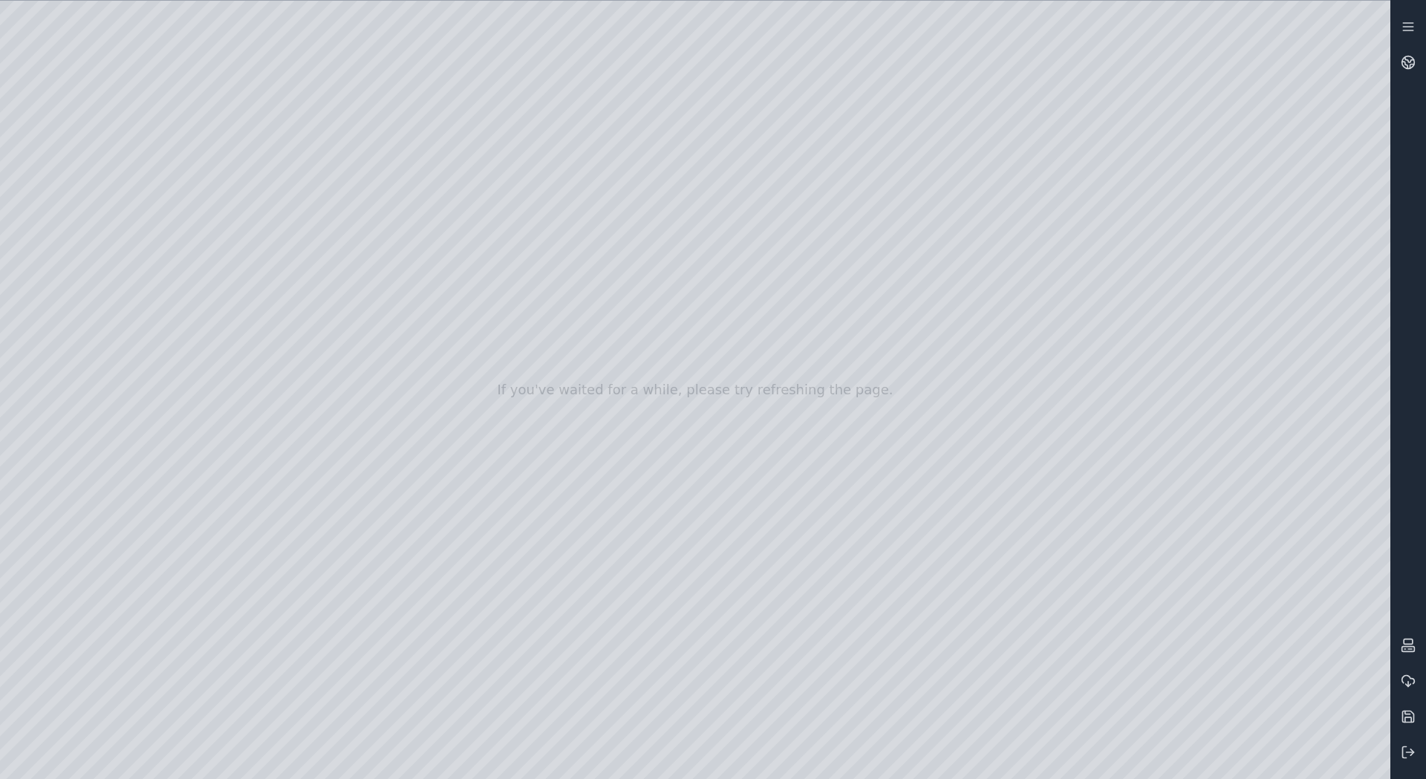
drag, startPoint x: 853, startPoint y: 251, endPoint x: 733, endPoint y: 265, distance: 120.4
drag, startPoint x: 813, startPoint y: 258, endPoint x: 447, endPoint y: 451, distance: 413.4
drag, startPoint x: 813, startPoint y: 386, endPoint x: 512, endPoint y: 346, distance: 304.3
drag, startPoint x: 547, startPoint y: 365, endPoint x: 505, endPoint y: 399, distance: 54.4
drag, startPoint x: 412, startPoint y: 296, endPoint x: 837, endPoint y: 597, distance: 521.2
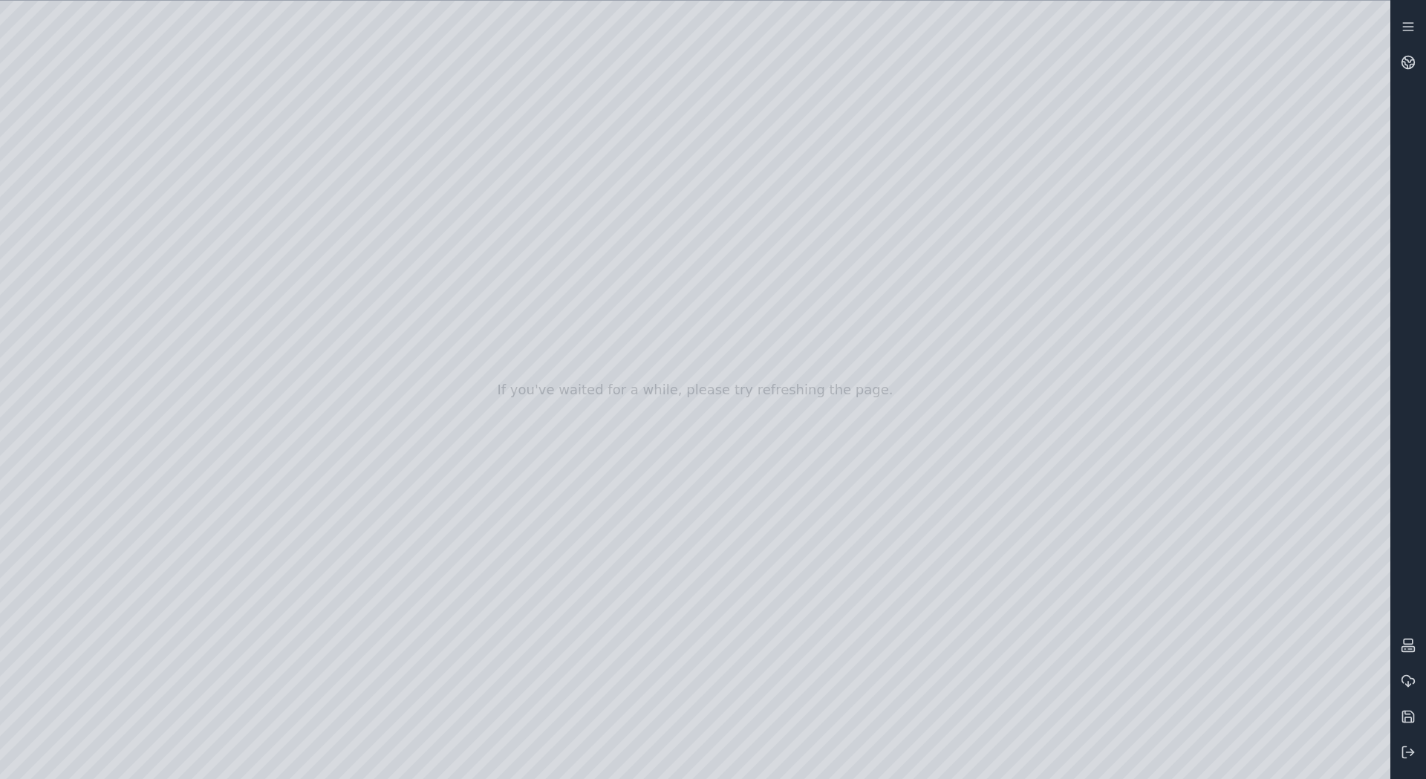
drag, startPoint x: 679, startPoint y: 464, endPoint x: 547, endPoint y: 228, distance: 270.7
click at [547, 334] on div at bounding box center [695, 390] width 1391 height 779
click at [545, 342] on div at bounding box center [695, 390] width 1391 height 779
drag, startPoint x: 1045, startPoint y: 382, endPoint x: 520, endPoint y: 361, distance: 525.6
drag, startPoint x: 988, startPoint y: 372, endPoint x: 891, endPoint y: 354, distance: 98.3
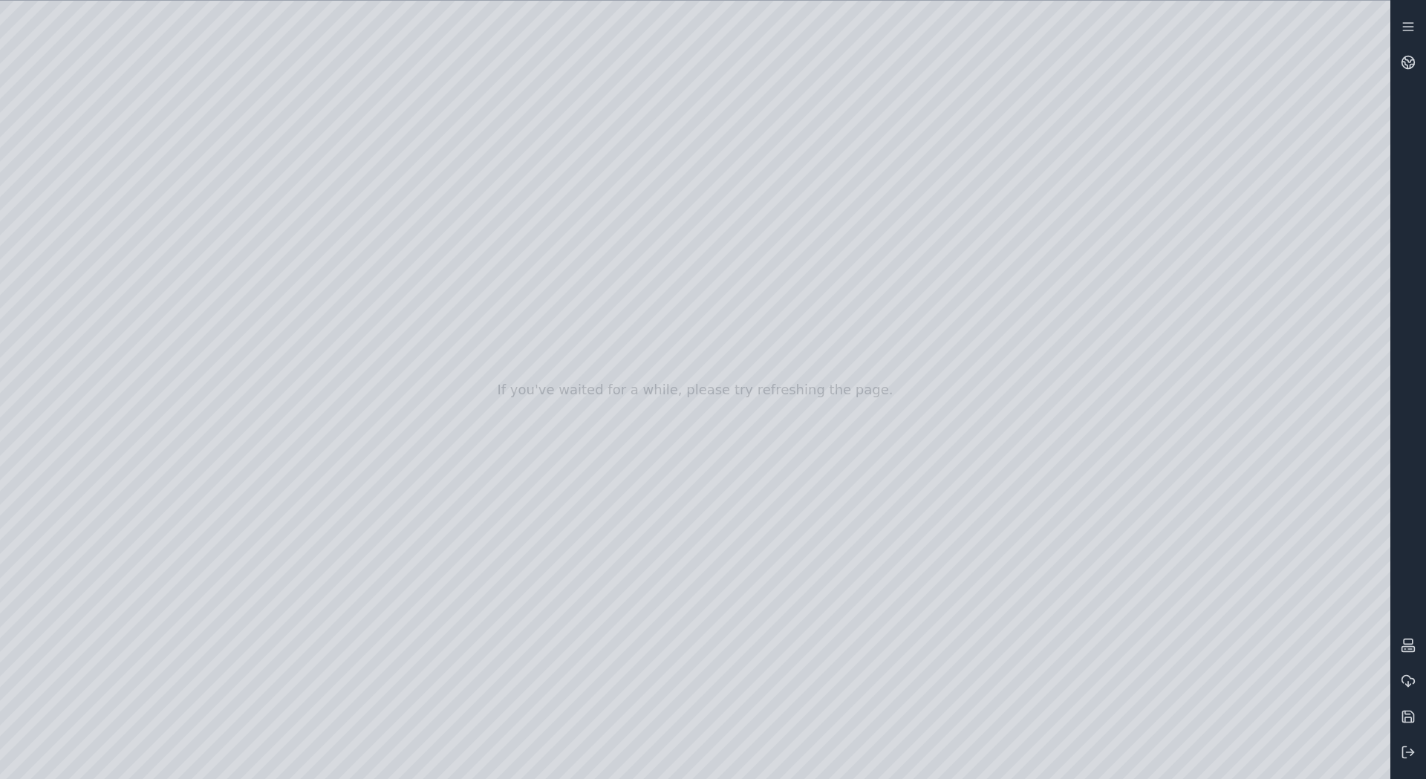
drag, startPoint x: 908, startPoint y: 458, endPoint x: 786, endPoint y: 300, distance: 199.1
drag, startPoint x: 599, startPoint y: 467, endPoint x: 371, endPoint y: 285, distance: 291.7
drag, startPoint x: 680, startPoint y: 259, endPoint x: 914, endPoint y: 216, distance: 237.9
click at [845, 181] on div at bounding box center [695, 390] width 1391 height 779
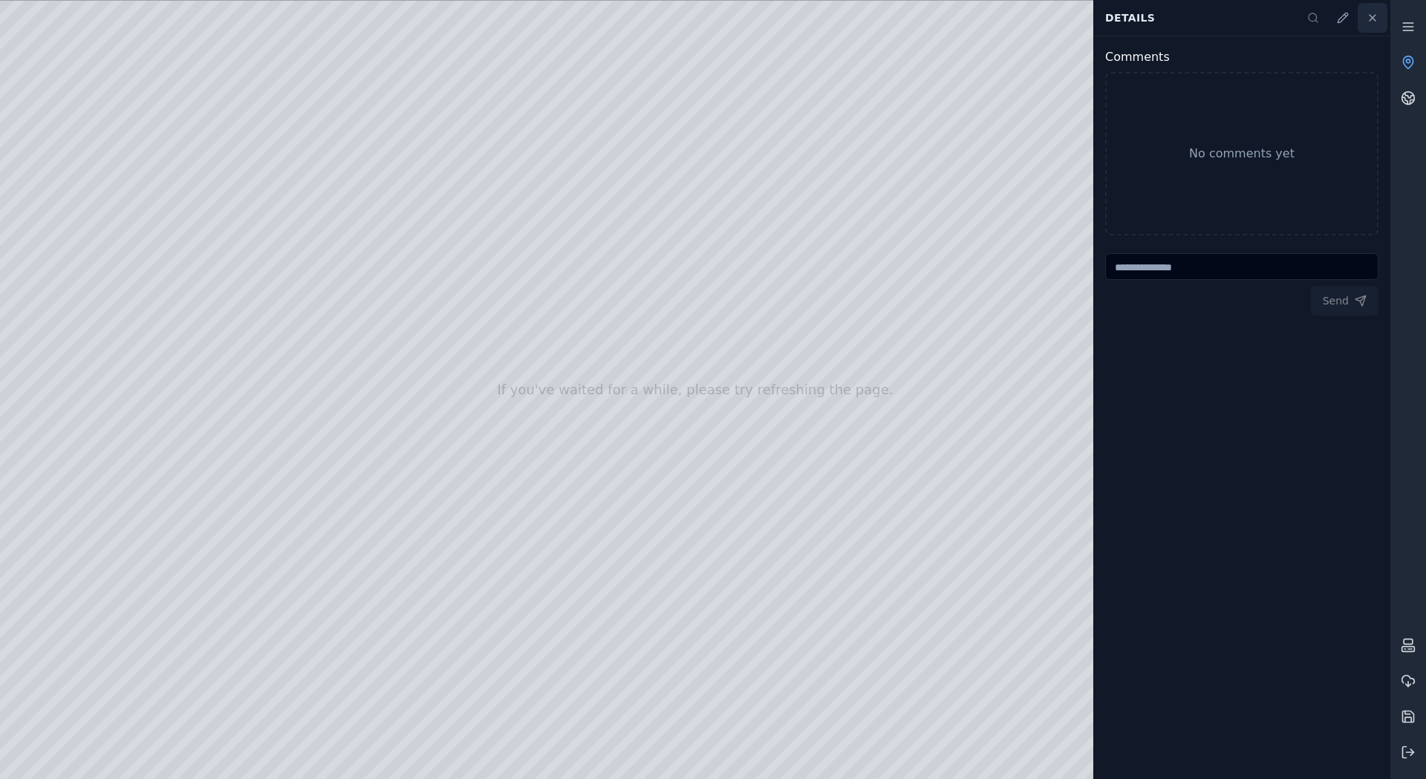
click at [1371, 17] on icon at bounding box center [1373, 18] width 12 height 12
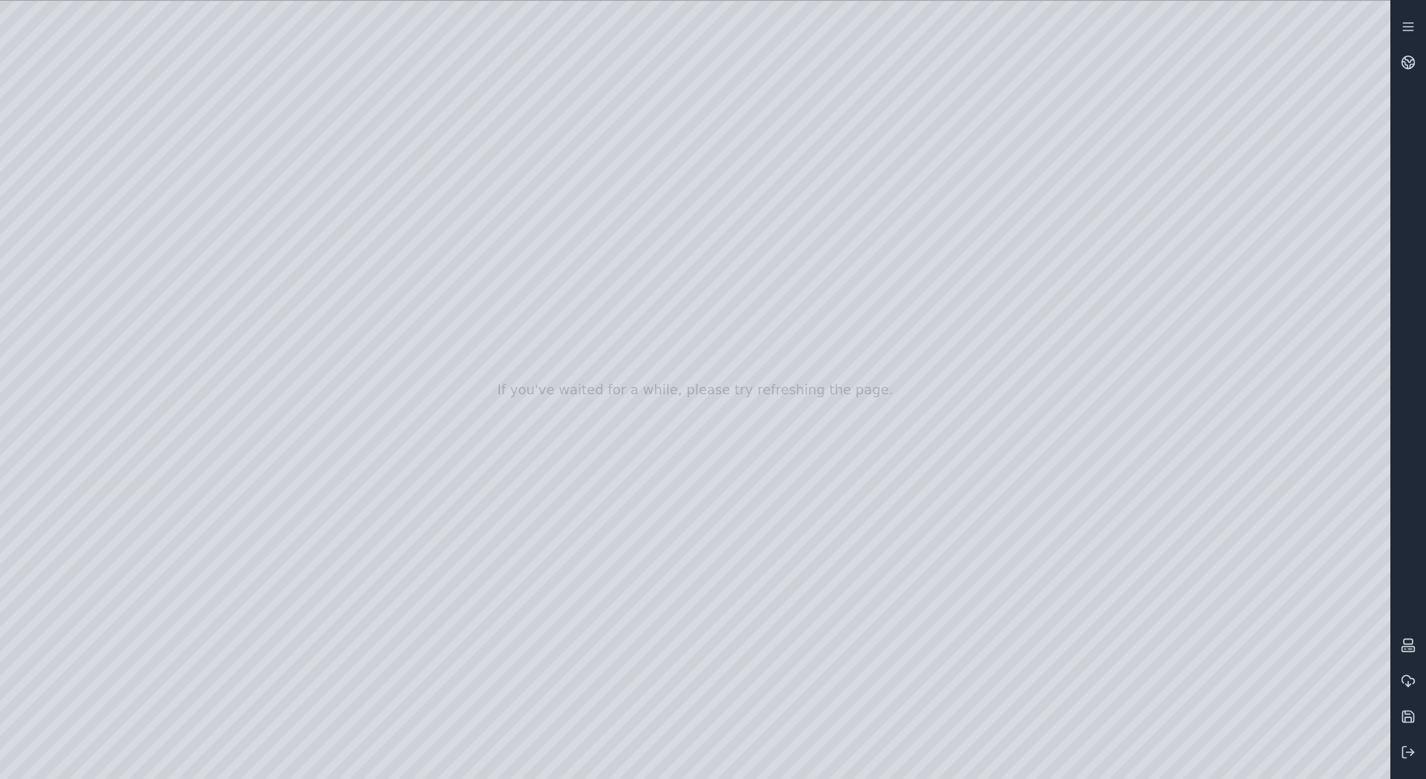
drag, startPoint x: 743, startPoint y: 427, endPoint x: 678, endPoint y: 425, distance: 64.7
drag, startPoint x: 825, startPoint y: 422, endPoint x: 583, endPoint y: 430, distance: 241.6
drag, startPoint x: 628, startPoint y: 239, endPoint x: 698, endPoint y: 449, distance: 220.8
drag, startPoint x: 698, startPoint y: 48, endPoint x: 613, endPoint y: 78, distance: 90.0
click at [319, 46] on div at bounding box center [695, 390] width 1391 height 779
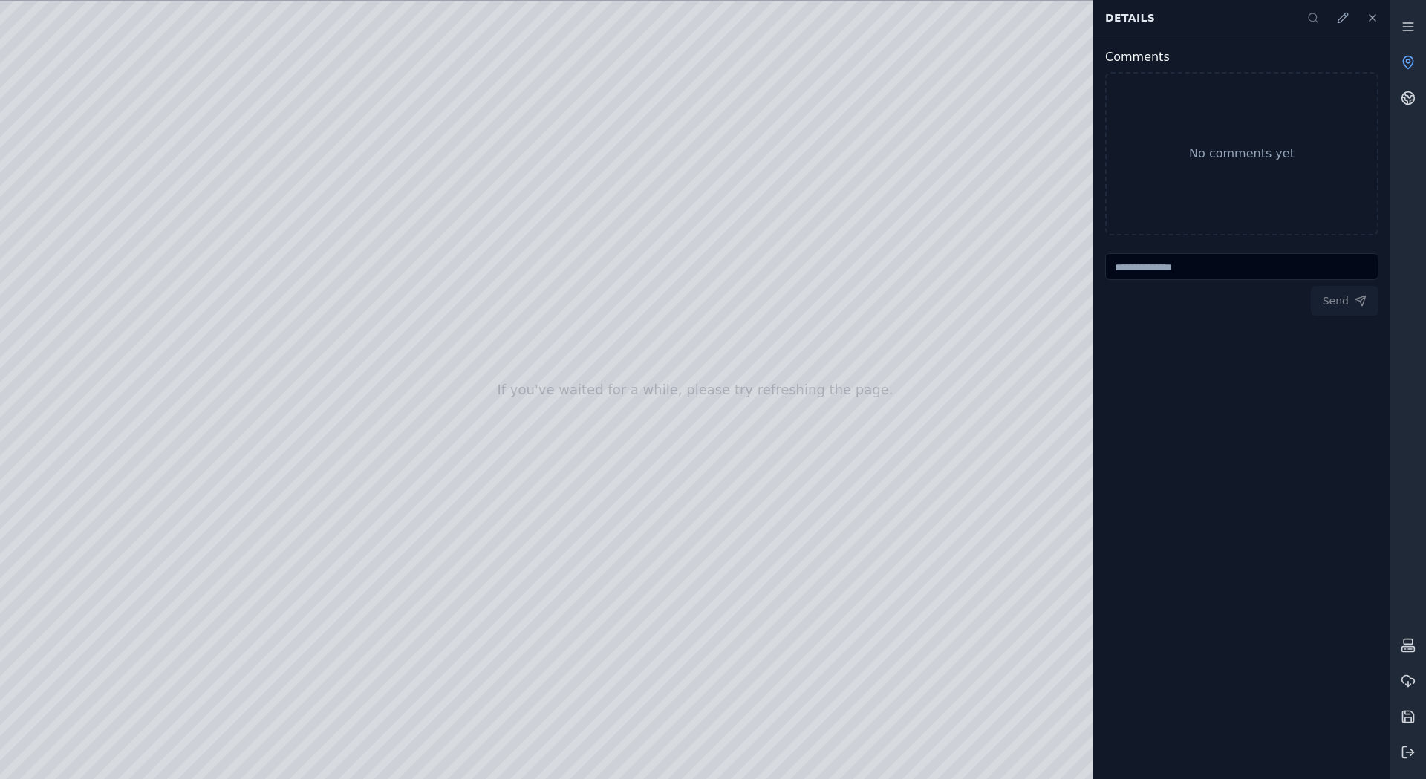
click at [319, 46] on div at bounding box center [695, 390] width 1391 height 779
click at [313, 46] on div at bounding box center [695, 390] width 1391 height 779
click at [1377, 19] on icon at bounding box center [1373, 18] width 12 height 12
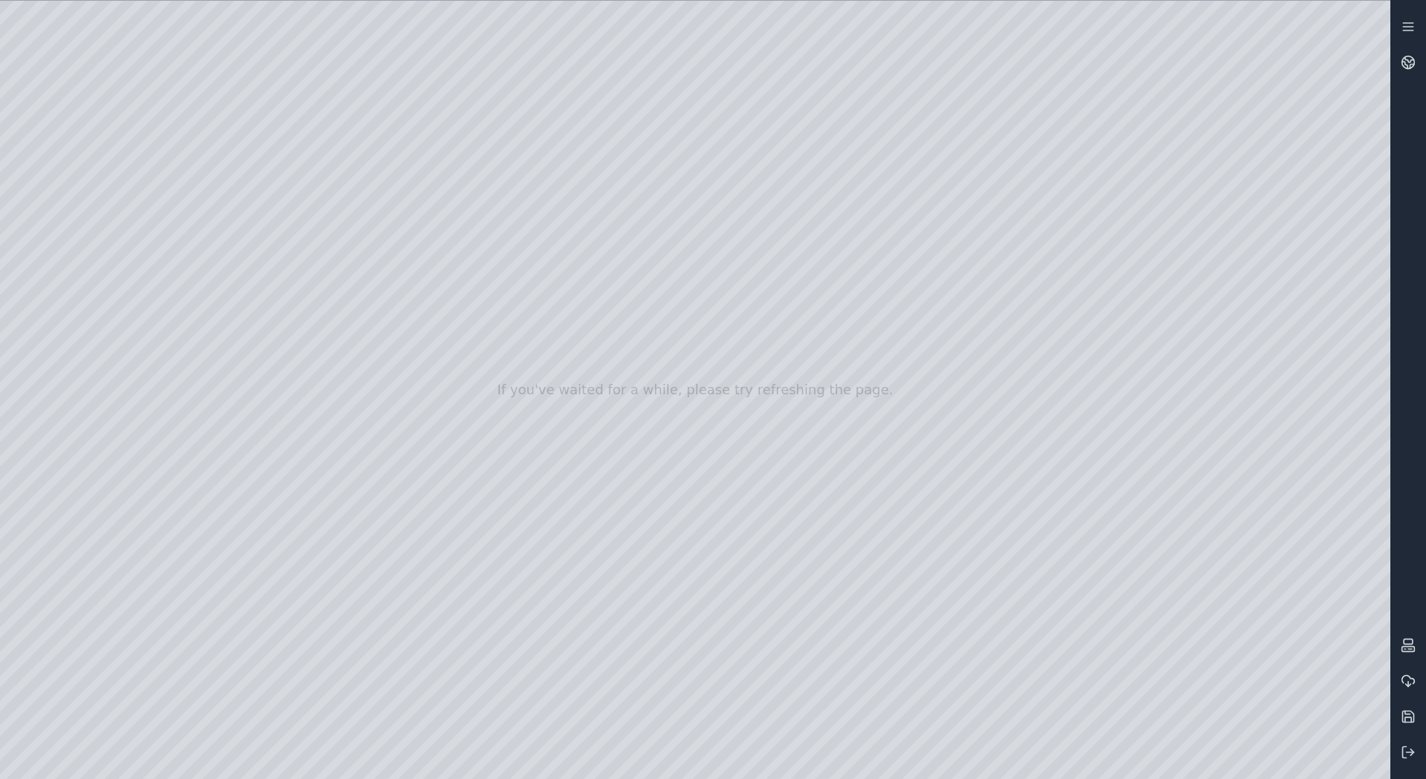
drag, startPoint x: 703, startPoint y: 282, endPoint x: 623, endPoint y: 312, distance: 85.8
click at [691, 275] on div at bounding box center [695, 390] width 1391 height 779
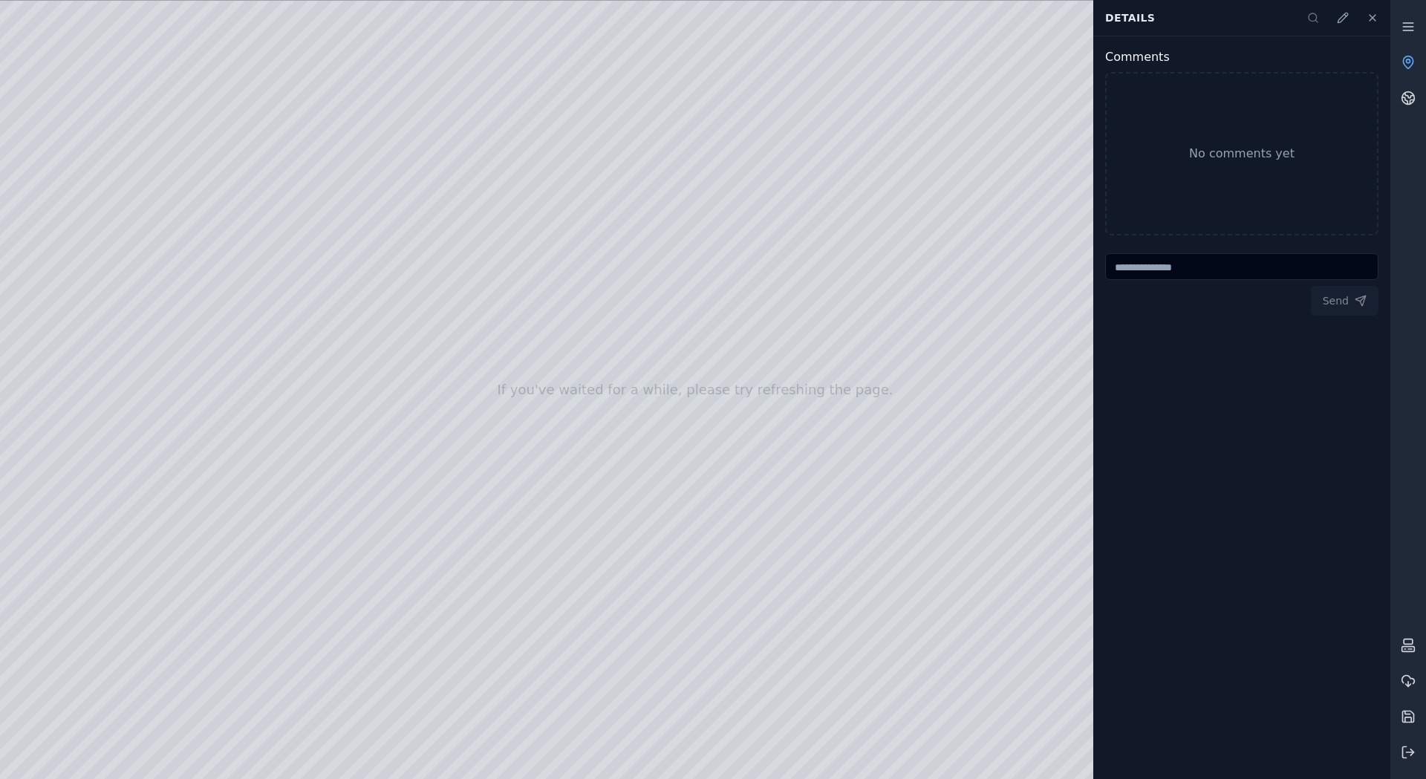
click at [1178, 270] on textarea at bounding box center [1241, 266] width 273 height 27
type textarea "**********"
click at [1331, 295] on button "Send" at bounding box center [1345, 301] width 68 height 30
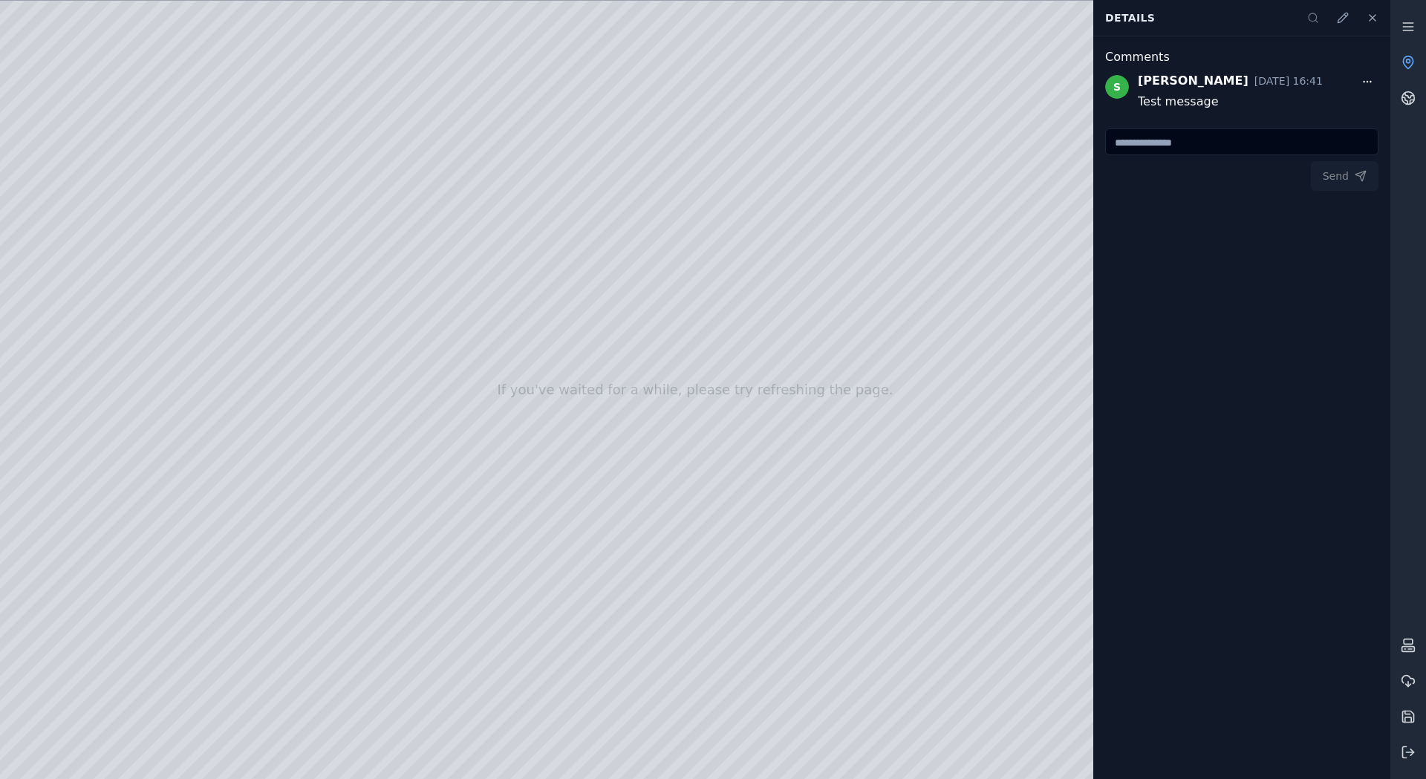
drag, startPoint x: 374, startPoint y: 380, endPoint x: 446, endPoint y: 380, distance: 72.8
click at [934, 88] on div at bounding box center [695, 390] width 1391 height 779
click at [932, 88] on div at bounding box center [695, 390] width 1391 height 779
click at [932, 90] on div at bounding box center [695, 390] width 1391 height 779
click at [932, 93] on div at bounding box center [695, 390] width 1391 height 779
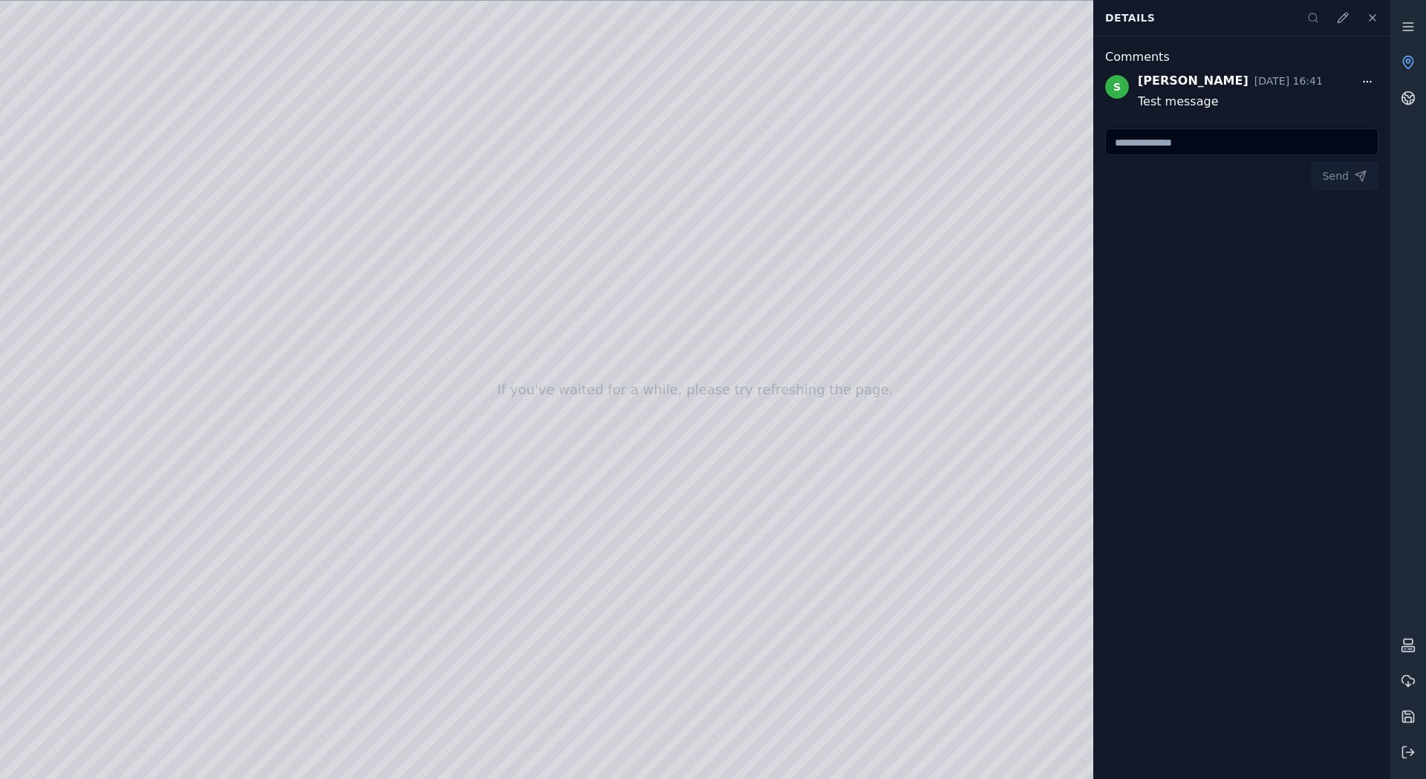
click at [931, 93] on div at bounding box center [695, 390] width 1391 height 779
click at [929, 93] on div at bounding box center [695, 390] width 1391 height 779
click at [937, 74] on div at bounding box center [695, 390] width 1391 height 779
click at [1373, 22] on icon at bounding box center [1373, 18] width 12 height 12
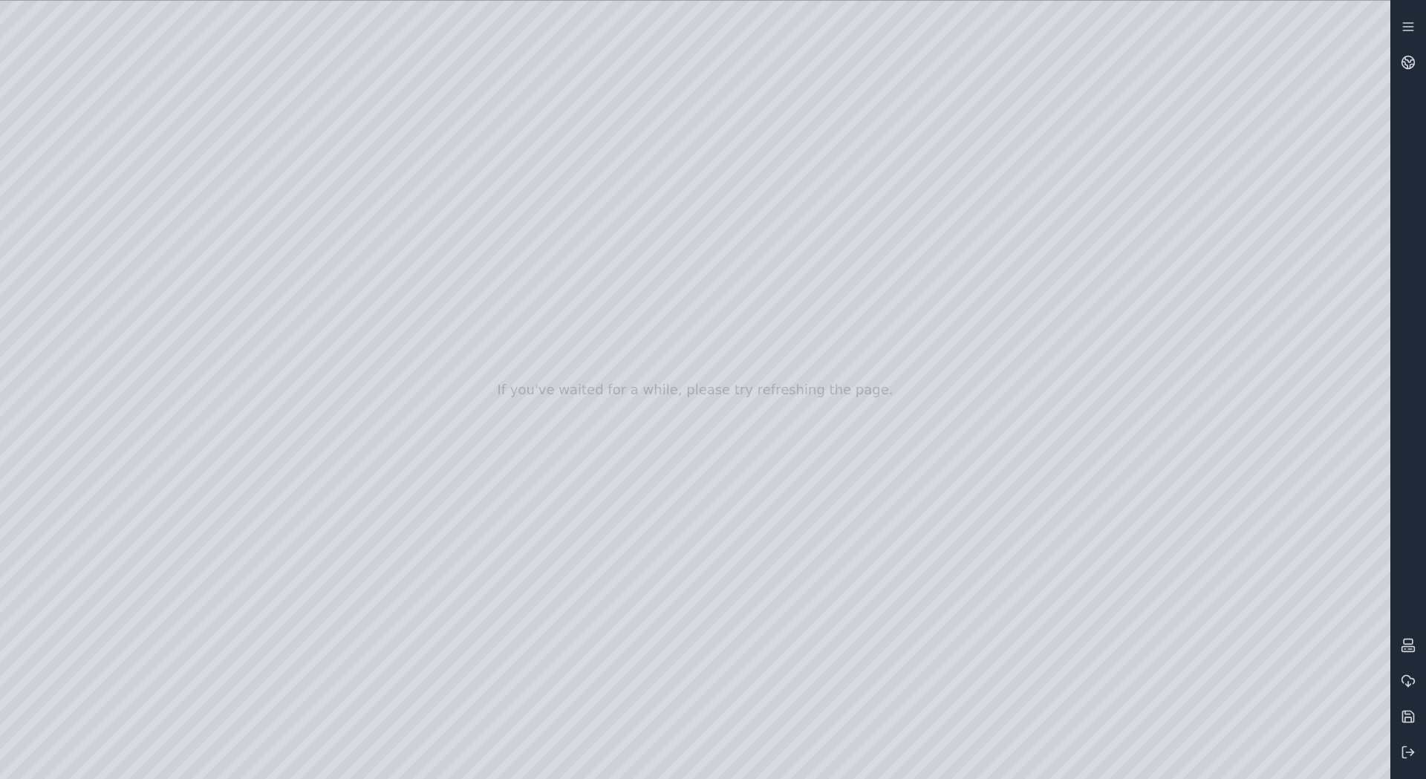
click at [1374, 25] on div at bounding box center [695, 390] width 1391 height 779
